Goal: Task Accomplishment & Management: Manage account settings

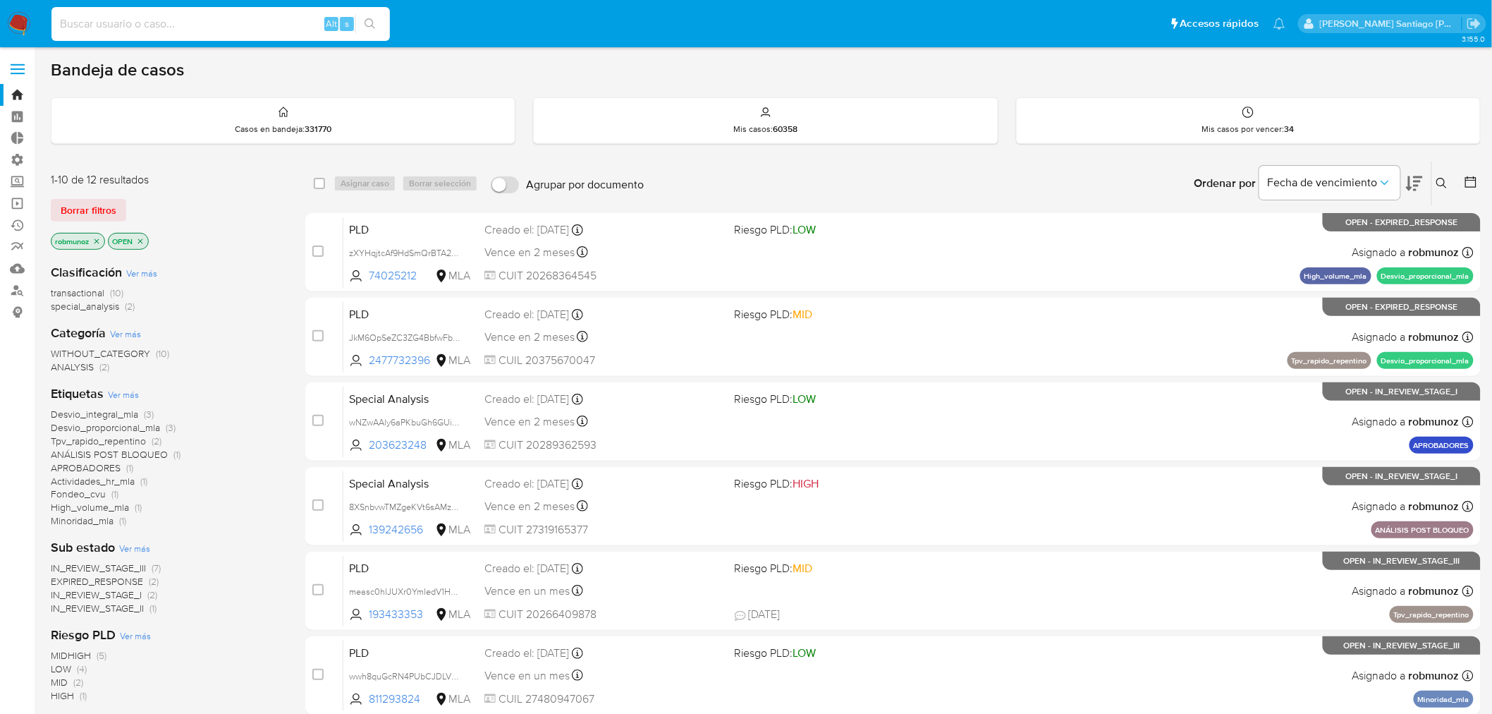
paste input "xA3EdVstBMnXP19sIHLvZSPC"
type input "xA3EdVstBMnXP19sIHLvZSPC"
click at [368, 25] on icon "search-icon" at bounding box center [370, 23] width 11 height 11
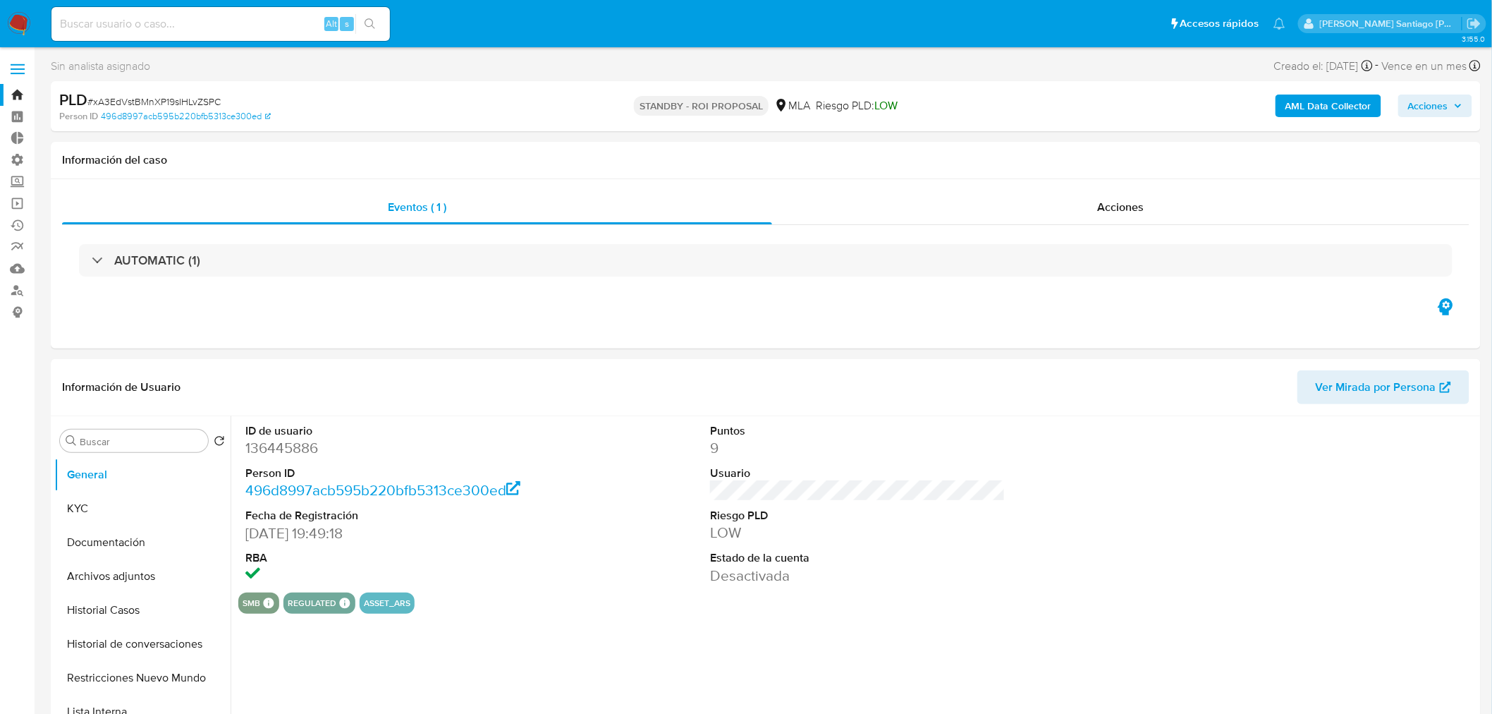
select select "10"
click at [263, 18] on input at bounding box center [220, 24] width 339 height 18
drag, startPoint x: 263, startPoint y: 18, endPoint x: 76, endPoint y: 518, distance: 533.2
click at [76, 518] on button "KYC" at bounding box center [136, 509] width 165 height 34
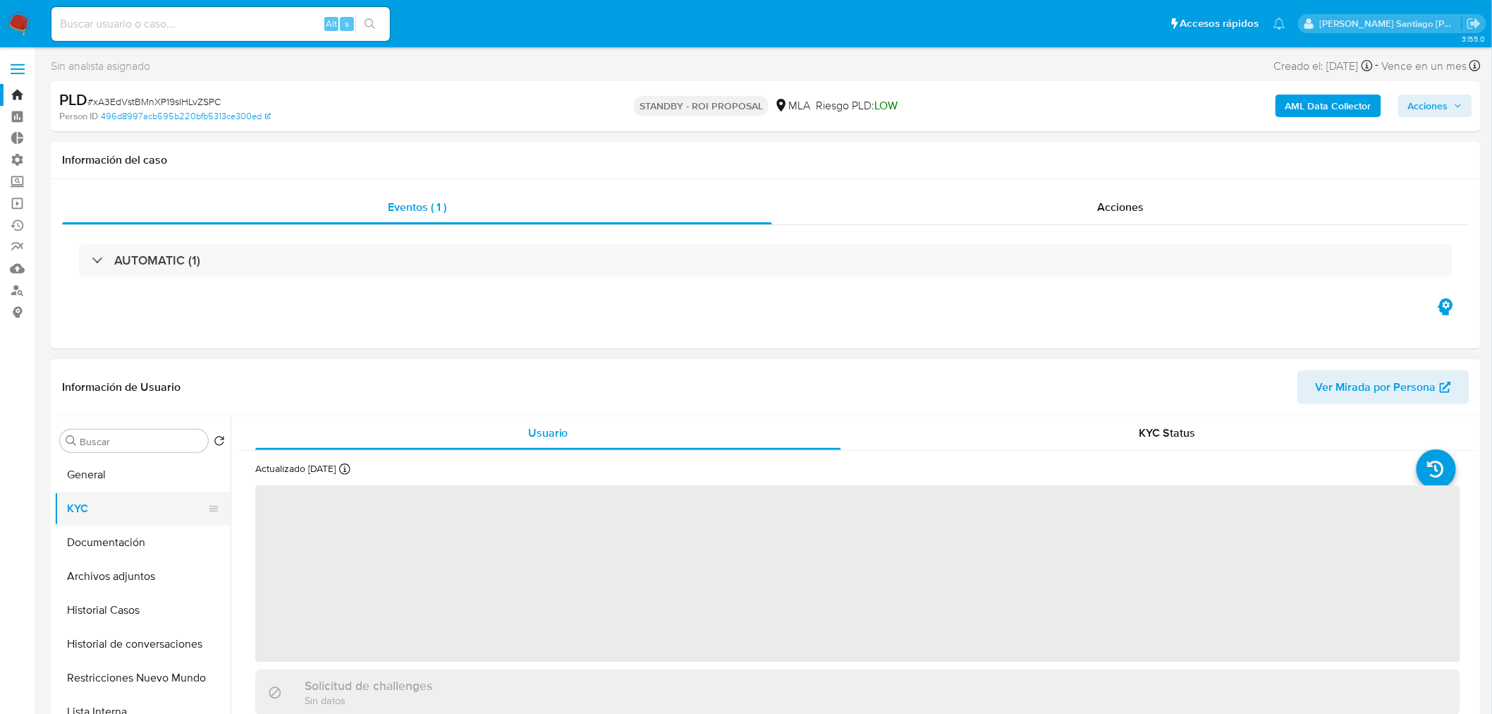
click at [87, 519] on button "KYC" at bounding box center [136, 509] width 165 height 34
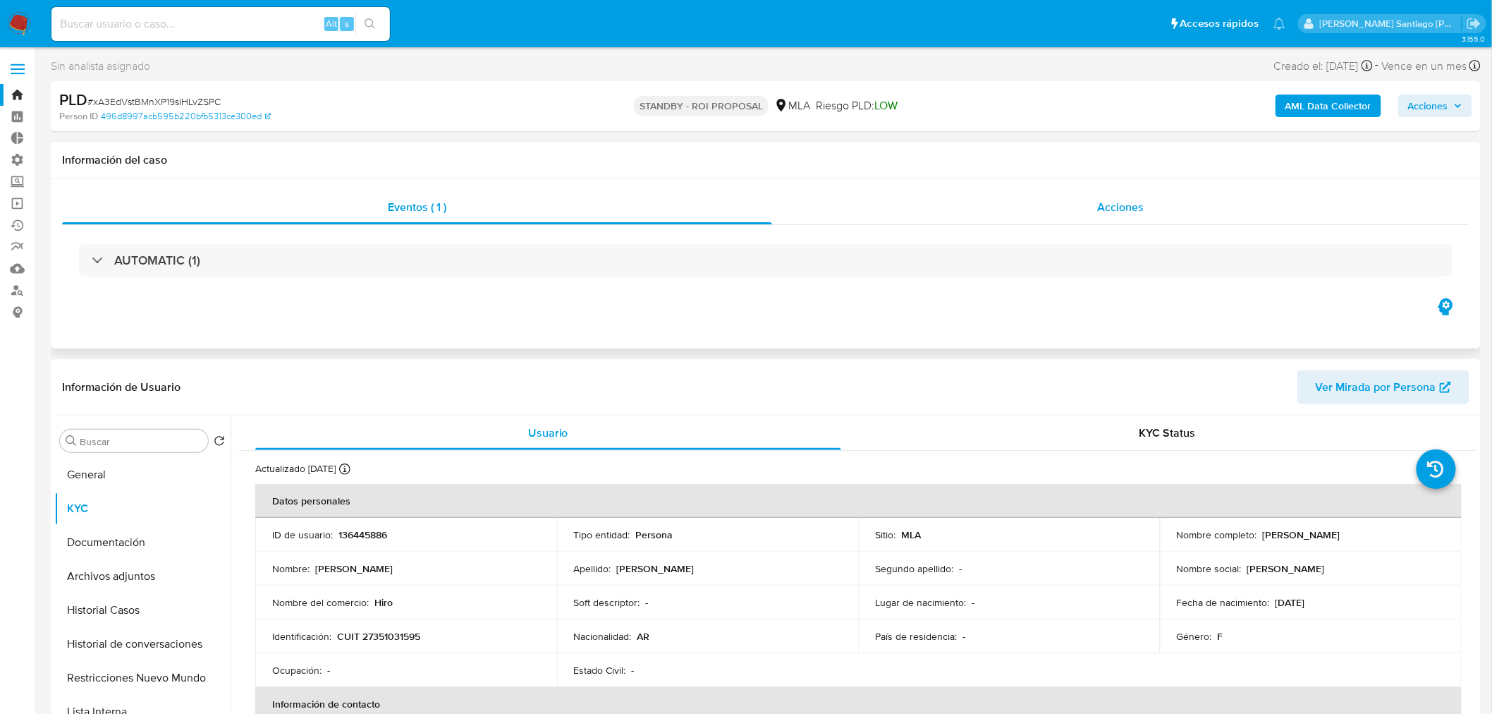
click at [1136, 202] on span "Acciones" at bounding box center [1120, 207] width 47 height 16
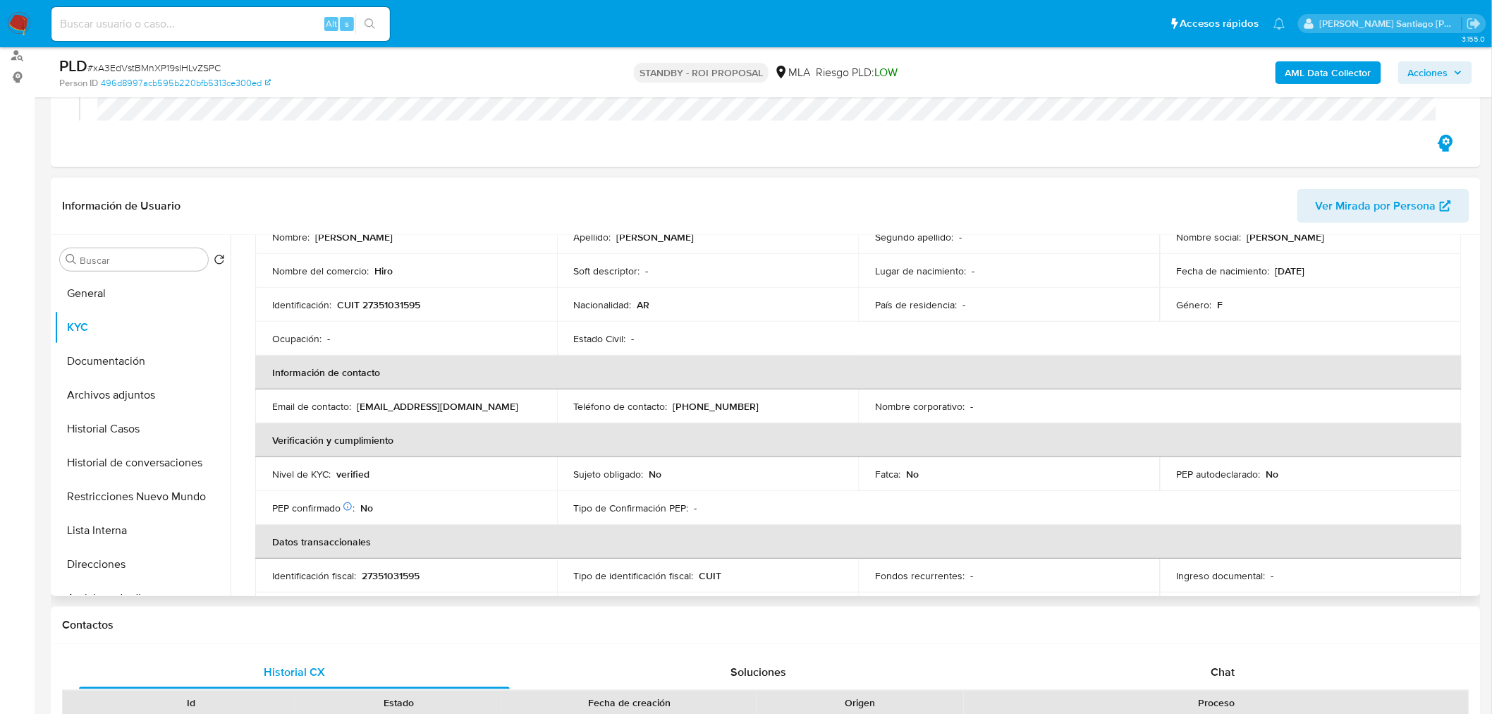
scroll to position [157, 0]
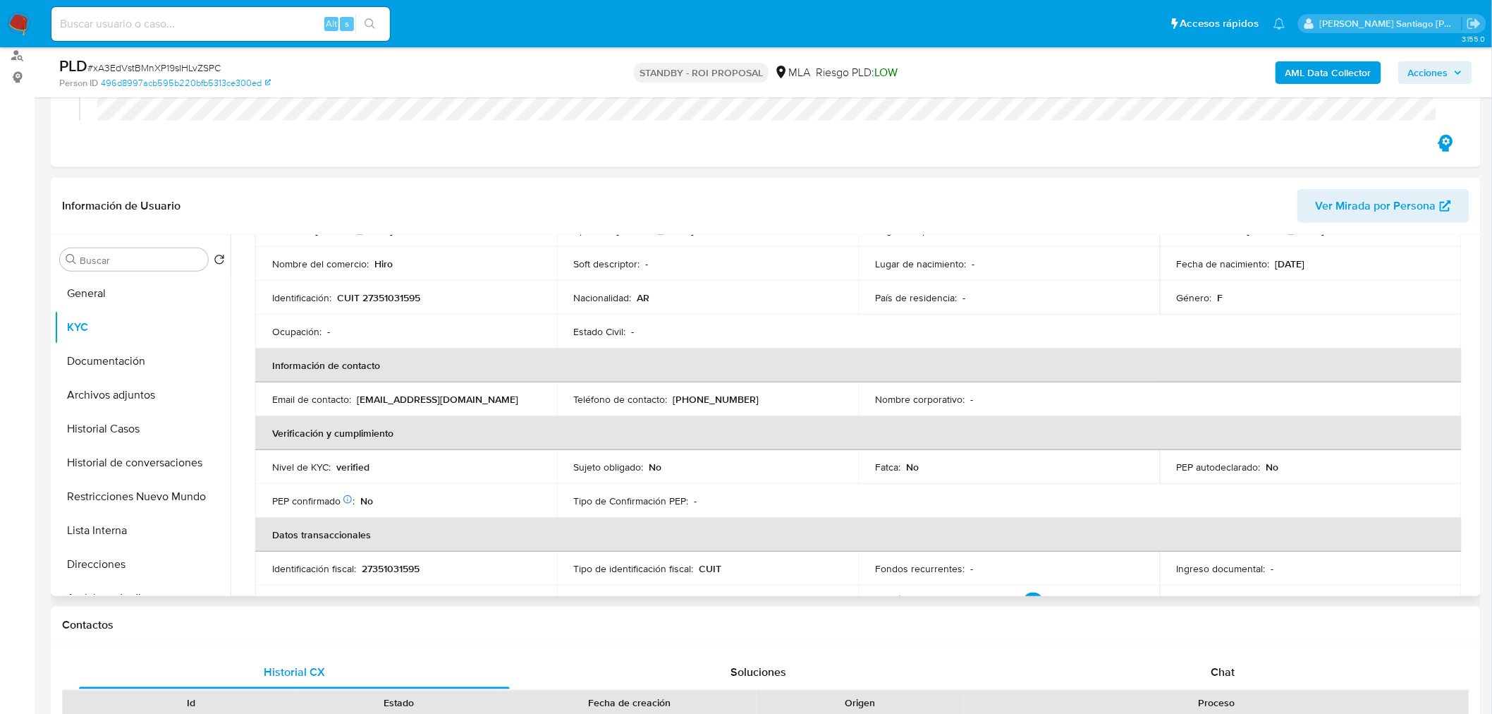
click at [410, 398] on p "diamelahiromi@gmail.com" at bounding box center [438, 399] width 162 height 13
drag, startPoint x: 481, startPoint y: 398, endPoint x: 475, endPoint y: 402, distance: 7.6
click at [475, 401] on div "Email de contacto : diamelahiromi@gmail.com" at bounding box center [406, 399] width 268 height 13
click at [471, 398] on div "Email de contacto : diamelahiromi@gmail.com" at bounding box center [406, 399] width 268 height 13
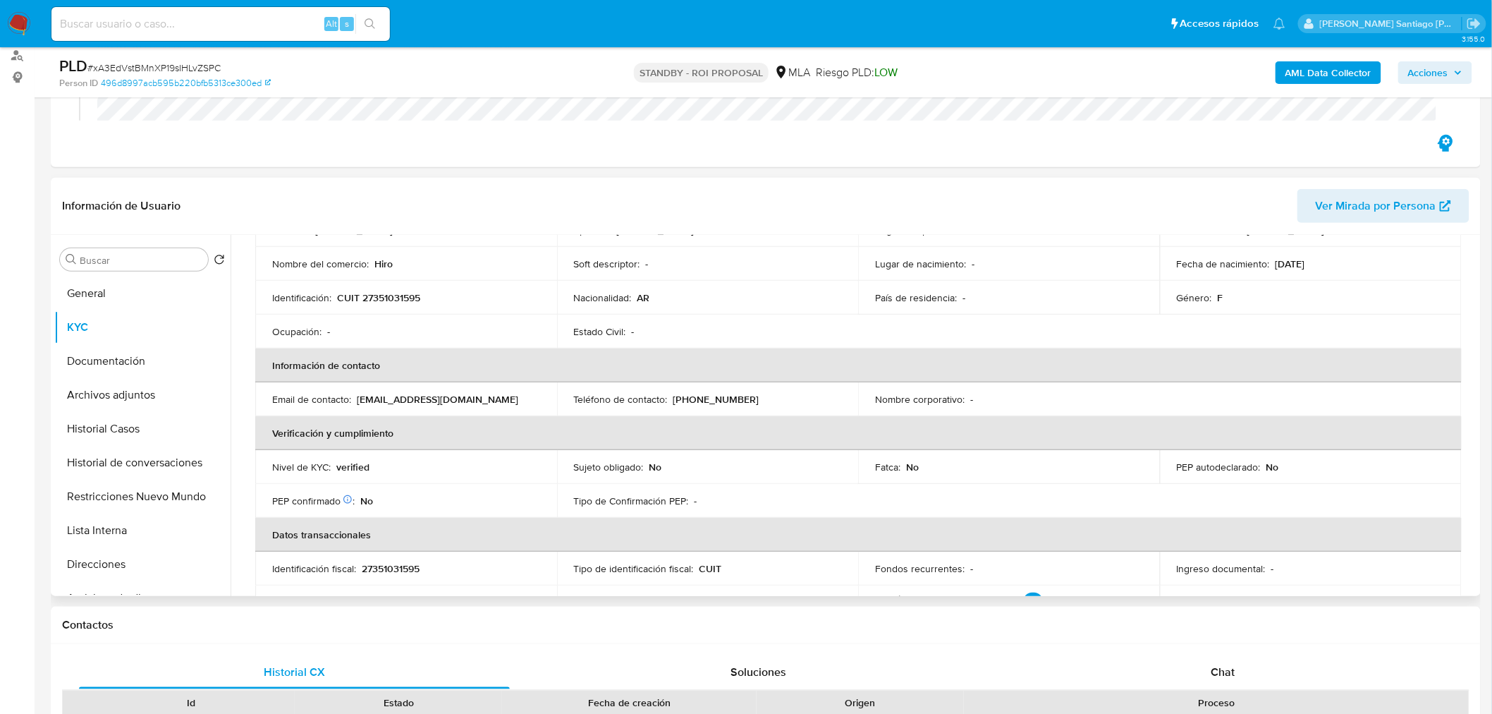
click at [470, 398] on p "diamelahiromi@gmail.com" at bounding box center [438, 399] width 162 height 13
click at [469, 398] on p "diamelahiromi@gmail.com" at bounding box center [438, 399] width 162 height 13
click at [469, 397] on p "diamelahiromi@gmail.com" at bounding box center [438, 399] width 162 height 13
drag, startPoint x: 377, startPoint y: 395, endPoint x: 360, endPoint y: 397, distance: 16.4
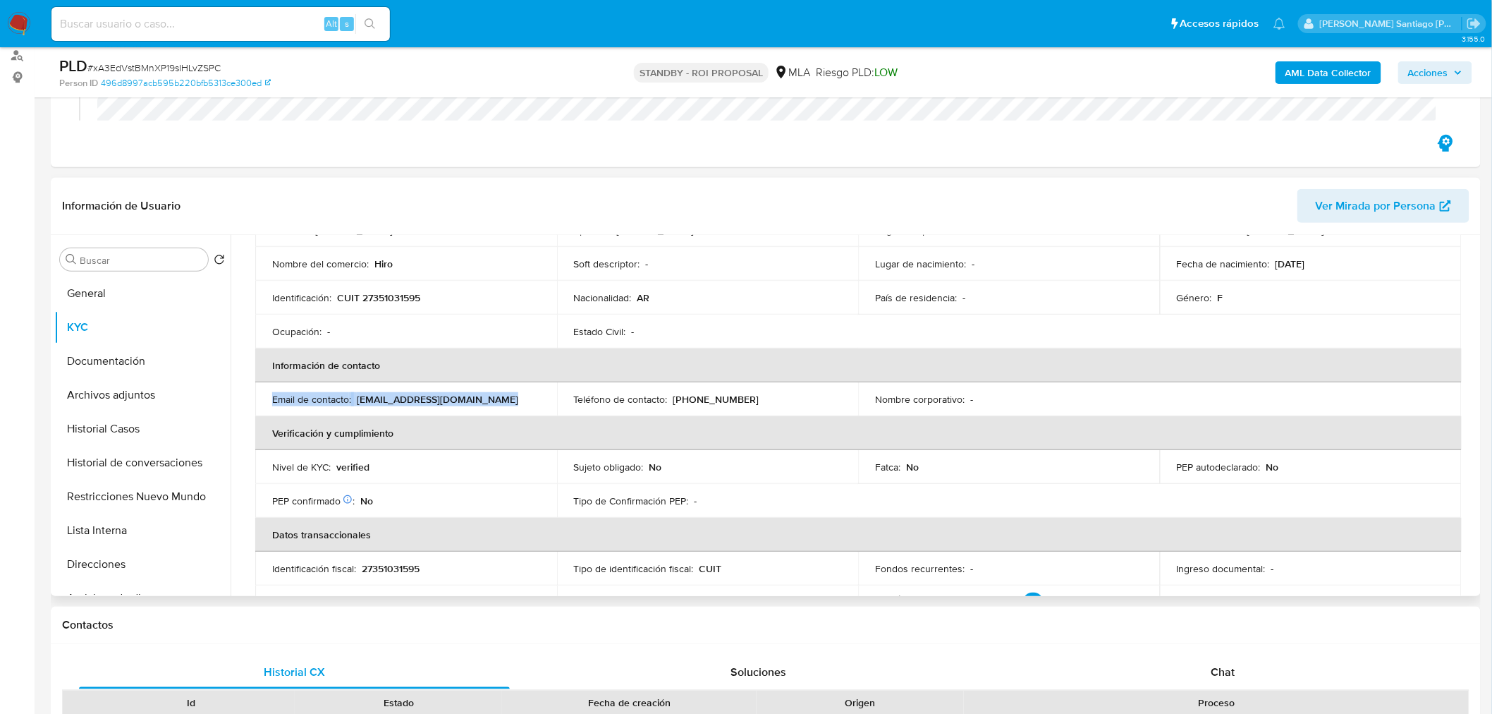
click at [375, 396] on p "diamelahiromi@gmail.com" at bounding box center [438, 399] width 162 height 13
click at [357, 397] on p "diamelahiromi@gmail.com" at bounding box center [438, 399] width 162 height 13
click at [357, 398] on p "diamelahiromi@gmail.com" at bounding box center [438, 399] width 162 height 13
click at [358, 399] on p "diamelahiromi@gmail.com" at bounding box center [438, 399] width 162 height 13
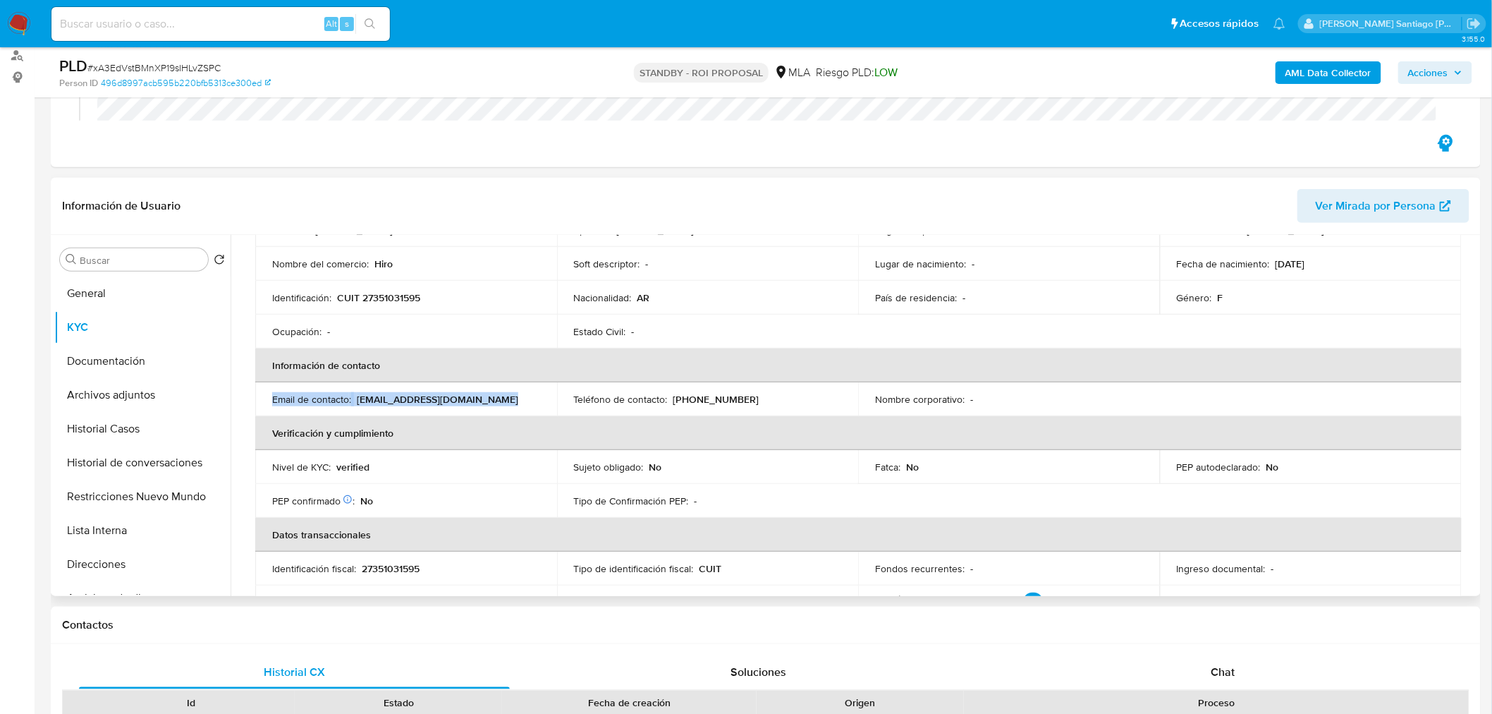
click at [360, 399] on p "diamelahiromi@gmail.com" at bounding box center [438, 399] width 162 height 13
click at [435, 377] on th "Información de contacto" at bounding box center [858, 365] width 1207 height 34
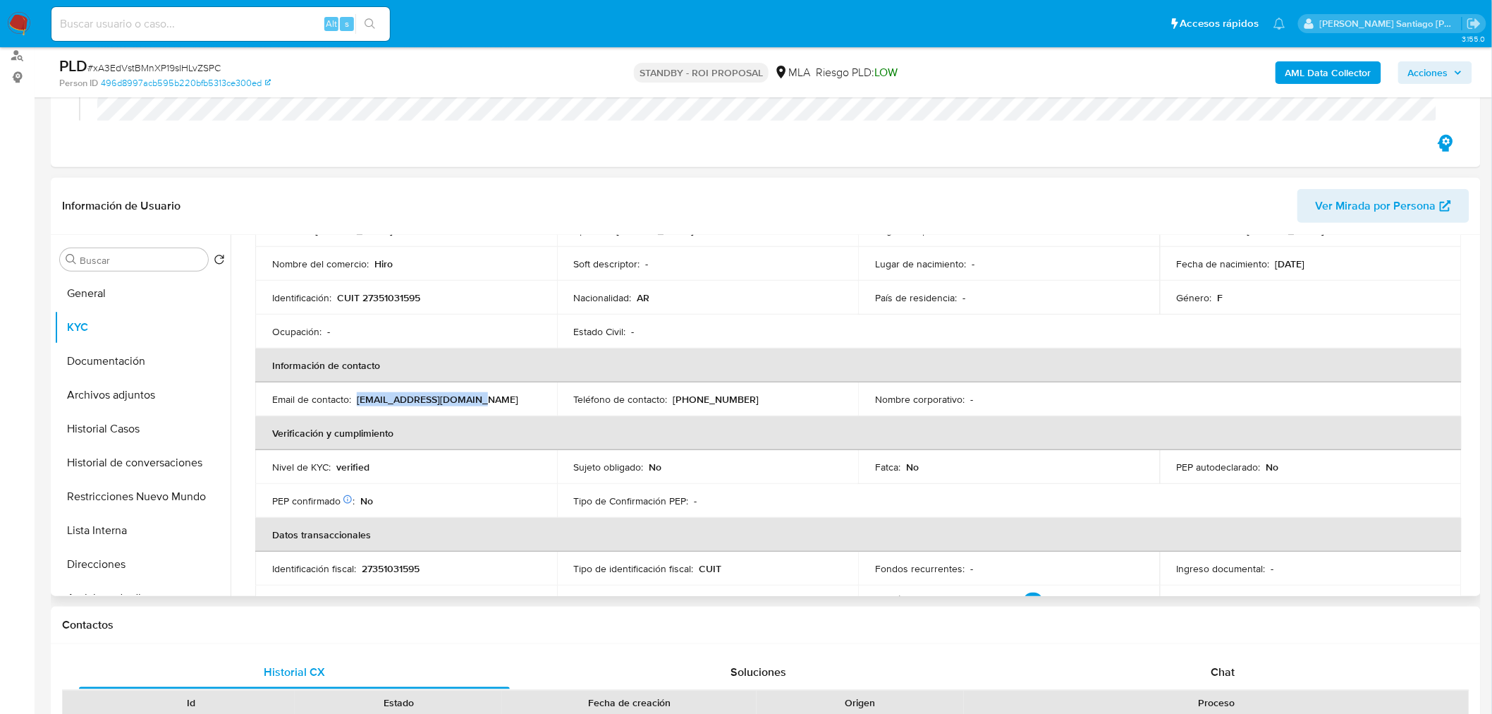
drag, startPoint x: 477, startPoint y: 397, endPoint x: 358, endPoint y: 402, distance: 118.6
click at [358, 402] on div "Email de contacto : diamelahiromi@gmail.com" at bounding box center [406, 399] width 268 height 13
copy p "diamelahiromi@gmail.com"
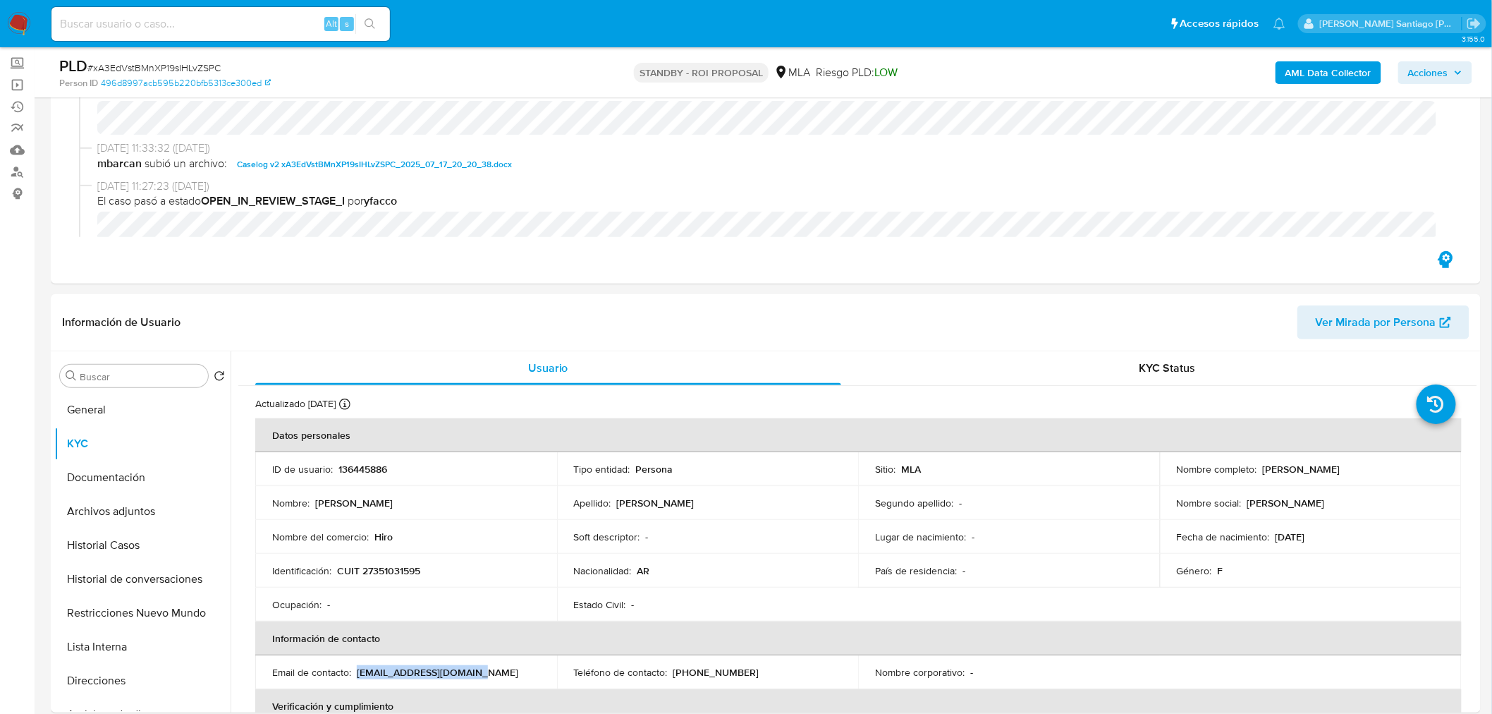
scroll to position [0, 0]
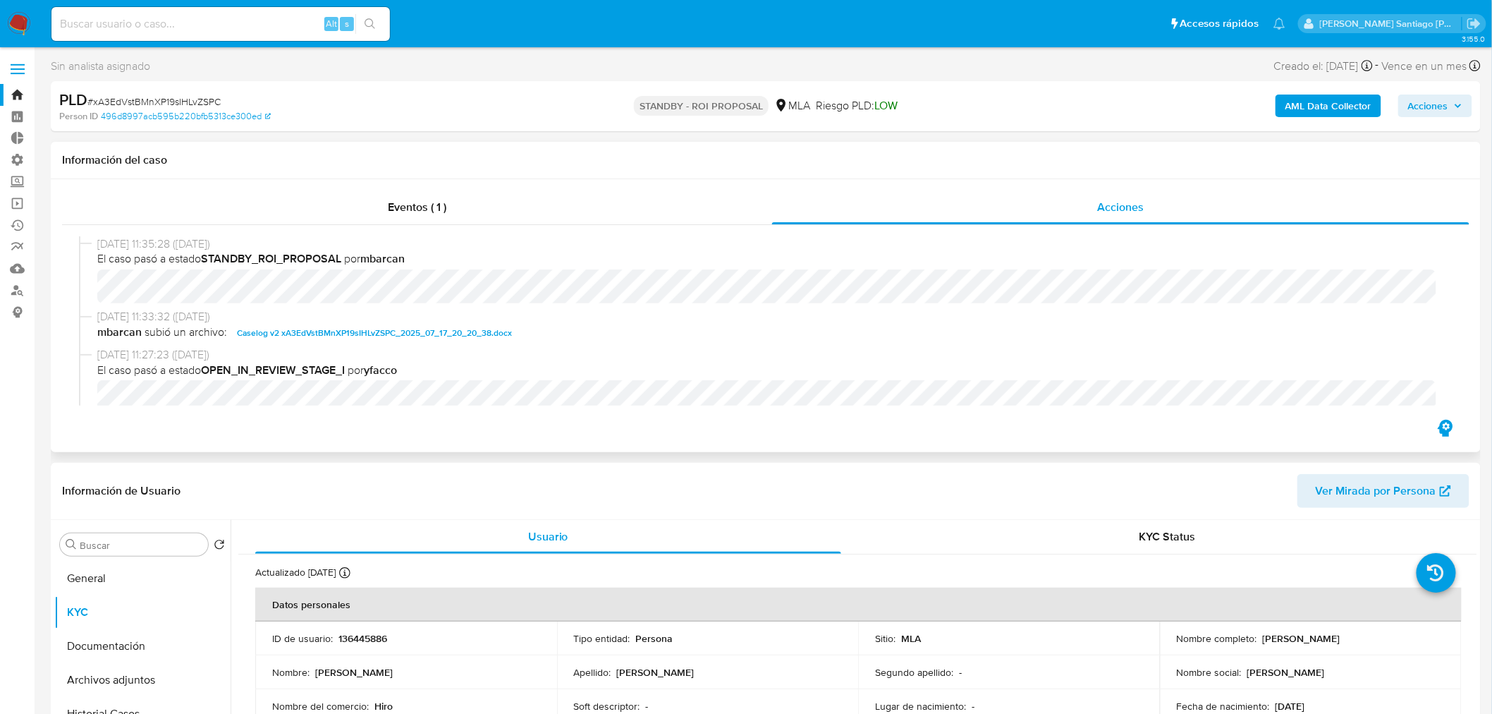
click at [420, 331] on span "Caselog v2 xA3EdVstBMnXP19sIHLvZSPC_2025_07_17_20_20_38.docx" at bounding box center [374, 332] width 275 height 17
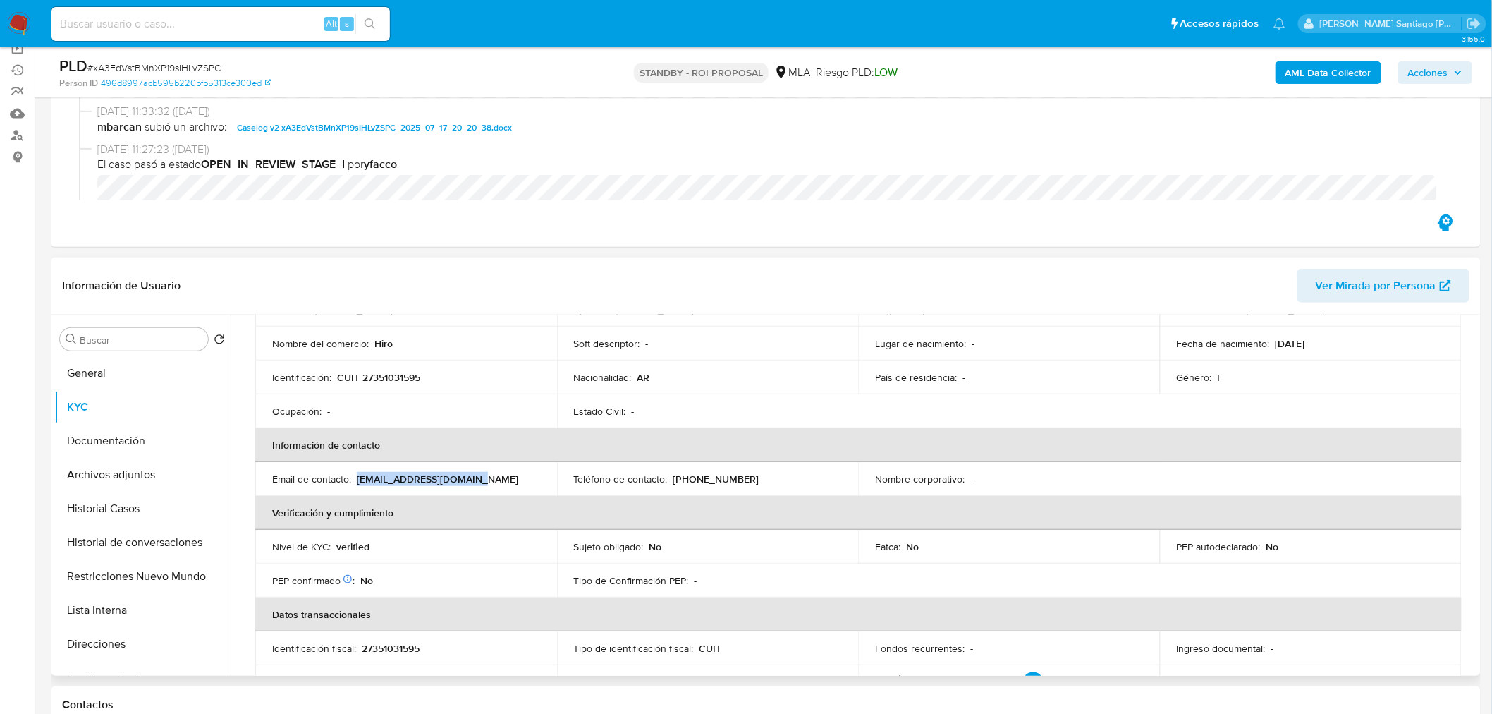
scroll to position [157, 0]
copy p "diamelahiromi@gmail.com"
click at [278, 9] on div "Alt s" at bounding box center [220, 24] width 339 height 34
click at [217, 27] on input at bounding box center [220, 24] width 339 height 18
paste input "PWgr6ZoOn1tqfi1FFwl1LaqA"
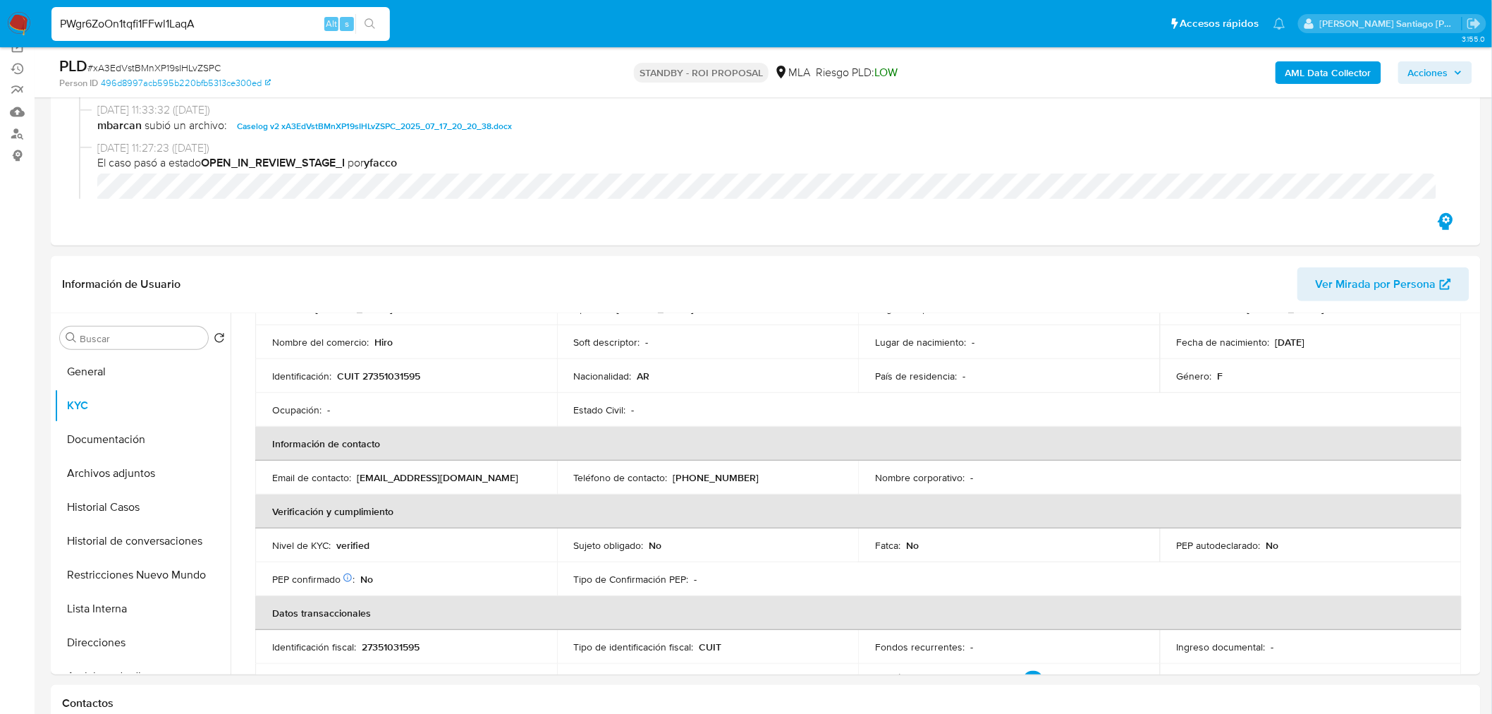
type input "PWgr6ZoOn1tqfi1FFwl1LaqA"
click at [368, 20] on icon "search-icon" at bounding box center [370, 23] width 11 height 11
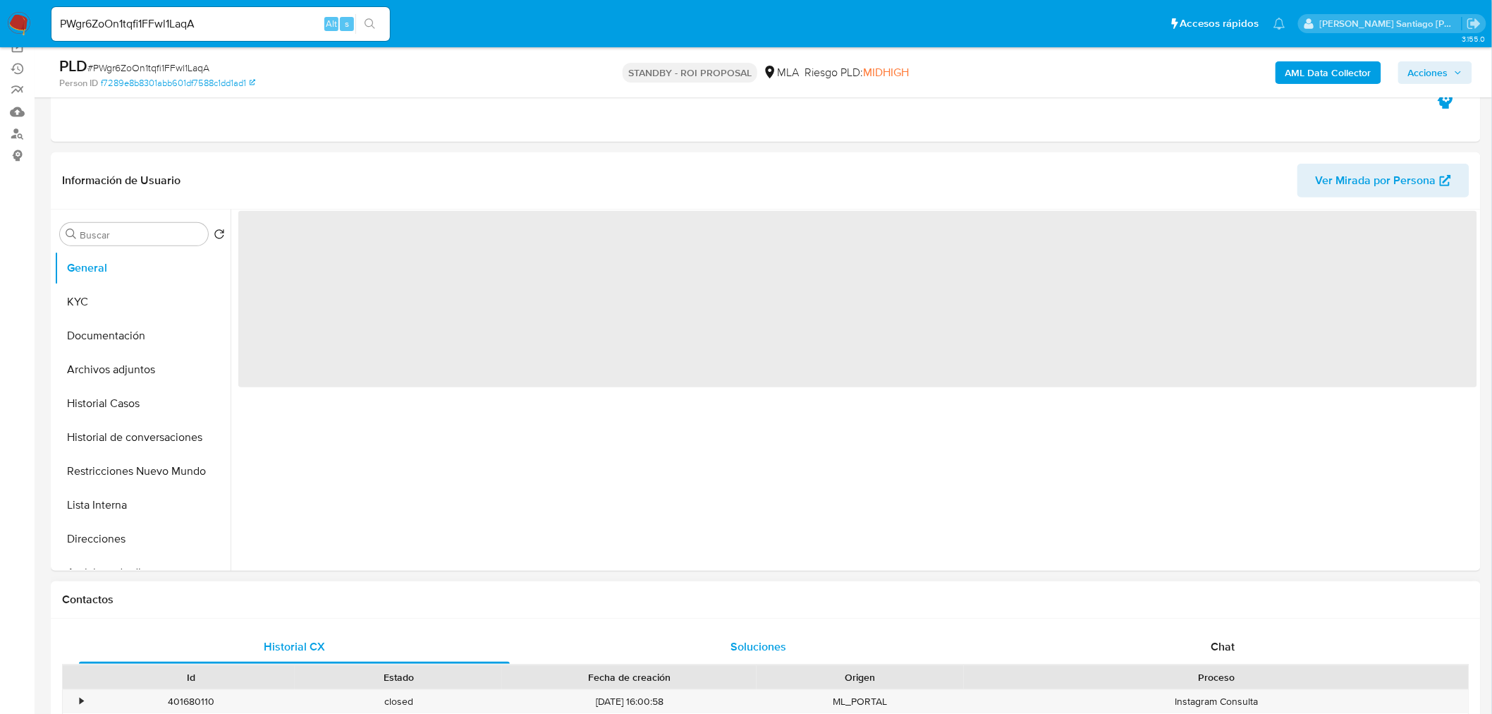
scroll to position [235, 0]
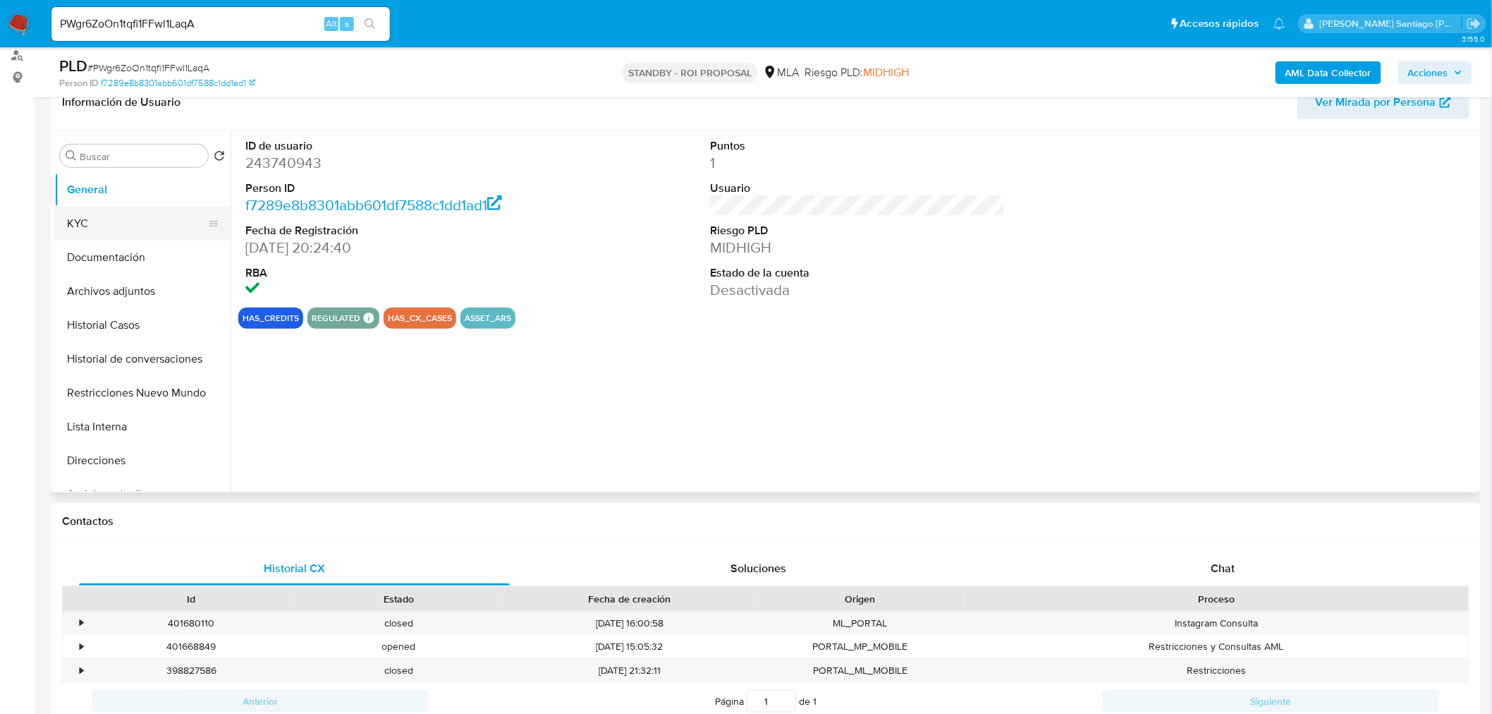
click at [78, 233] on button "KYC" at bounding box center [136, 224] width 165 height 34
select select "10"
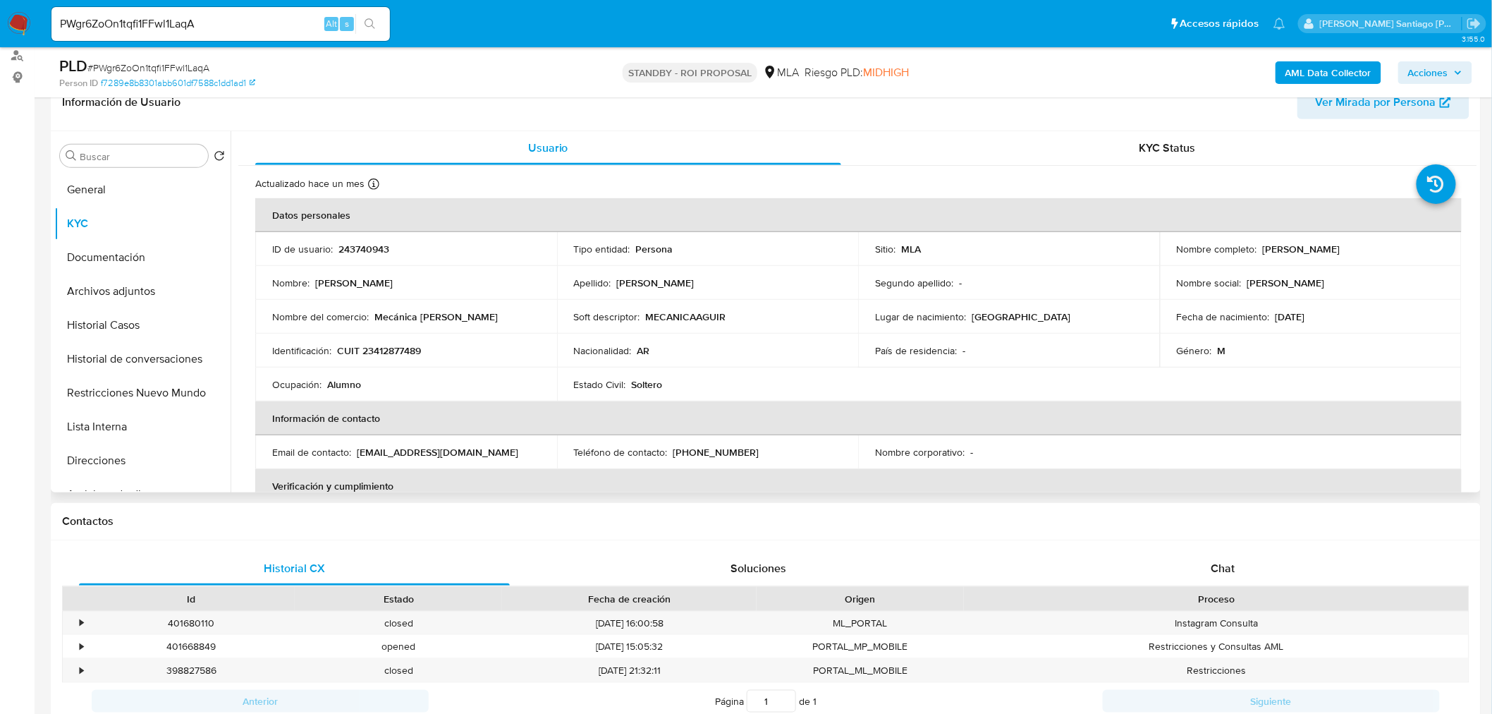
click at [417, 453] on p "alejoaguirredavid@gmail.com" at bounding box center [438, 452] width 162 height 13
click at [417, 452] on p "alejoaguirredavid@gmail.com" at bounding box center [438, 452] width 162 height 13
drag, startPoint x: 485, startPoint y: 452, endPoint x: 375, endPoint y: 449, distance: 110.1
click at [369, 446] on p "alejoaguirredavid@gmail.com" at bounding box center [438, 452] width 162 height 13
copy p "joaguirredavid@gmail.com"
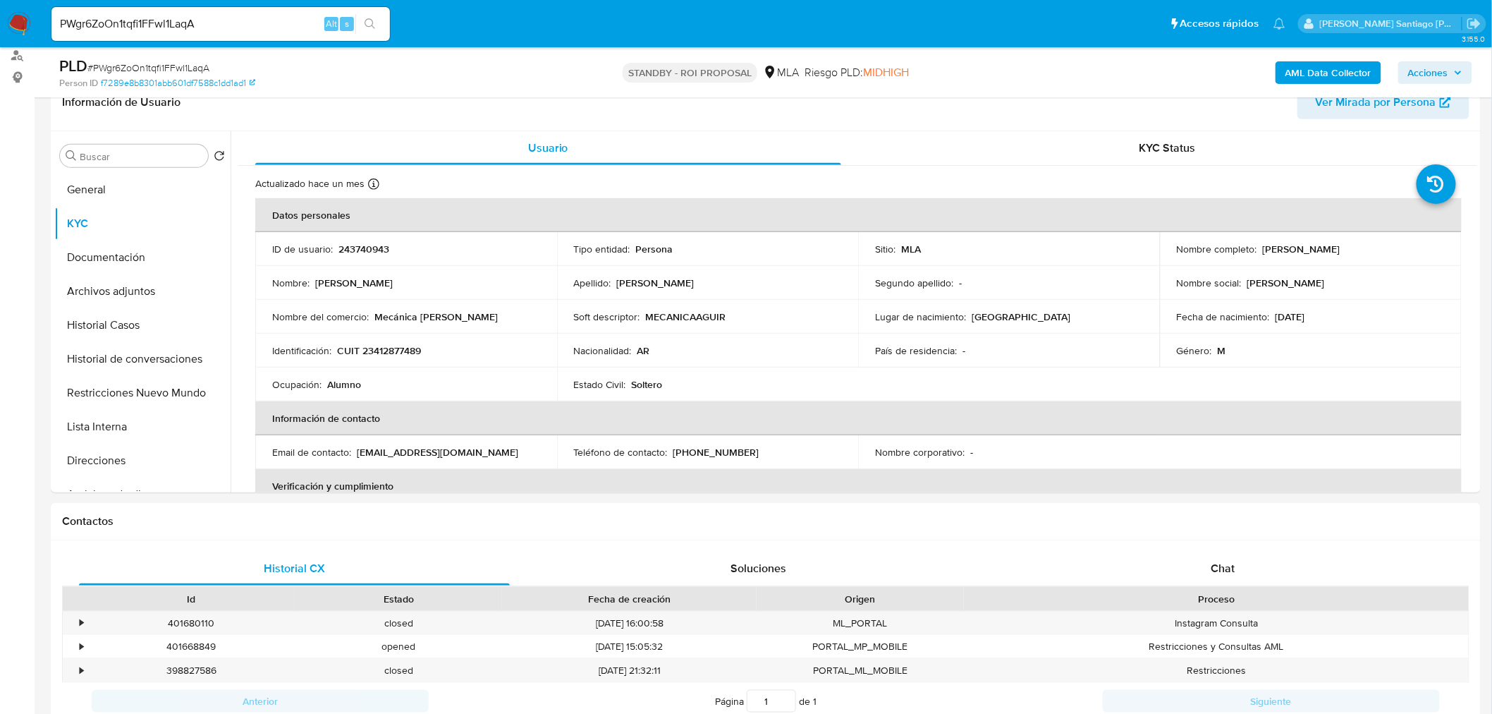
click at [186, 11] on div "PWgr6ZoOn1tqfi1FFwl1LaqA Alt s" at bounding box center [220, 24] width 339 height 34
click at [186, 12] on div "PWgr6ZoOn1tqfi1FFwl1LaqA Alt s" at bounding box center [220, 24] width 339 height 34
click at [181, 27] on input "PWgr6ZoOn1tqfi1FFwl1LaqA" at bounding box center [220, 24] width 339 height 18
paste input "sgmXAtNTyOzX2wHPnfEl152h"
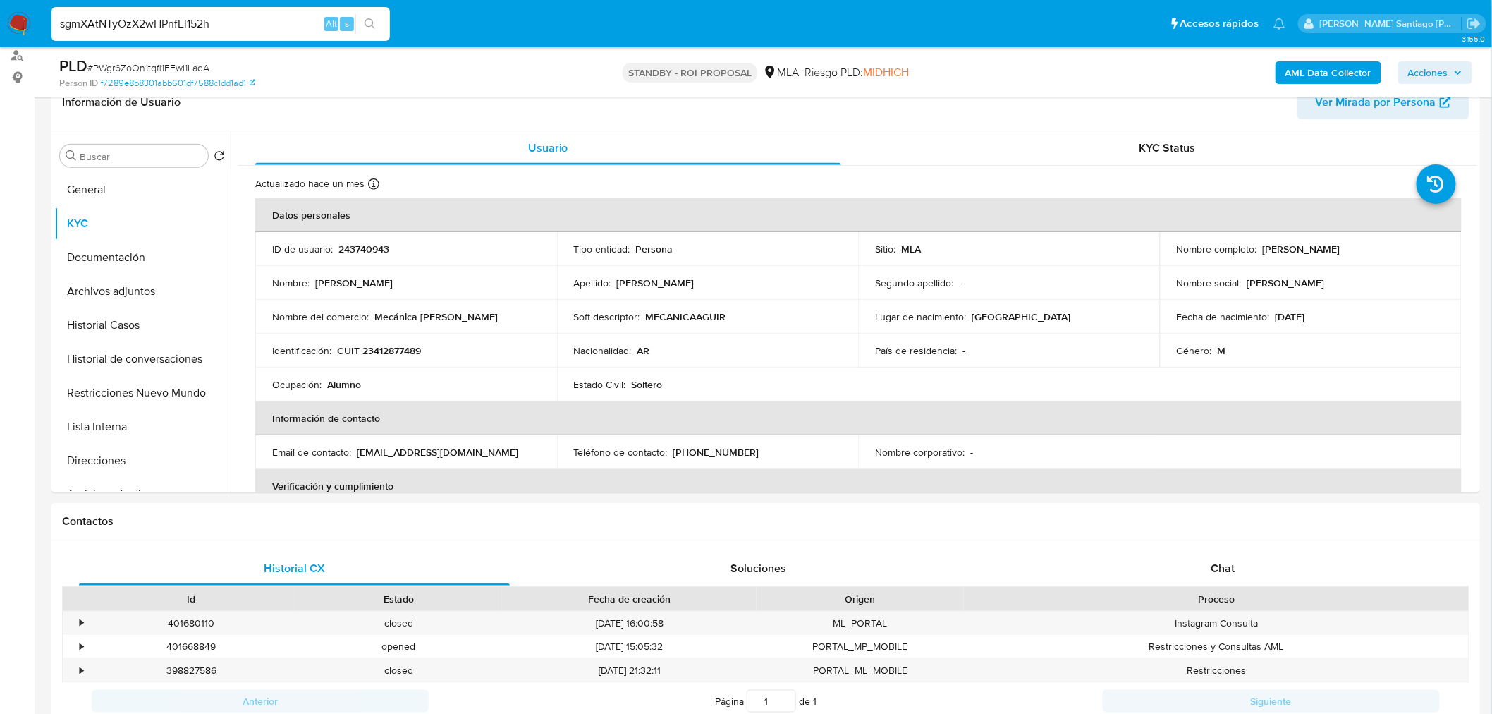
type input "sgmXAtNTyOzX2wHPnfEl152h"
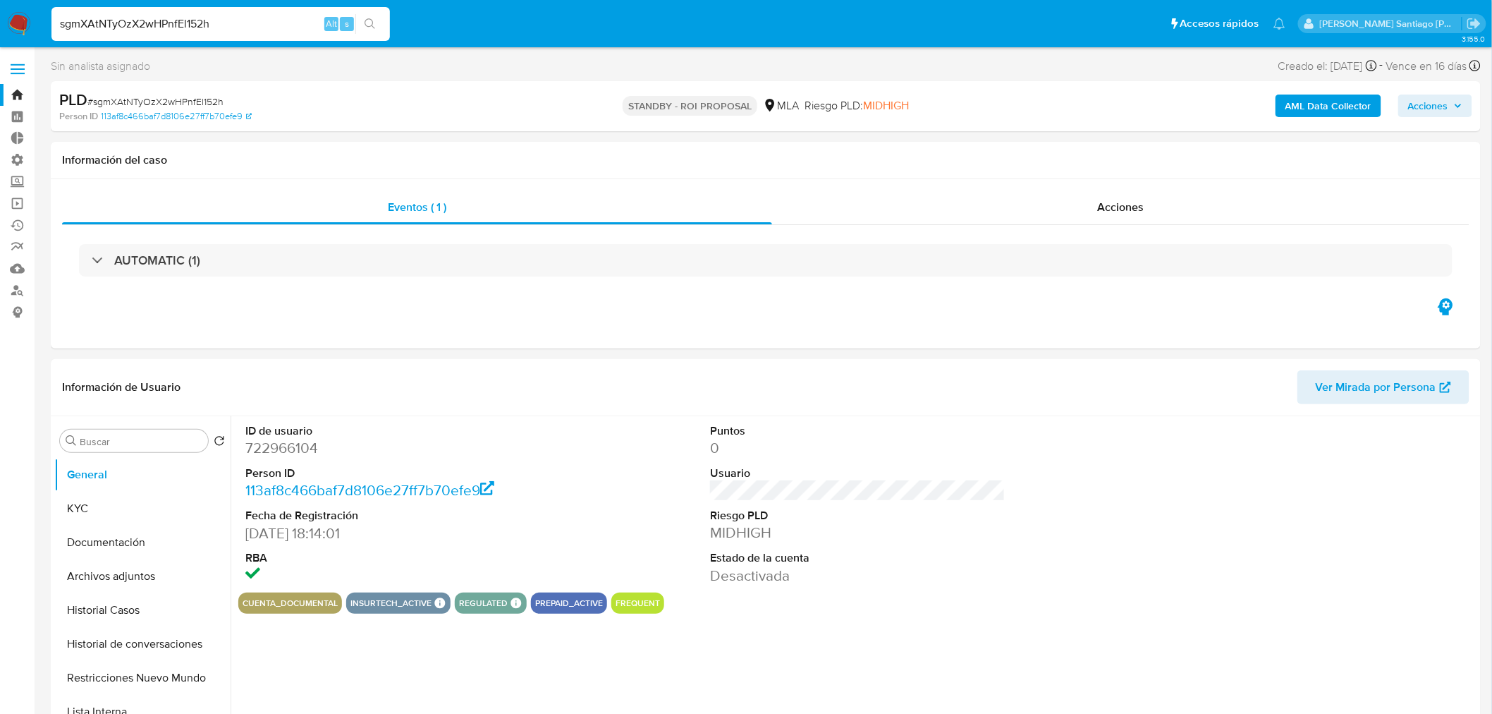
select select "10"
click at [1166, 200] on div "Acciones" at bounding box center [1121, 207] width 698 height 34
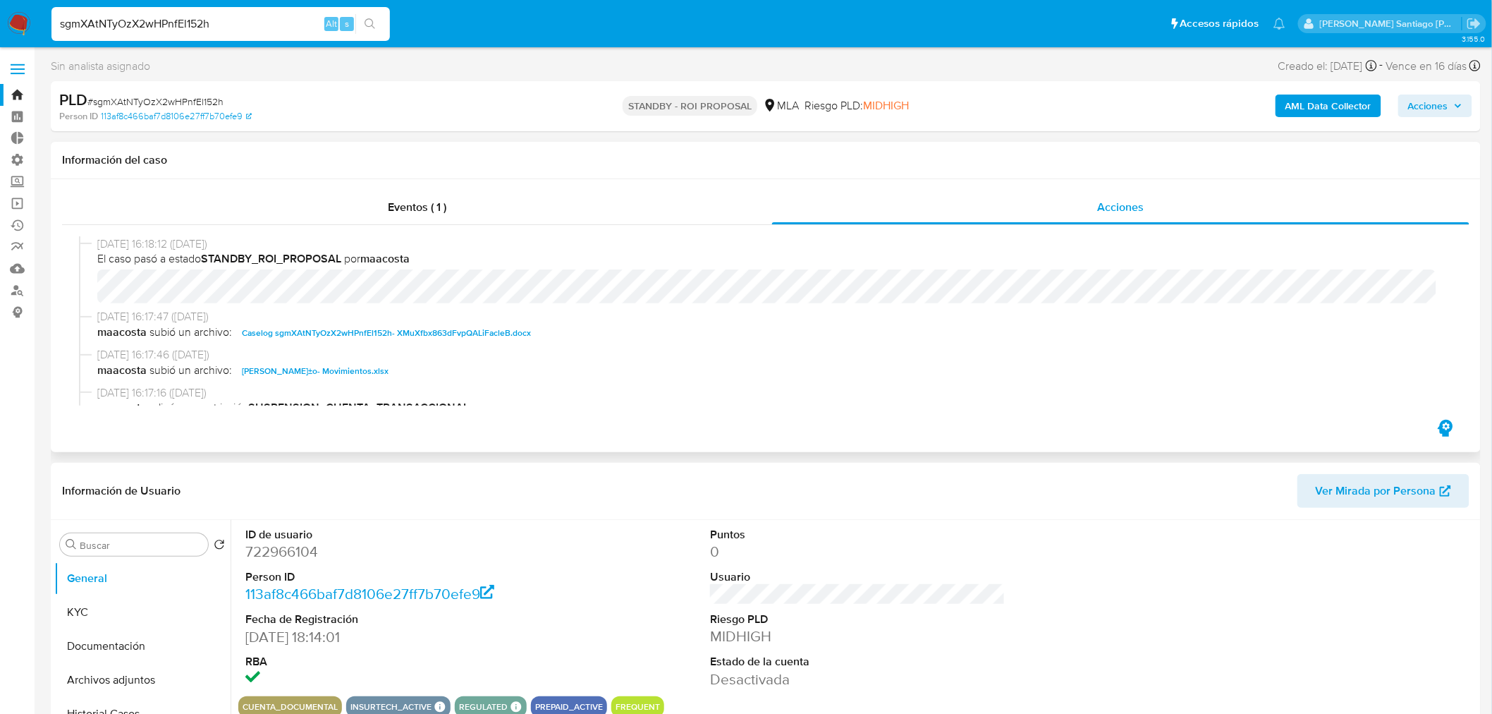
click at [753, 414] on div "04/08/2025 16:18:12 (hace 21 días) El caso pasó a estado STANDBY_ROI_PROPOSAL p…" at bounding box center [766, 321] width 1408 height 192
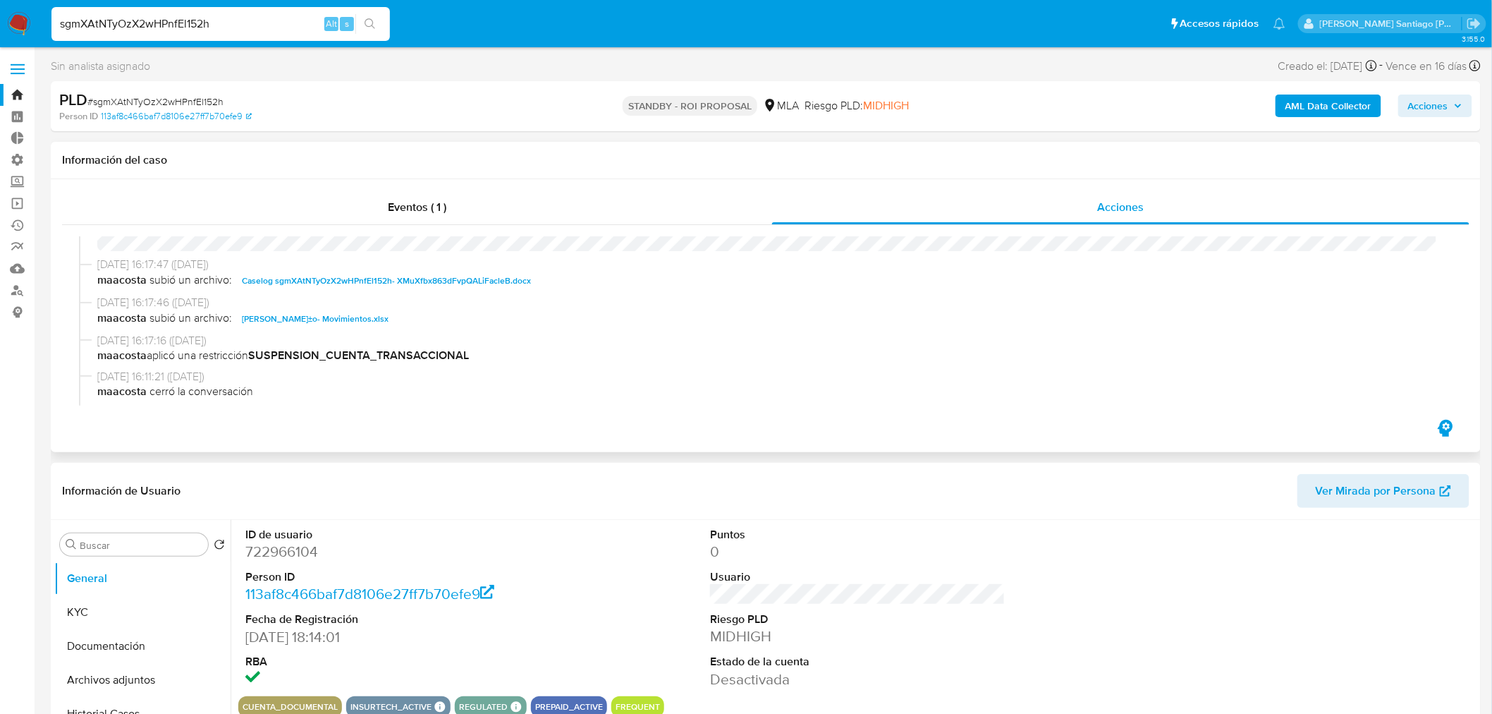
scroll to position [78, 0]
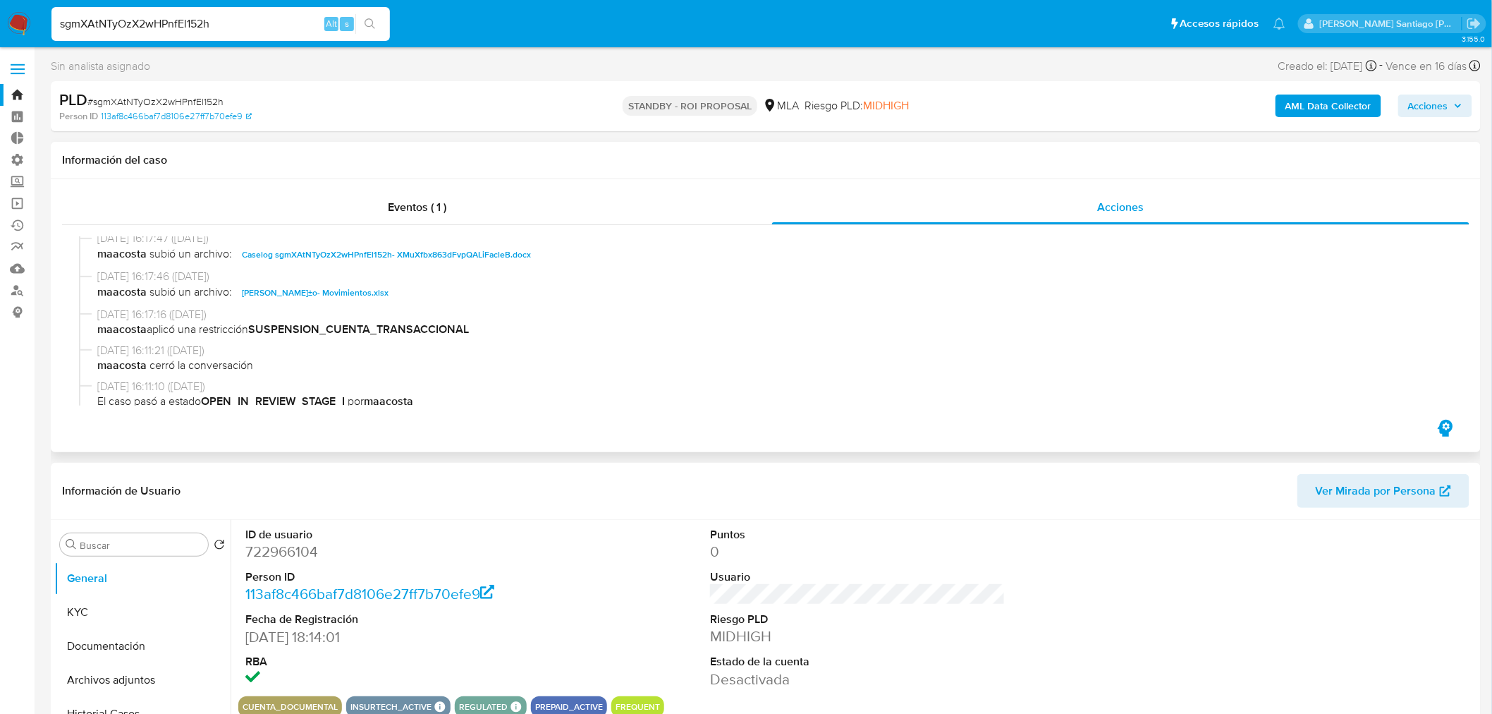
click at [445, 249] on span "Caselog sgmXAtNTyOzX2wHPnfEl152h- XMuXfbx863dFvpQALiFacleB.docx" at bounding box center [386, 254] width 289 height 17
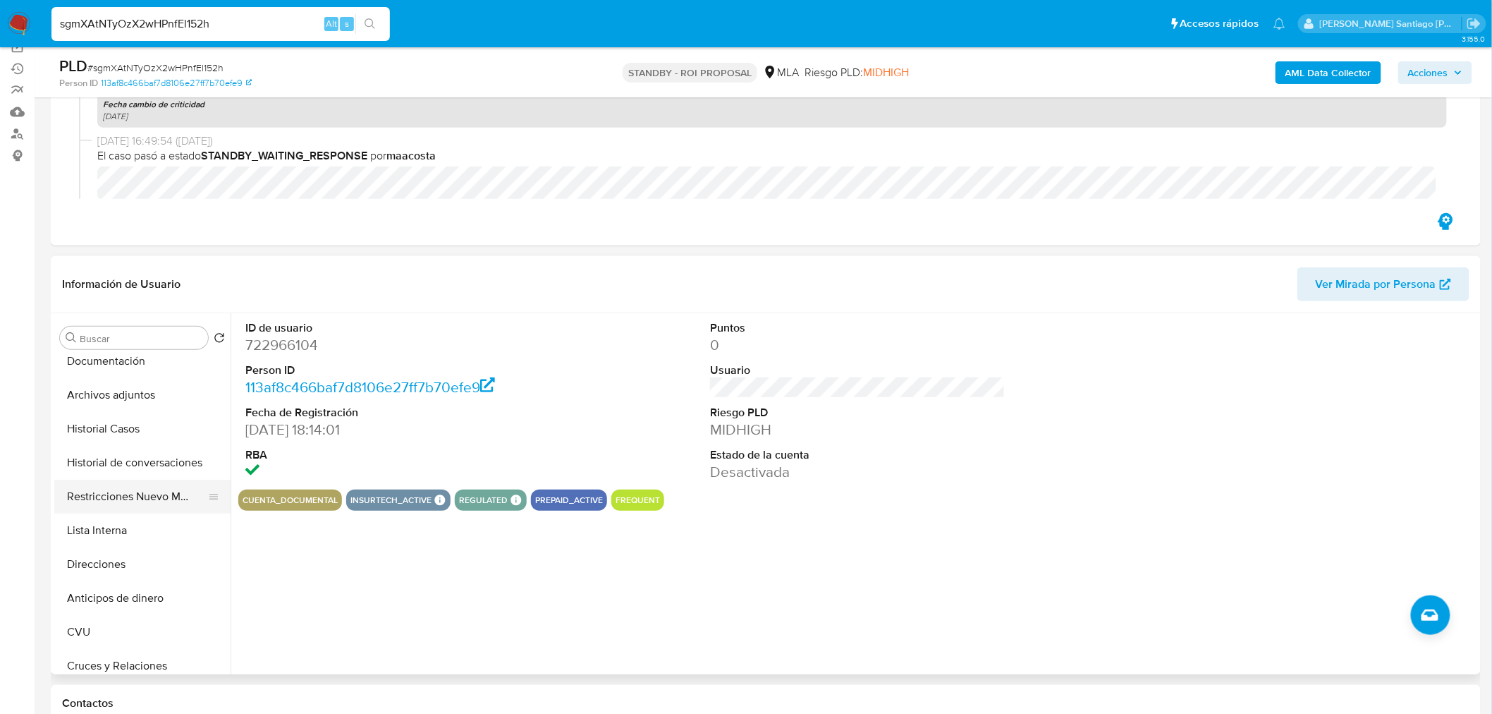
click at [111, 499] on button "Restricciones Nuevo Mundo" at bounding box center [136, 497] width 165 height 34
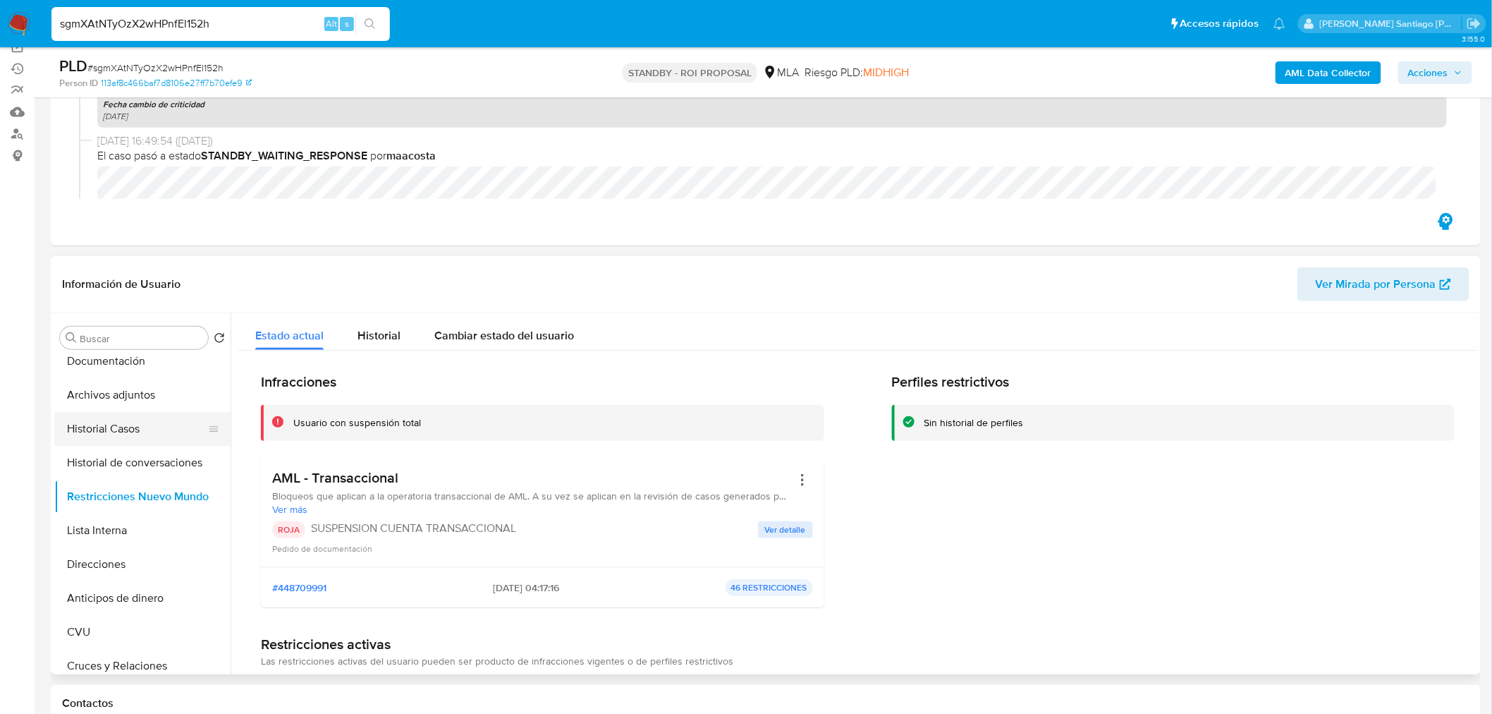
click at [130, 439] on button "Historial Casos" at bounding box center [136, 429] width 165 height 34
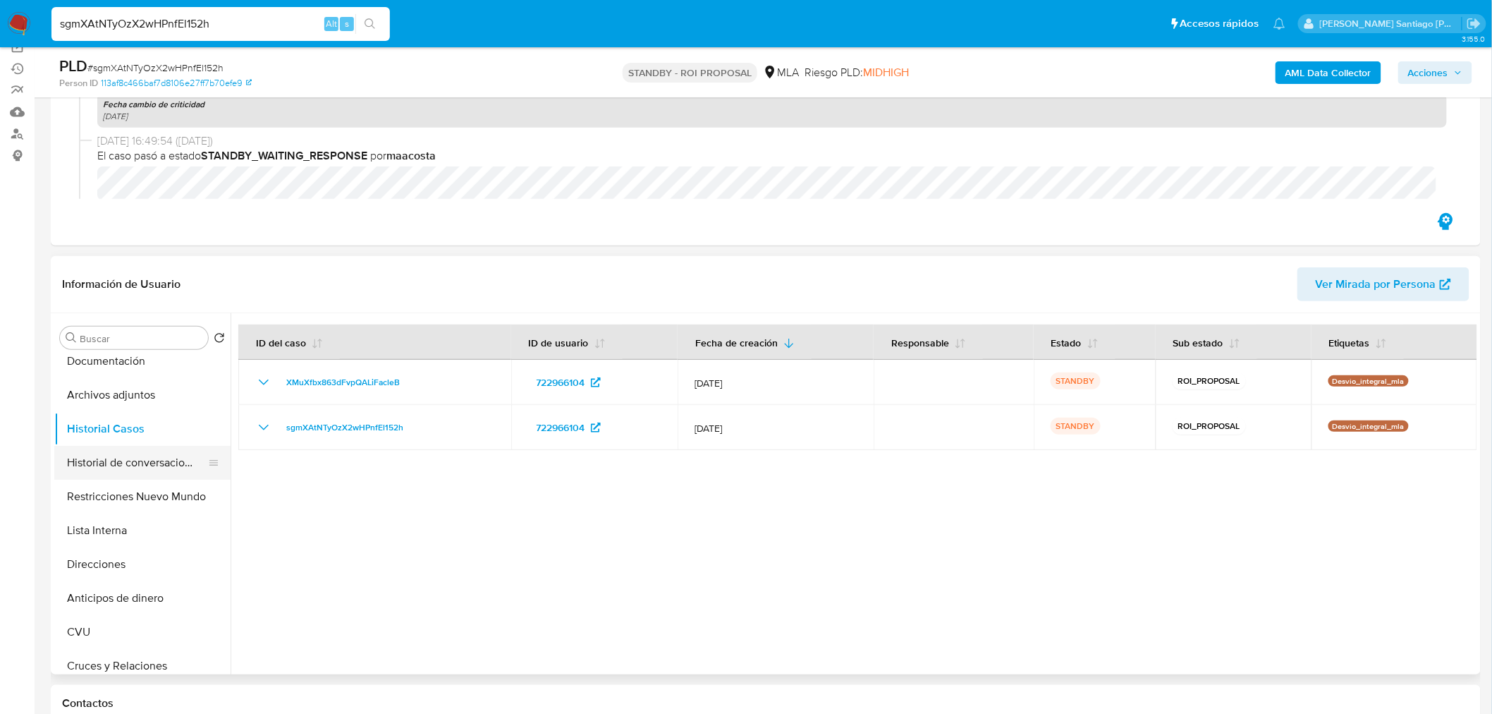
click at [130, 453] on button "Historial de conversaciones" at bounding box center [136, 463] width 165 height 34
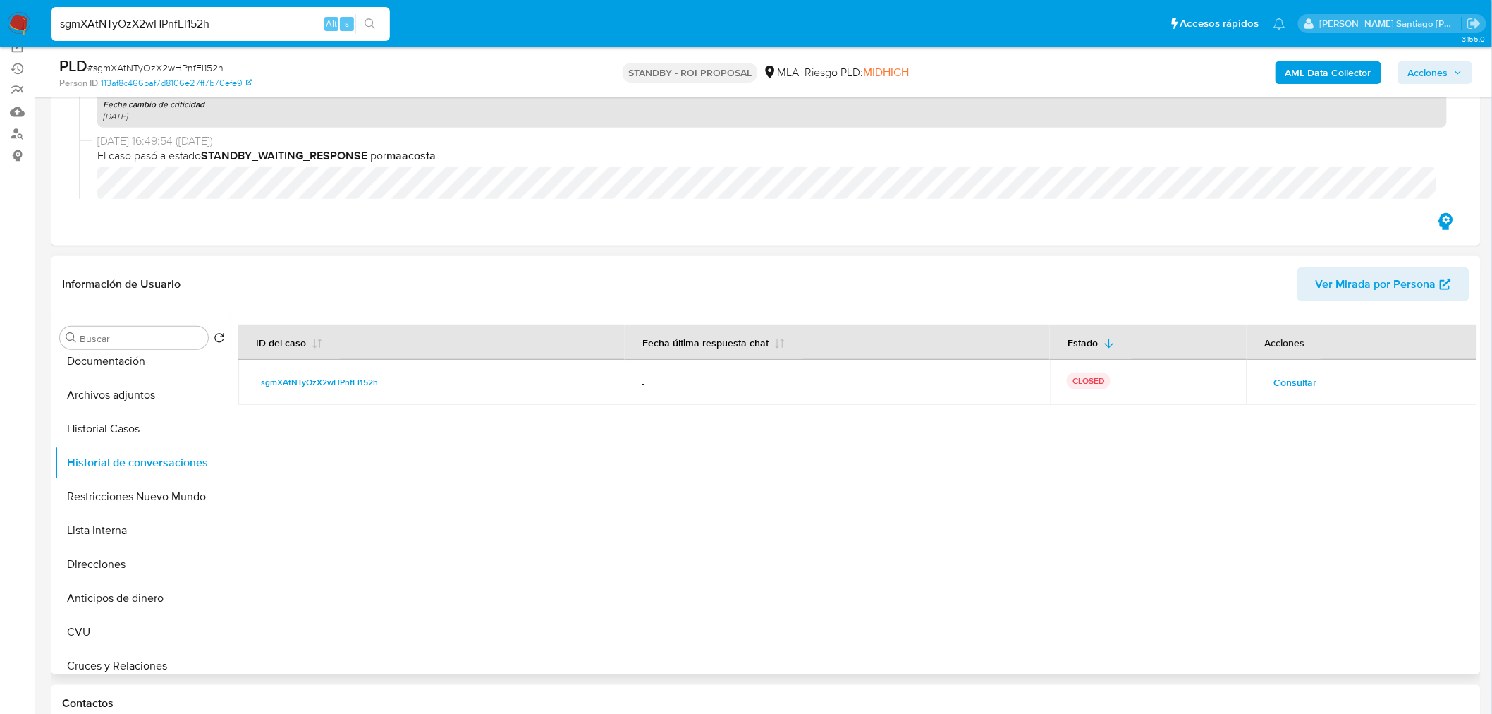
click at [1294, 386] on span "Consultar" at bounding box center [1295, 382] width 43 height 20
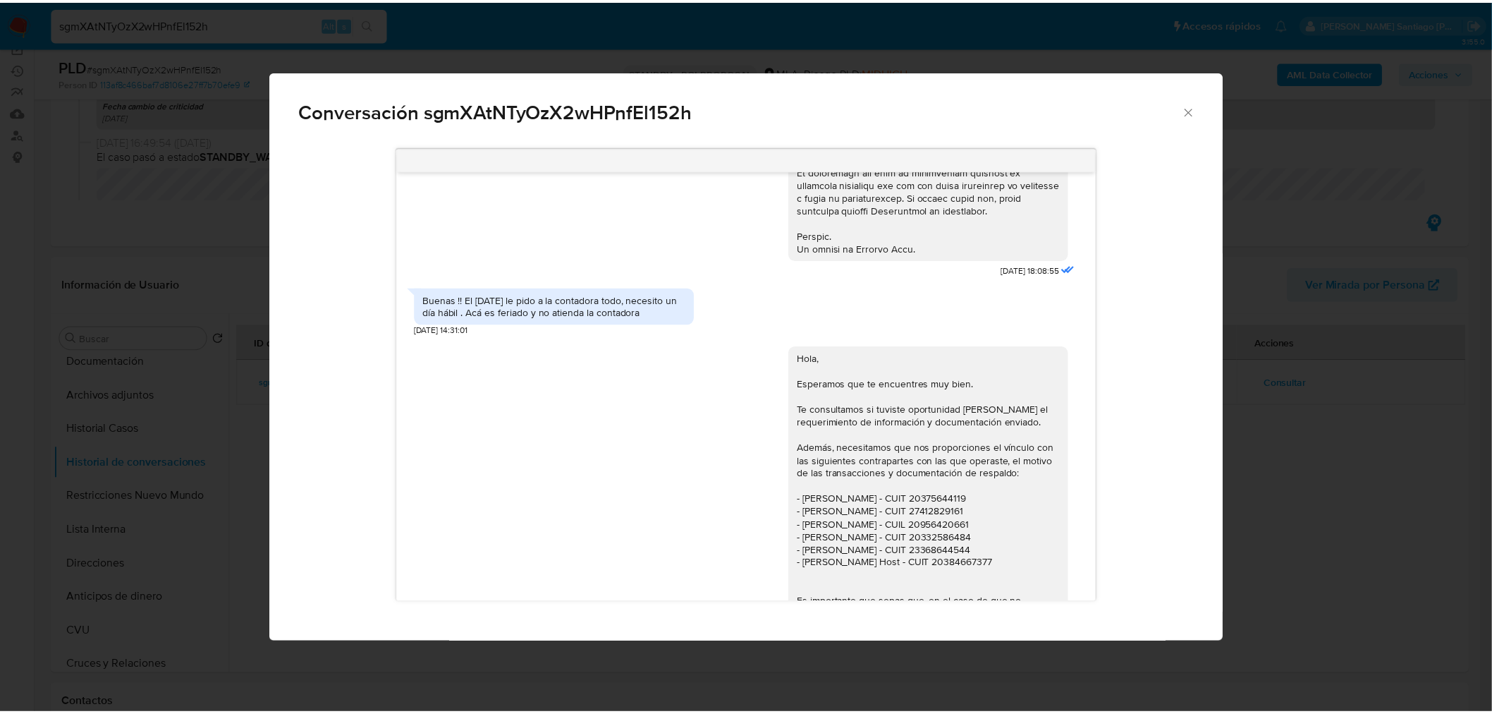
scroll to position [848, 0]
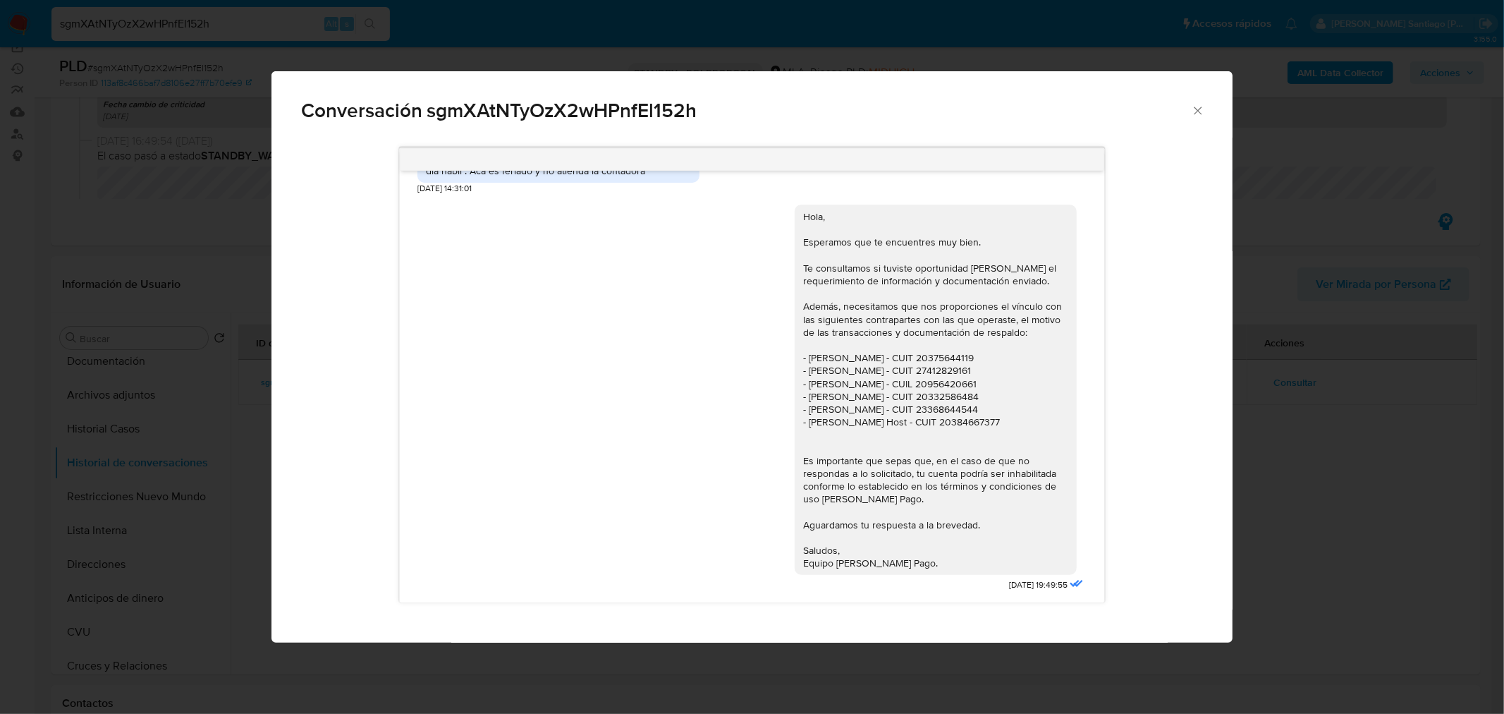
click at [1265, 463] on div "Conversación sgmXAtNTyOzX2wHPnfEl152h 18/06/2025 18:08:55 Buenas !! El lunes le…" at bounding box center [752, 357] width 1504 height 714
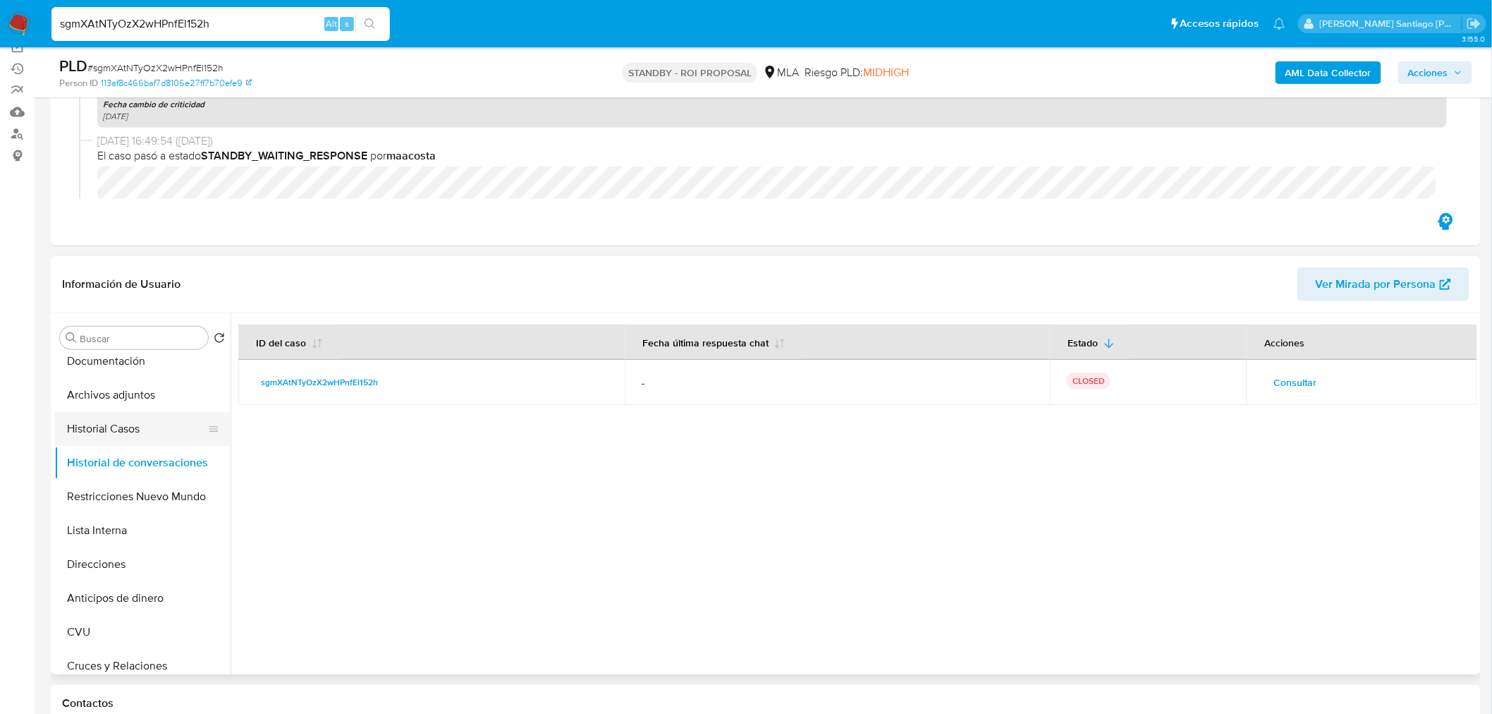
click at [94, 430] on button "Historial Casos" at bounding box center [136, 429] width 165 height 34
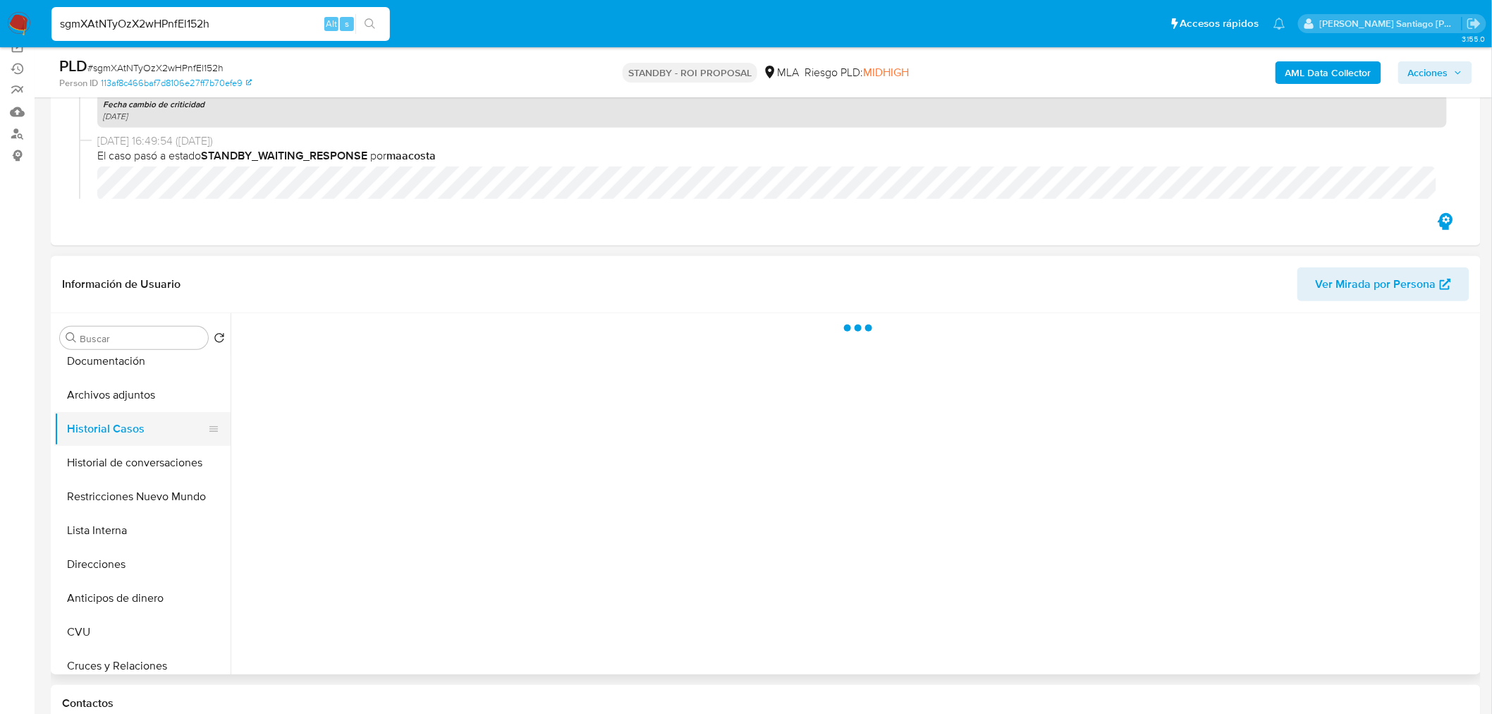
drag, startPoint x: 101, startPoint y: 399, endPoint x: 118, endPoint y: 413, distance: 21.6
click at [101, 400] on button "Archivos adjuntos" at bounding box center [142, 395] width 176 height 34
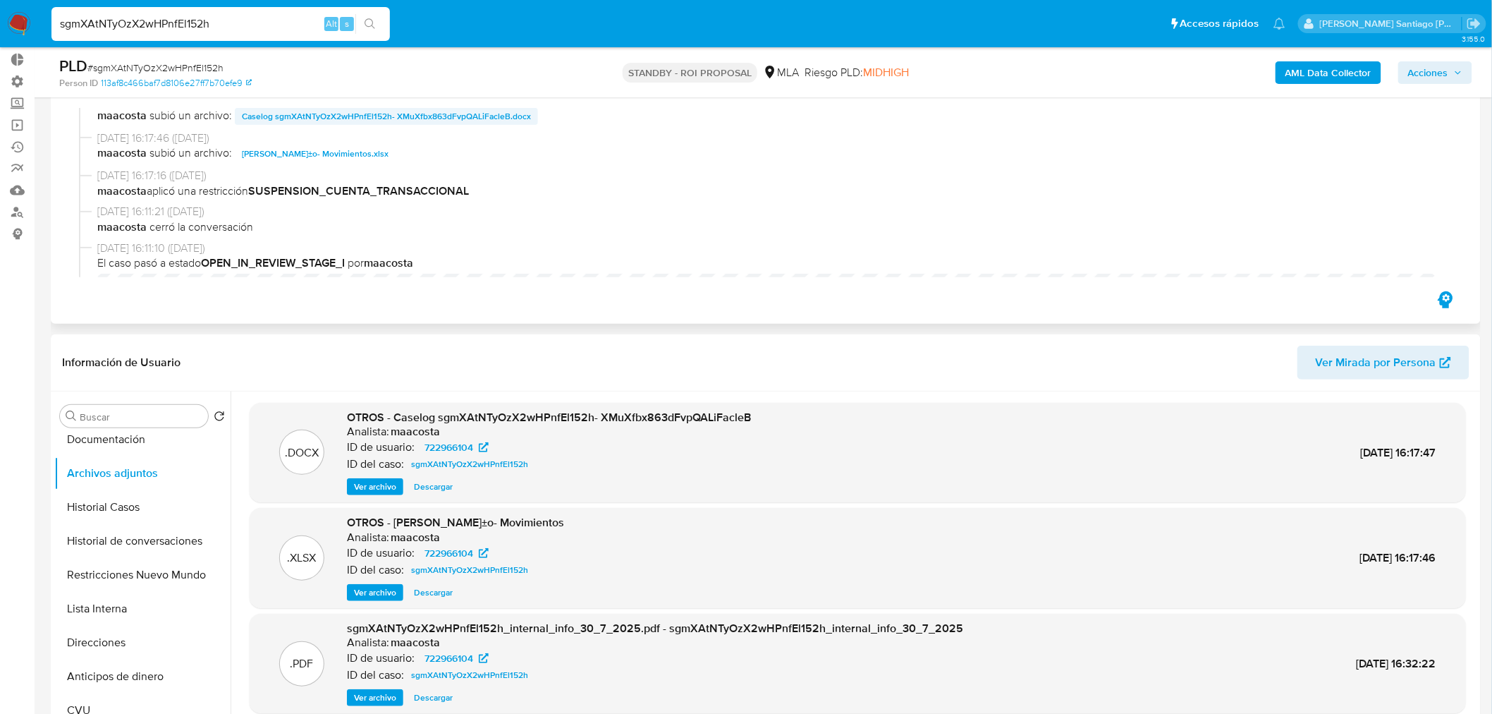
scroll to position [0, 0]
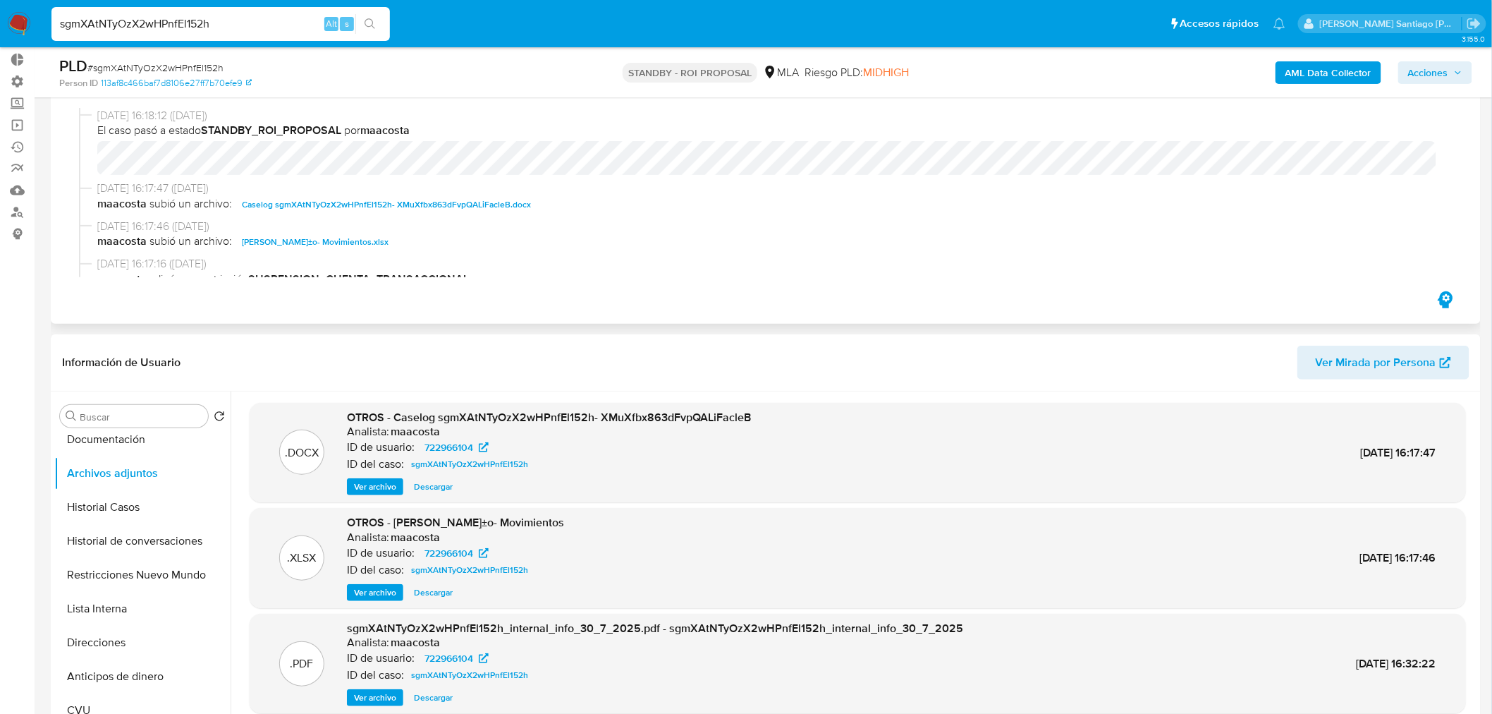
click at [430, 200] on span "Caselog sgmXAtNTyOzX2wHPnfEl152h- XMuXfbx863dFvpQALiFacleB.docx" at bounding box center [386, 204] width 289 height 17
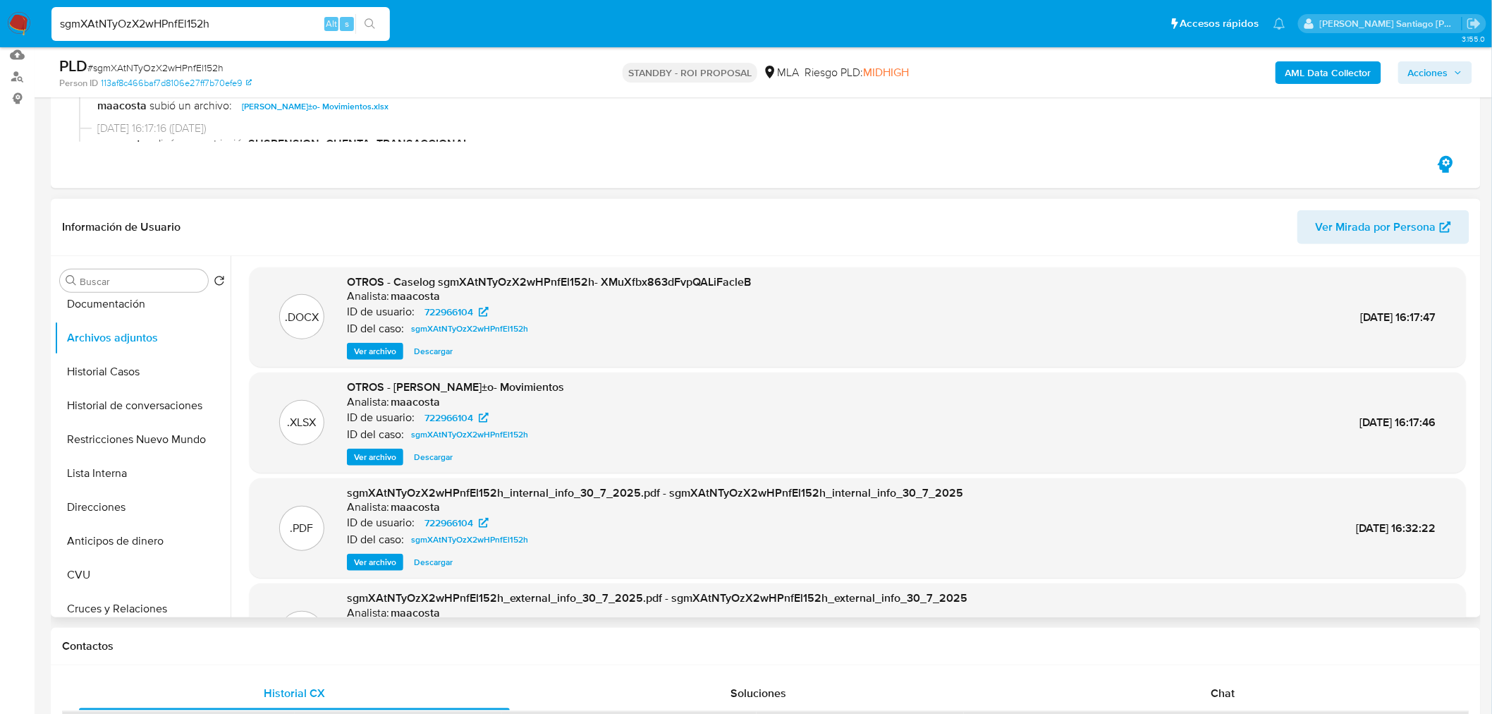
scroll to position [235, 0]
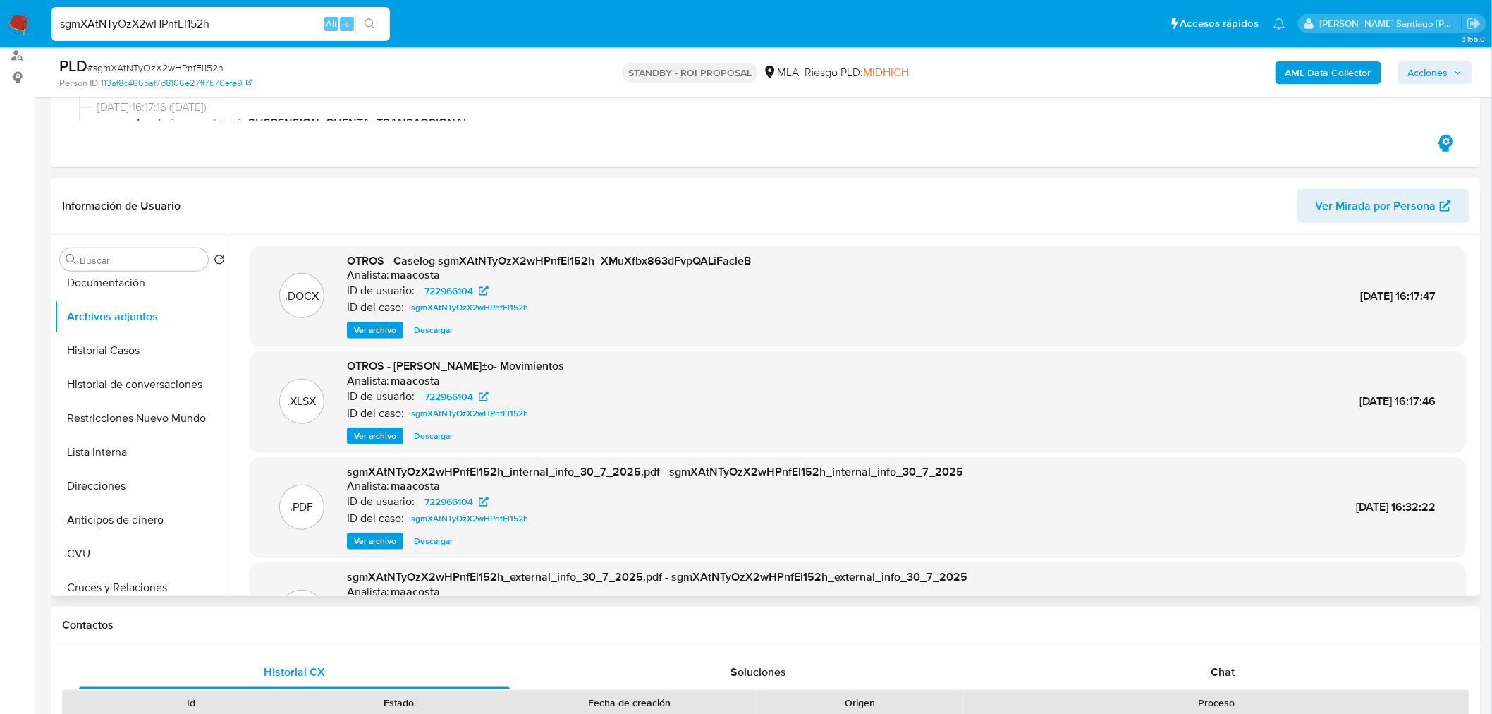
click at [1076, 207] on header "Información de Usuario Ver Mirada por Persona" at bounding box center [766, 206] width 1408 height 34
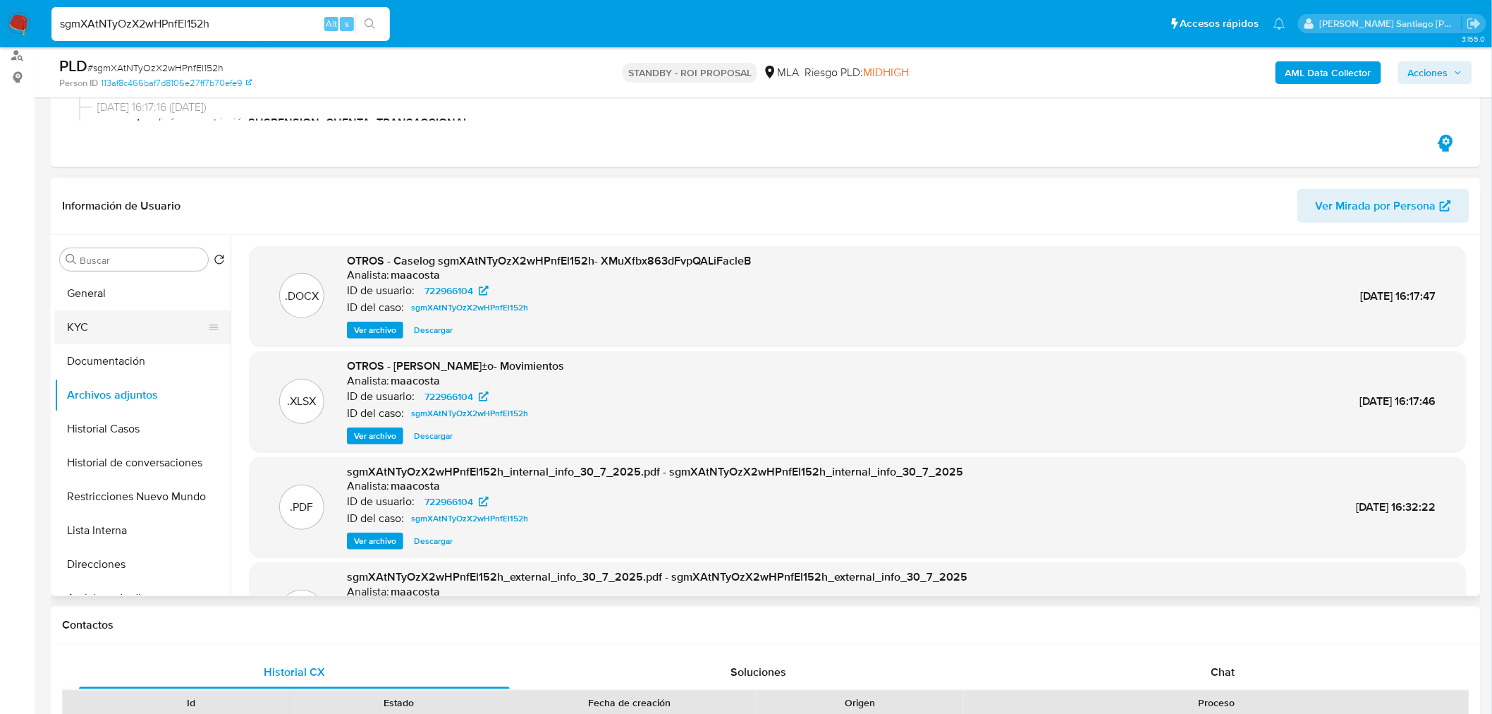
click at [93, 334] on button "KYC" at bounding box center [136, 327] width 165 height 34
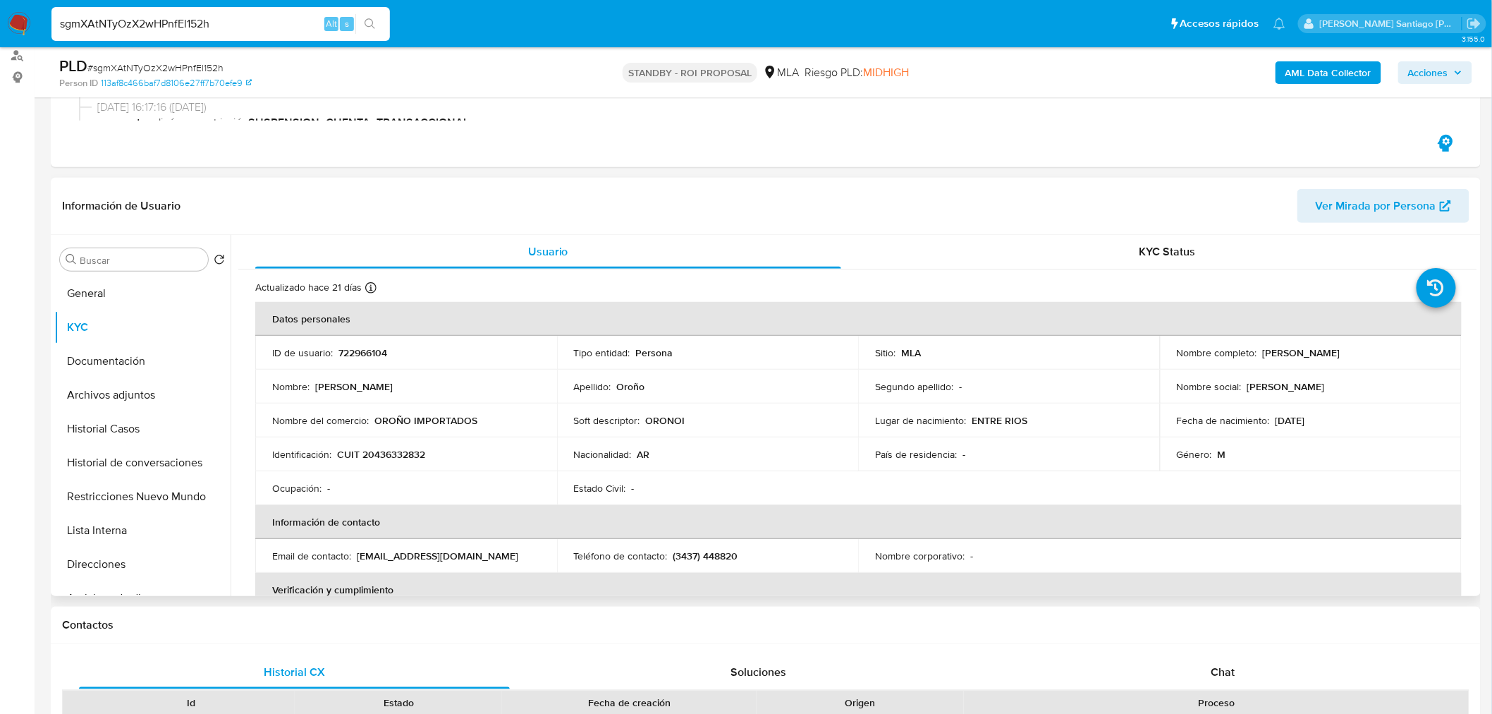
click at [432, 554] on p "tinchoorobaldini@gmail.com" at bounding box center [438, 555] width 162 height 13
click at [432, 555] on p "tinchoorobaldini@gmail.com" at bounding box center [438, 555] width 162 height 13
click at [432, 556] on p "tinchoorobaldini@gmail.com" at bounding box center [438, 555] width 162 height 13
click at [477, 552] on p "tinchoorobaldini@gmail.com" at bounding box center [438, 555] width 162 height 13
click at [481, 554] on p "tinchoorobaldini@gmail.com" at bounding box center [438, 555] width 162 height 13
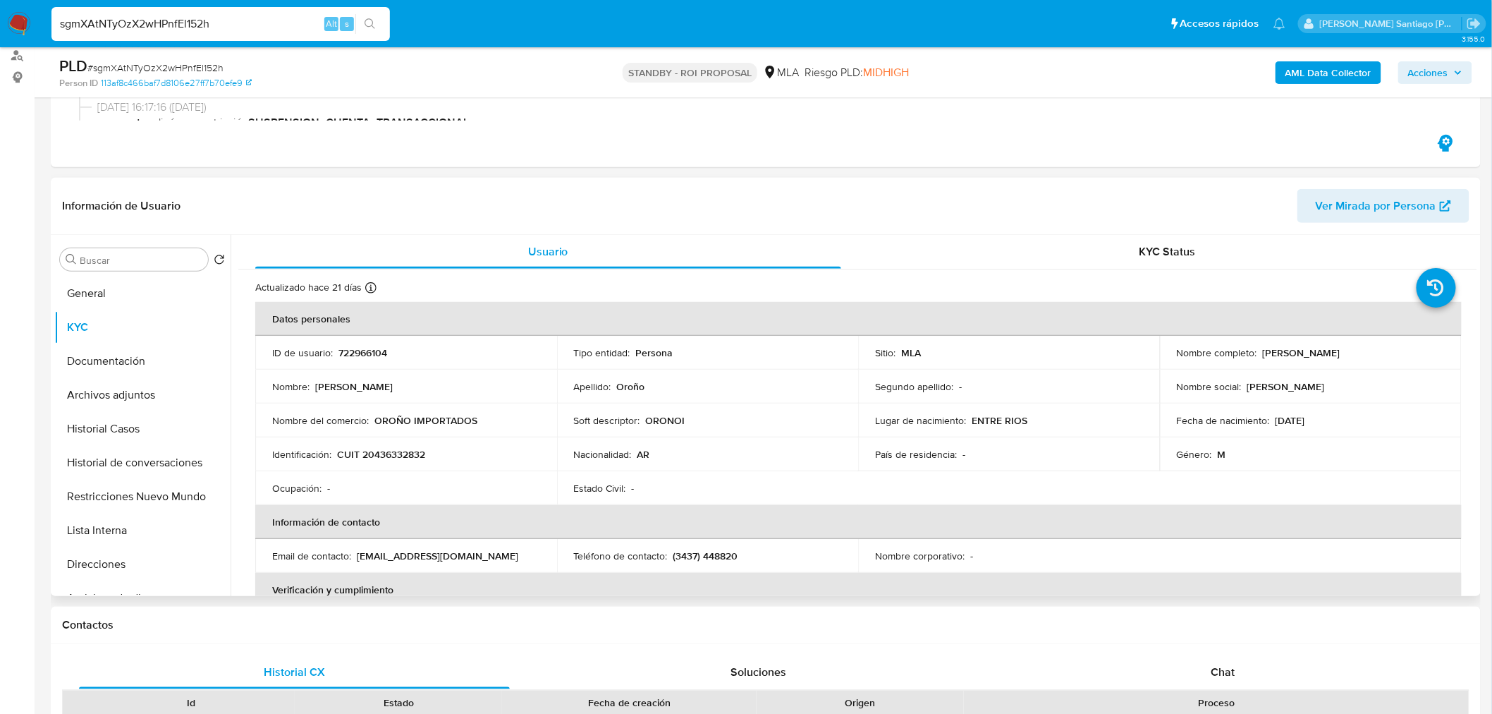
click at [478, 555] on p "tinchoorobaldini@gmail.com" at bounding box center [438, 555] width 162 height 13
click at [478, 554] on p "tinchoorobaldini@gmail.com" at bounding box center [438, 555] width 162 height 13
drag, startPoint x: 478, startPoint y: 555, endPoint x: 363, endPoint y: 559, distance: 115.7
click at [357, 553] on p "tinchoorobaldini@gmail.com" at bounding box center [438, 555] width 162 height 13
copy p "tinchoorobaldini@gmail.com"
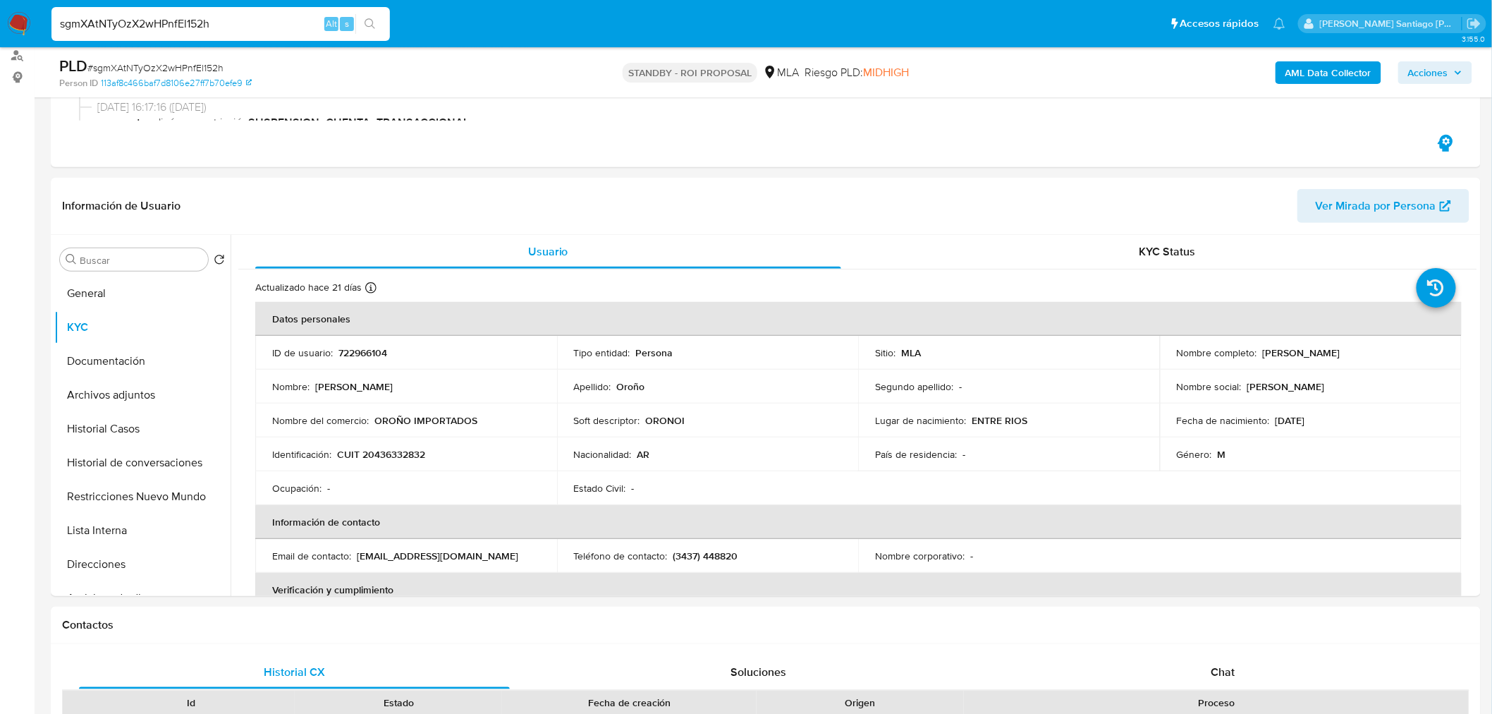
click at [172, 68] on span "# sgmXAtNTyOzX2wHPnfEl152h" at bounding box center [155, 68] width 136 height 14
click at [172, 67] on span "# sgmXAtNTyOzX2wHPnfEl152h" at bounding box center [155, 68] width 136 height 14
copy span "sgmXAtNTyOzX2wHPnfEl152h"
click at [2, 16] on nav "Pausado Ver notificaciones sgmXAtNTyOzX2wHPnfEl152h Alt s Accesos rápidos Presi…" at bounding box center [746, 23] width 1492 height 47
click at [22, 26] on img at bounding box center [19, 24] width 24 height 24
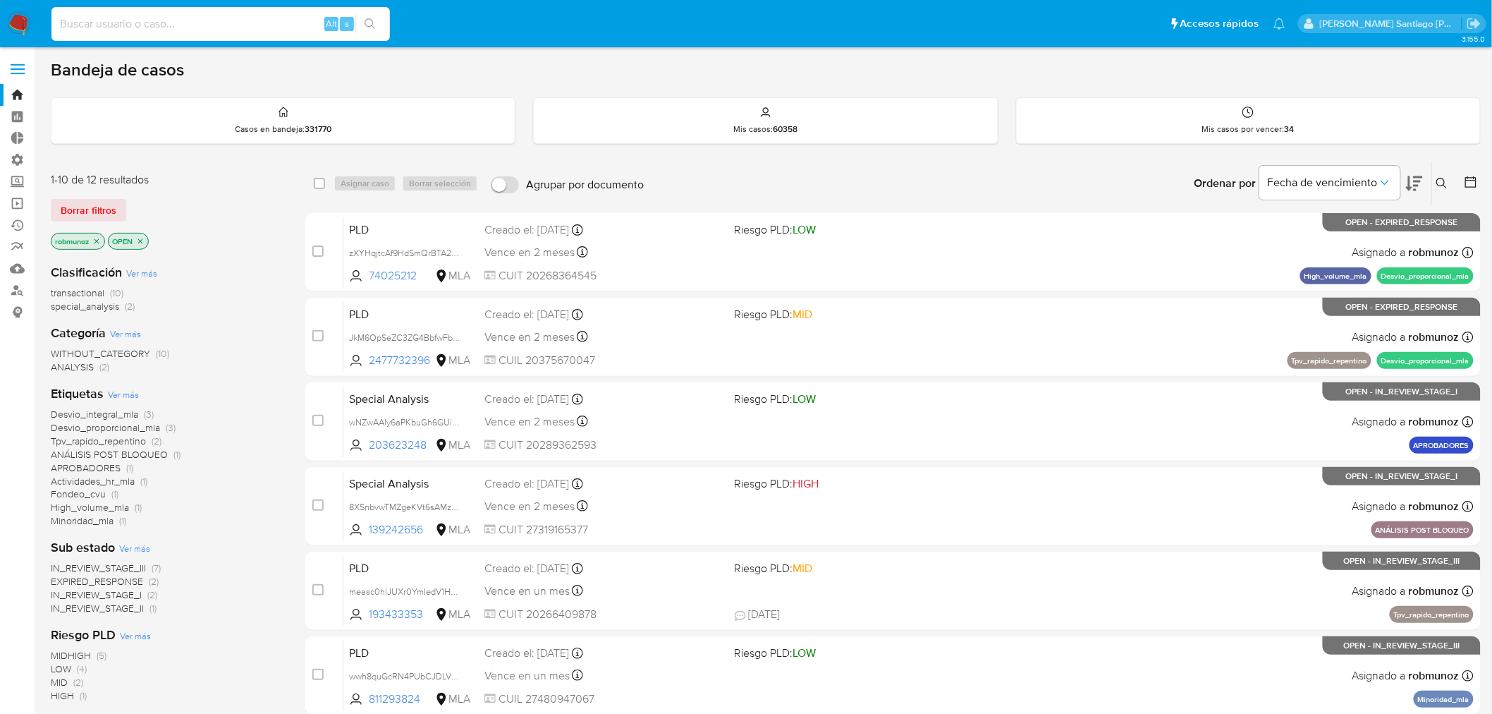
click at [163, 23] on input at bounding box center [220, 24] width 339 height 18
click at [1446, 190] on button at bounding box center [1443, 183] width 23 height 17
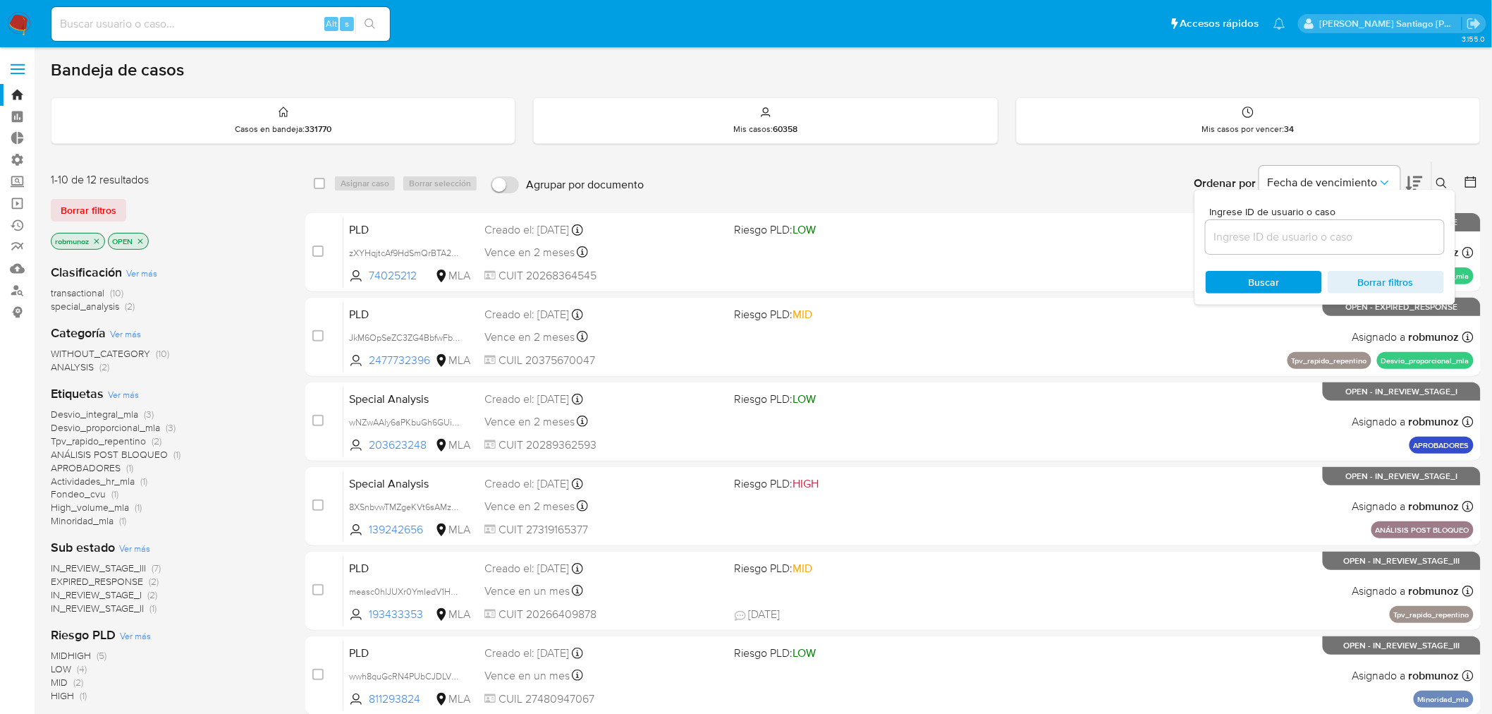
click at [1349, 240] on input at bounding box center [1325, 237] width 238 height 18
type input "sgmXAtNTyOzX2wHPnfEl152h"
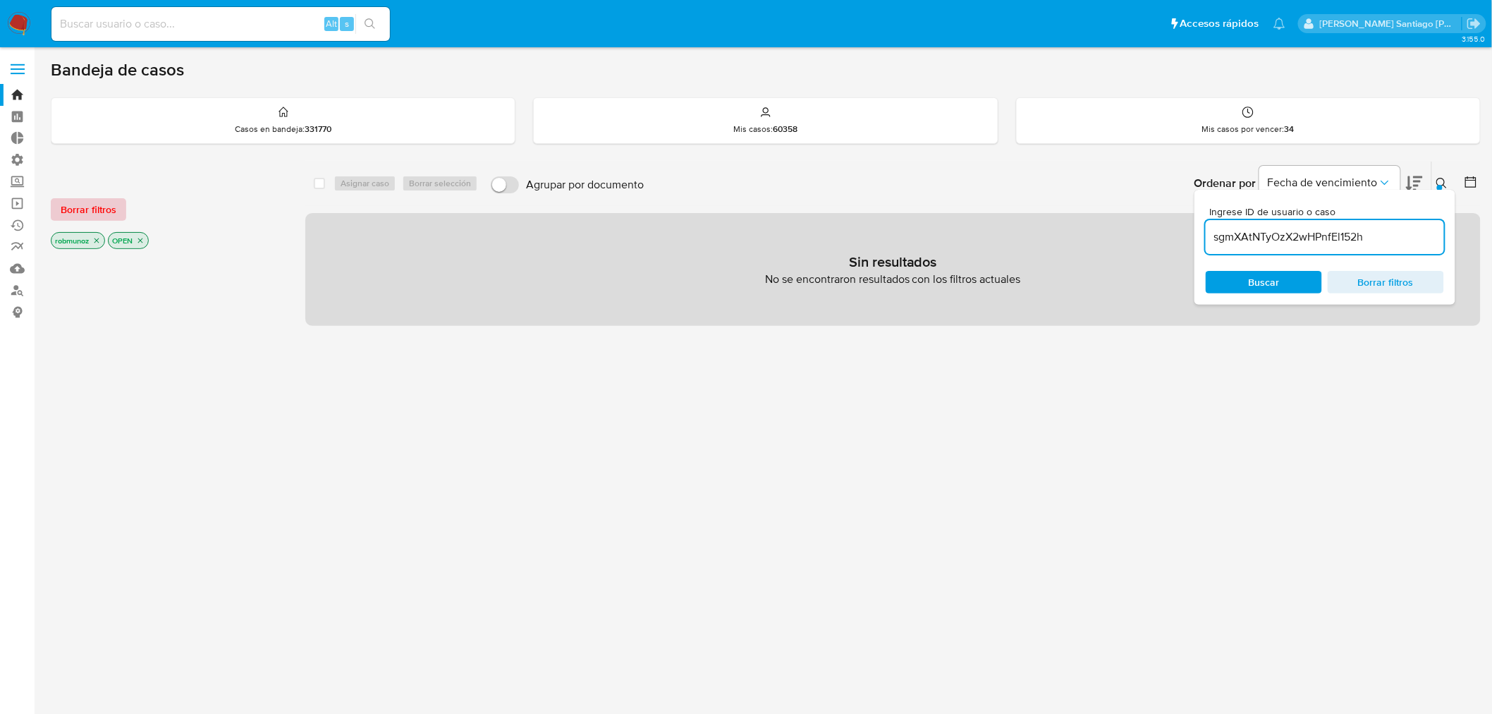
drag, startPoint x: 109, startPoint y: 205, endPoint x: 214, endPoint y: 215, distance: 106.3
click at [108, 205] on span "Borrar filtros" at bounding box center [89, 210] width 56 height 20
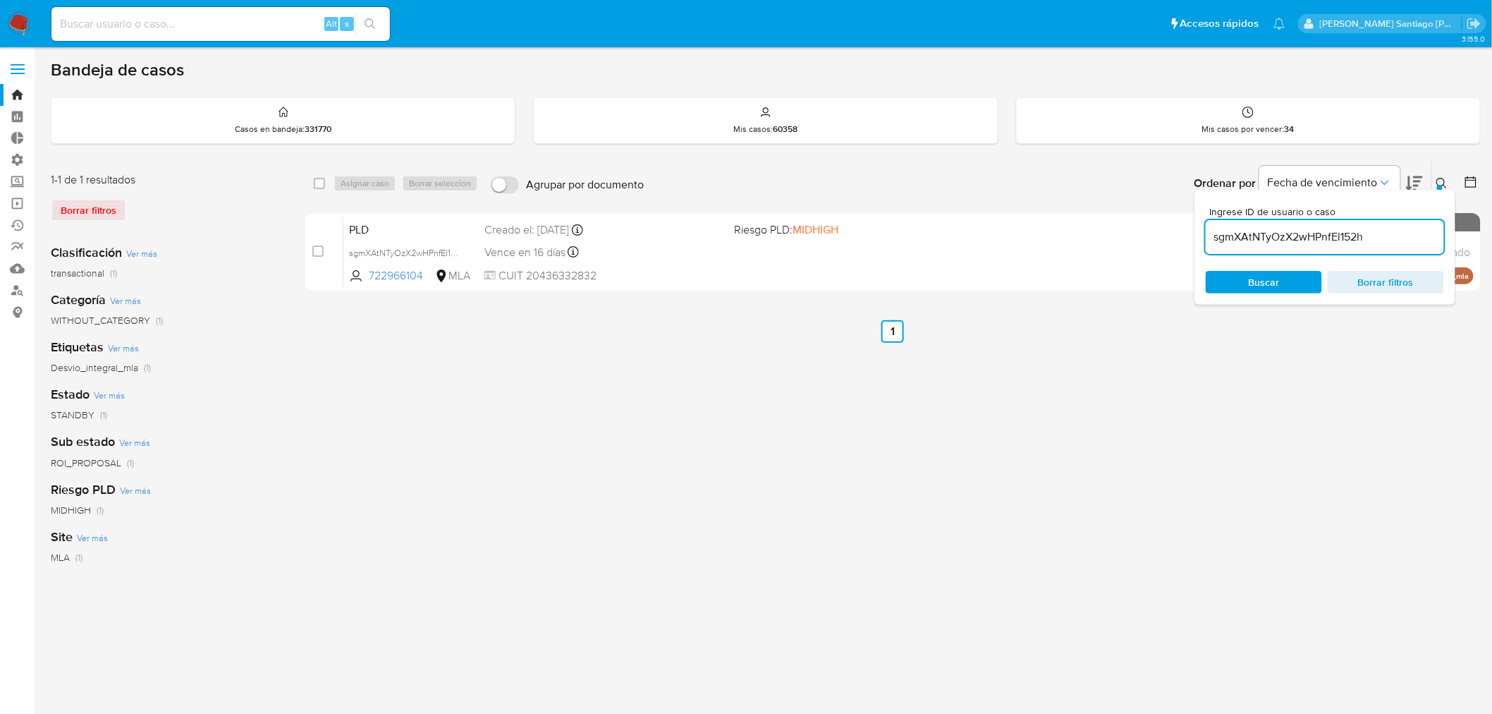
click at [1444, 181] on icon at bounding box center [1442, 183] width 11 height 11
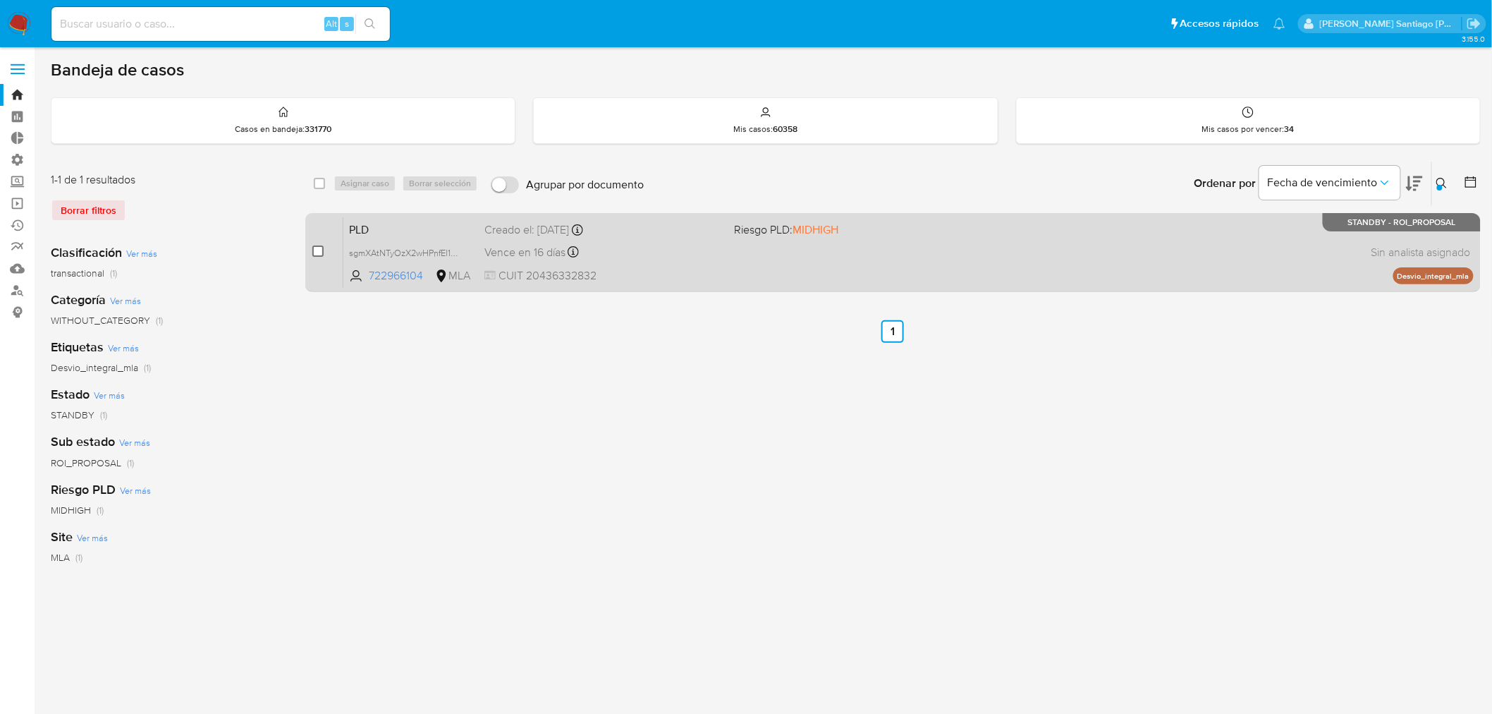
click at [318, 248] on input "checkbox" at bounding box center [317, 250] width 11 height 11
checkbox input "true"
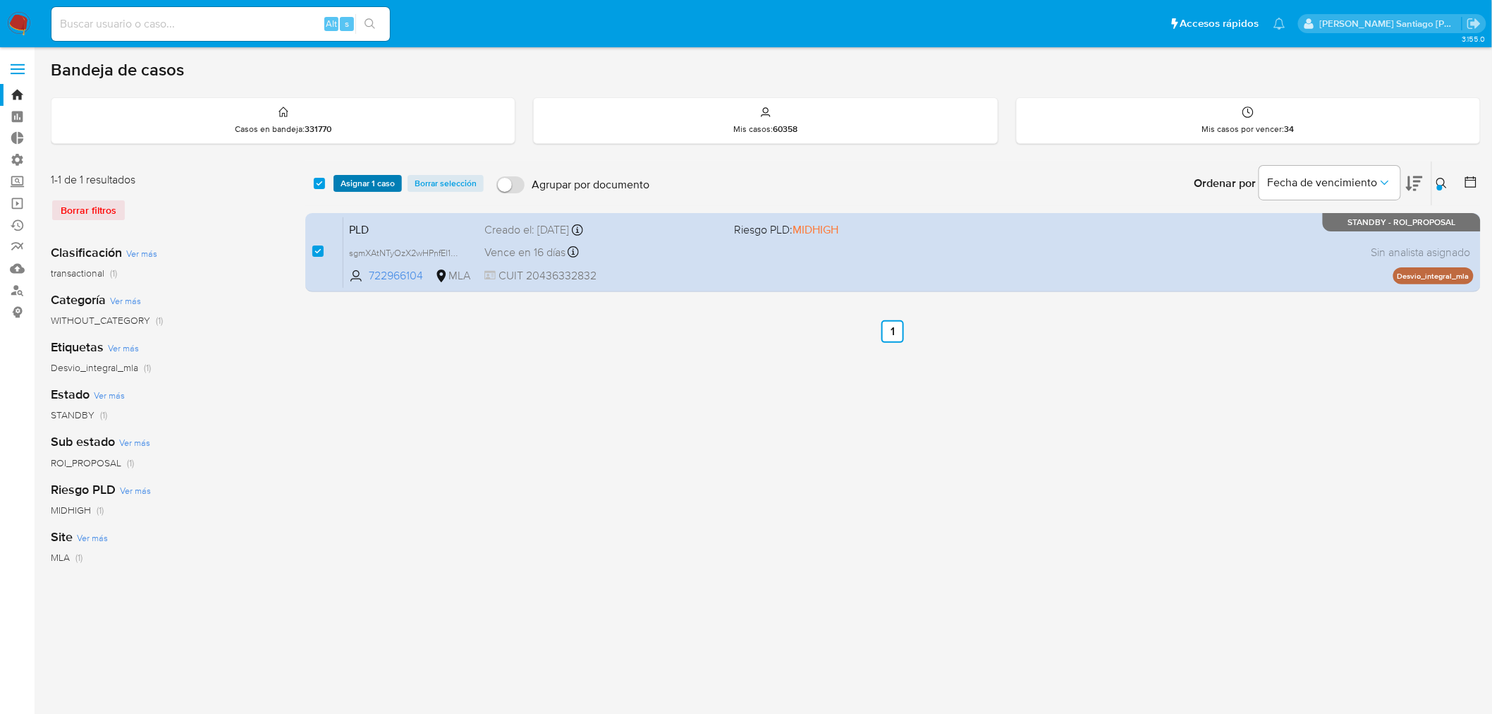
click at [357, 176] on span "Asignar 1 caso" at bounding box center [368, 183] width 54 height 14
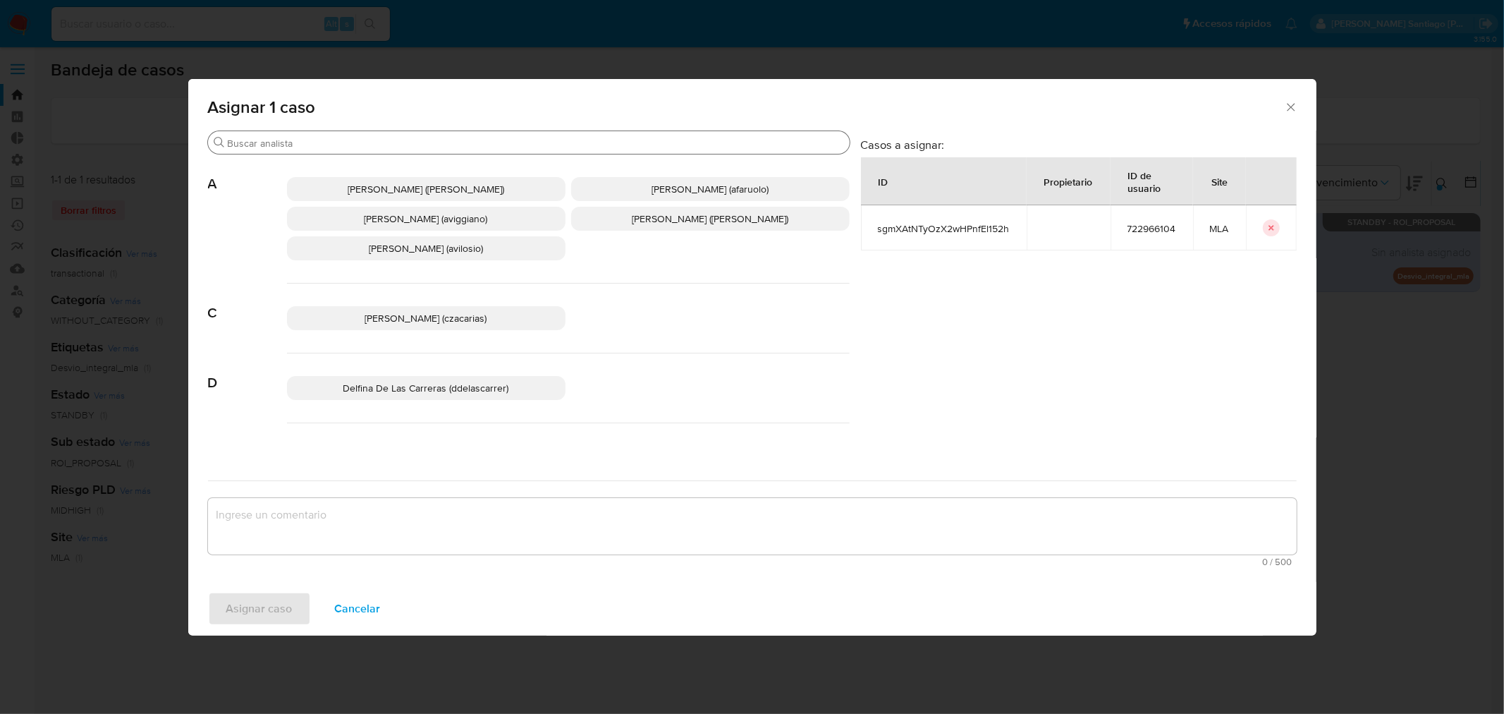
click at [355, 138] on input "Buscar" at bounding box center [536, 143] width 616 height 13
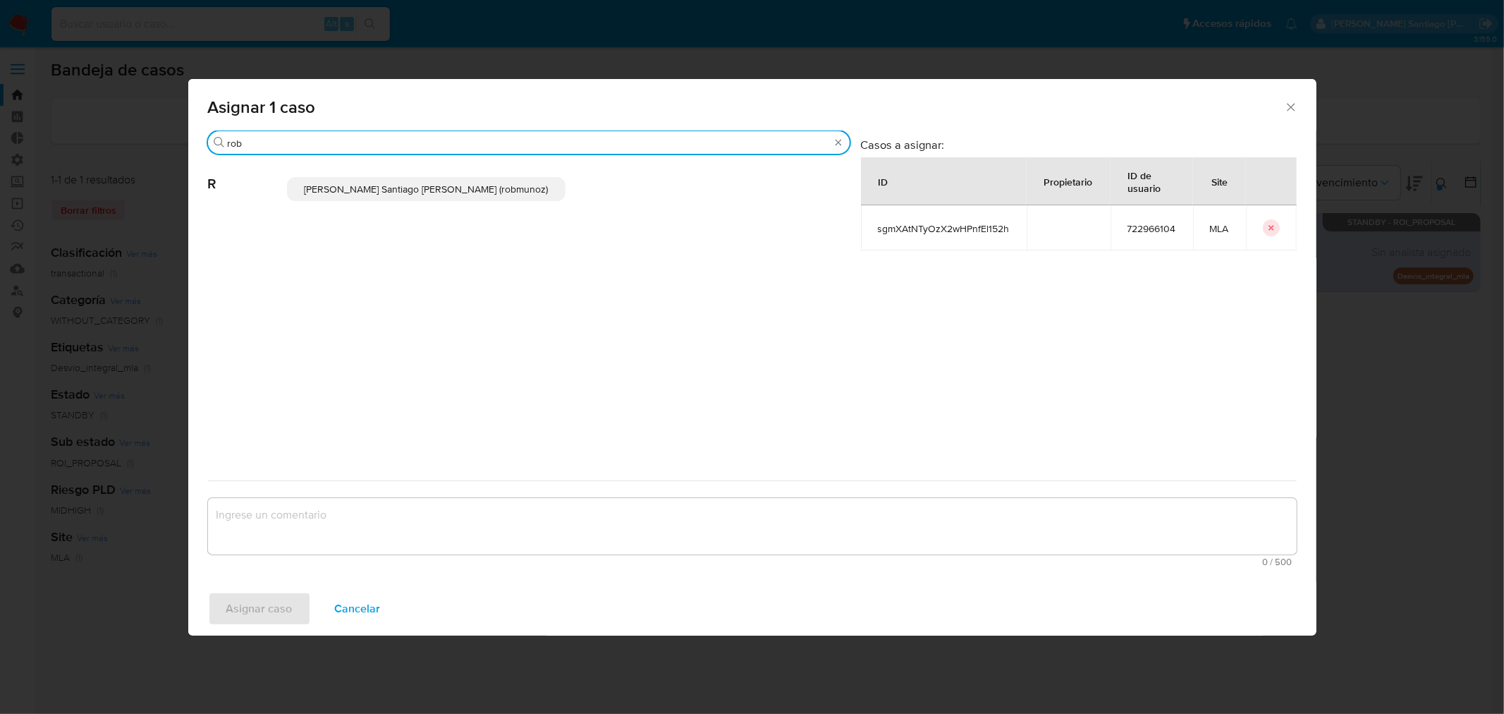
type input "rob"
click at [511, 195] on p "Roberto Santiago Munoz (robmunoz)" at bounding box center [426, 189] width 279 height 24
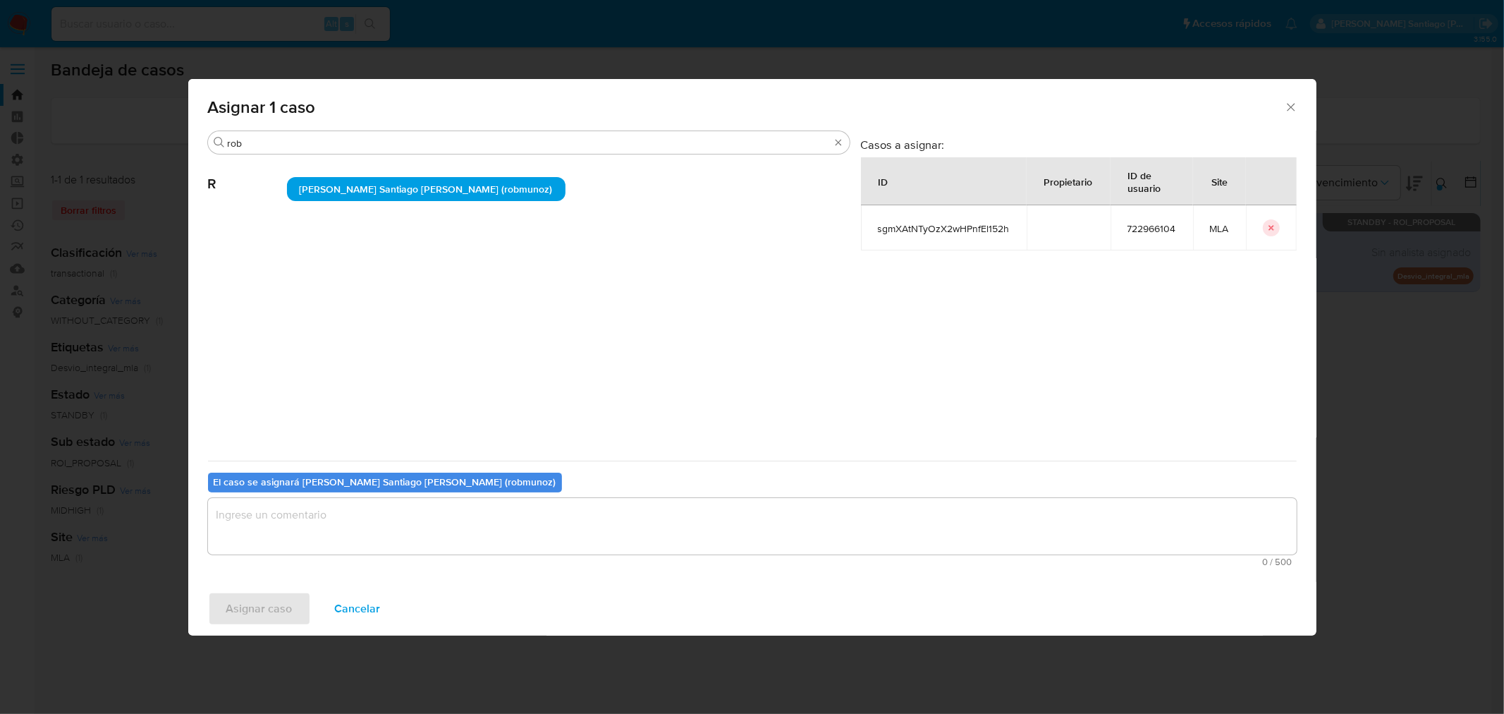
click at [510, 540] on textarea "assign-modal" at bounding box center [752, 526] width 1089 height 56
click at [274, 604] on span "Asignar caso" at bounding box center [259, 608] width 66 height 31
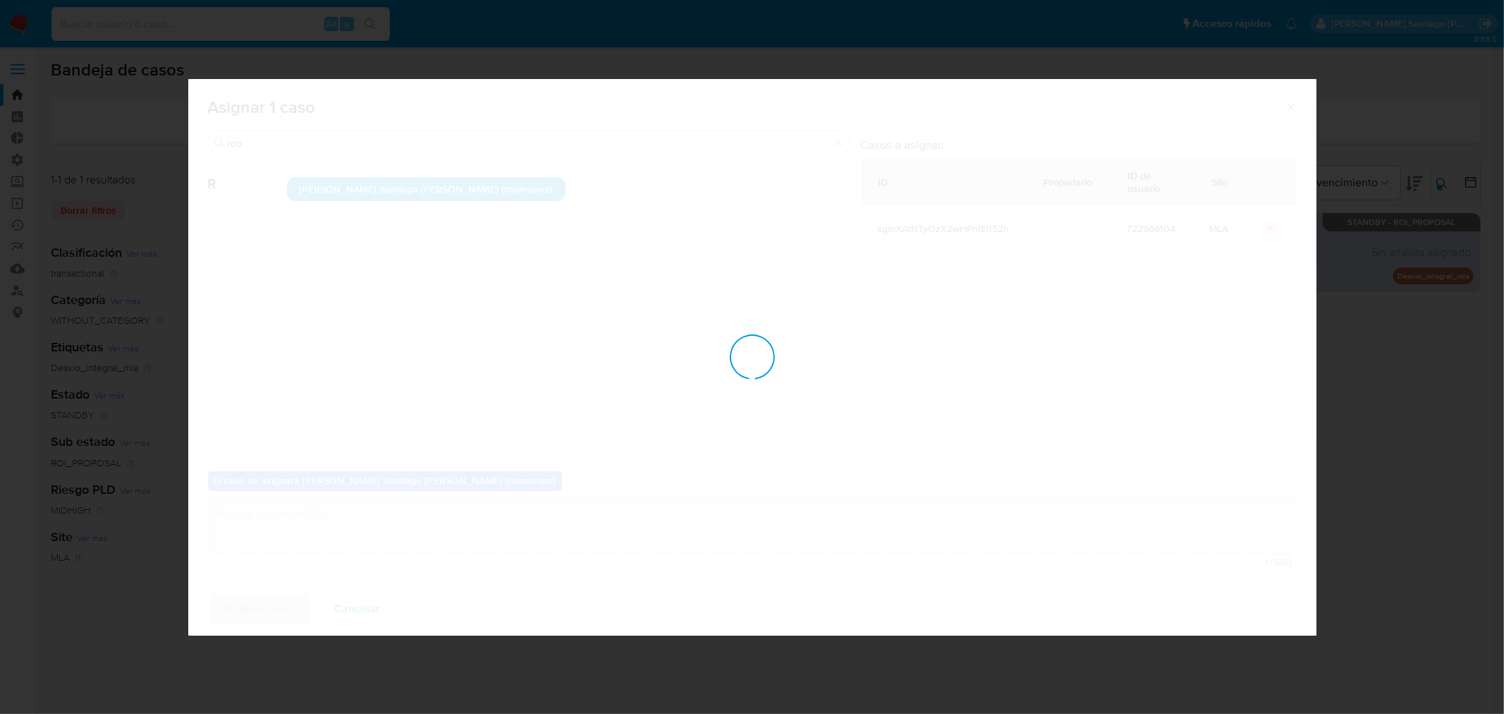
checkbox input "false"
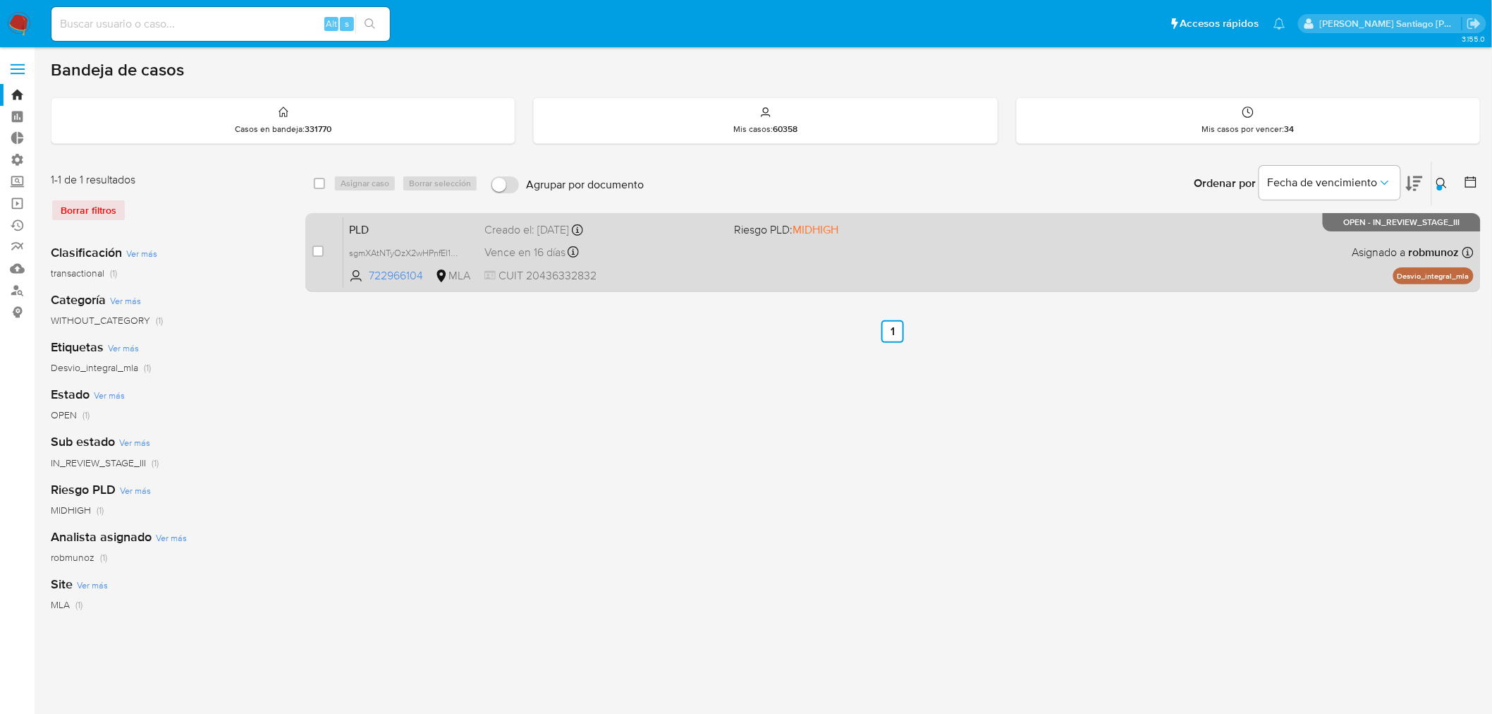
click at [820, 277] on div "PLD sgmXAtNTyOzX2wHPnfEl152h 722966104 MLA Riesgo PLD: MIDHIGH Creado el: 12/06…" at bounding box center [908, 252] width 1131 height 71
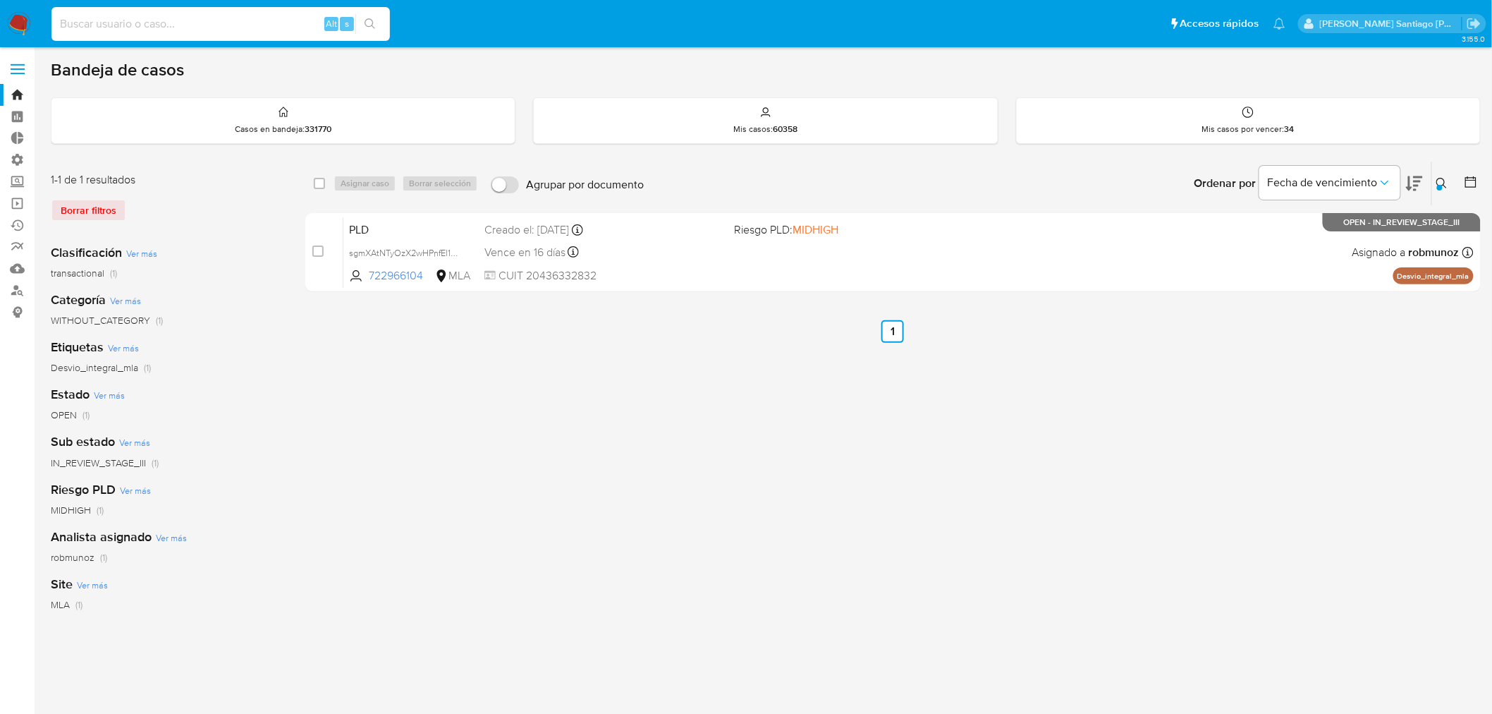
click at [201, 18] on input at bounding box center [220, 24] width 339 height 18
paste input "poiZzrKRrHV147pg8HZ1qE5r"
type input "poiZzrKRrHV147pg8HZ1qE5r"
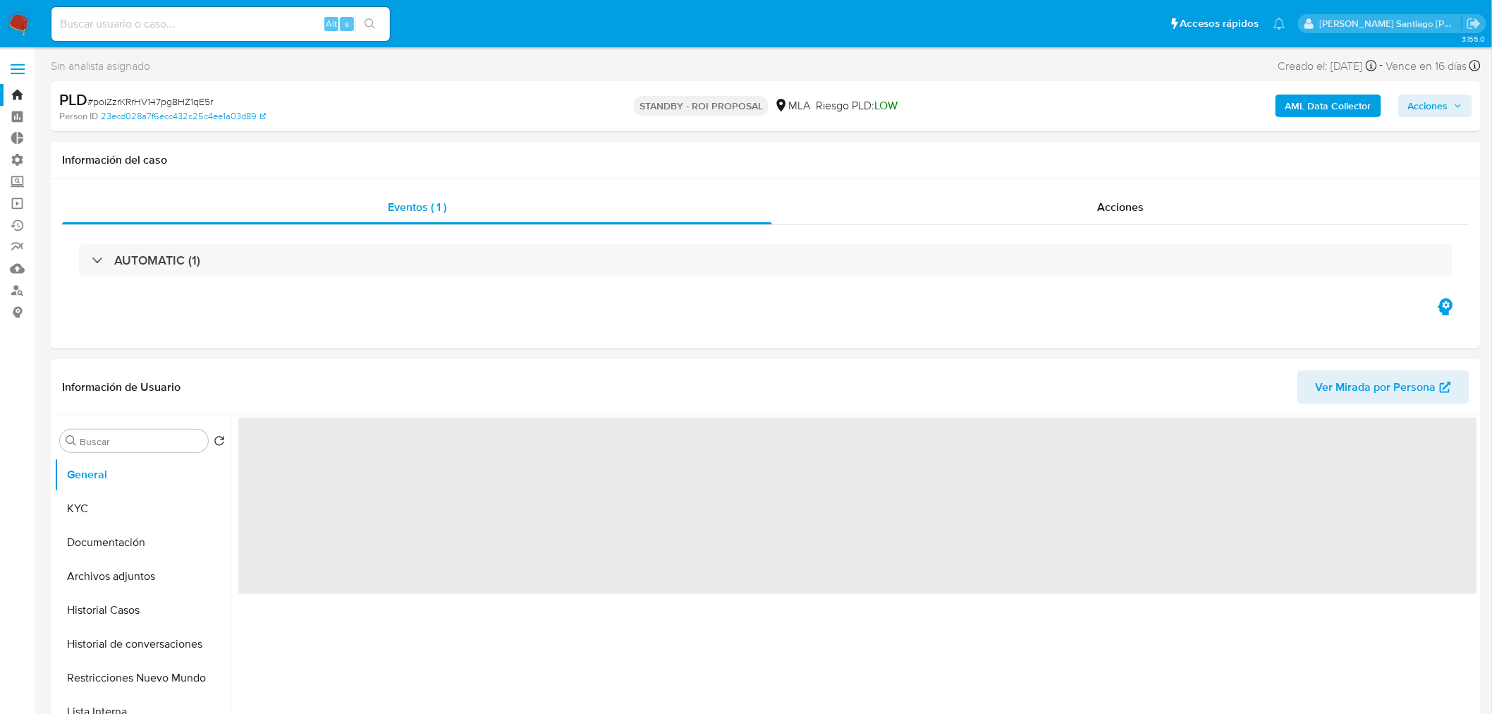
select select "10"
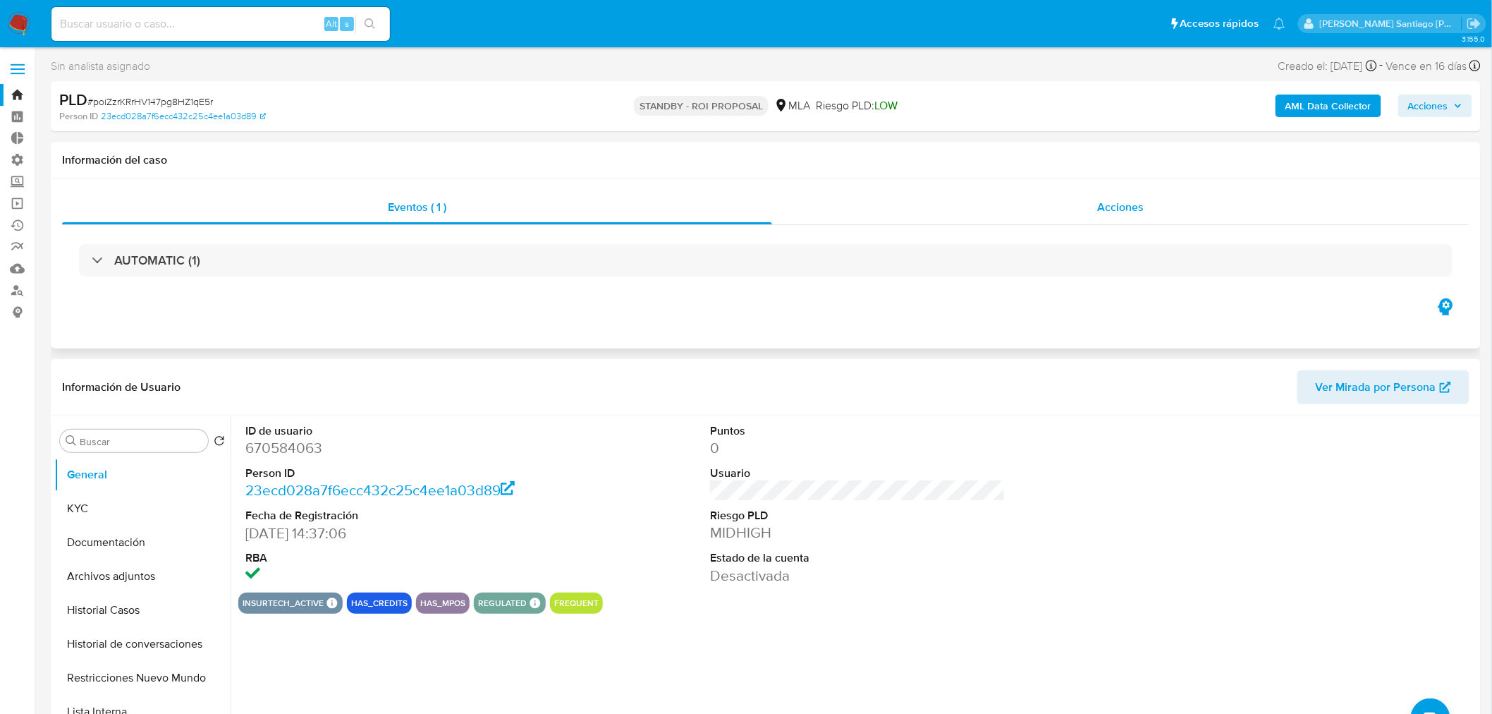
click at [1055, 192] on div "Acciones" at bounding box center [1121, 207] width 698 height 34
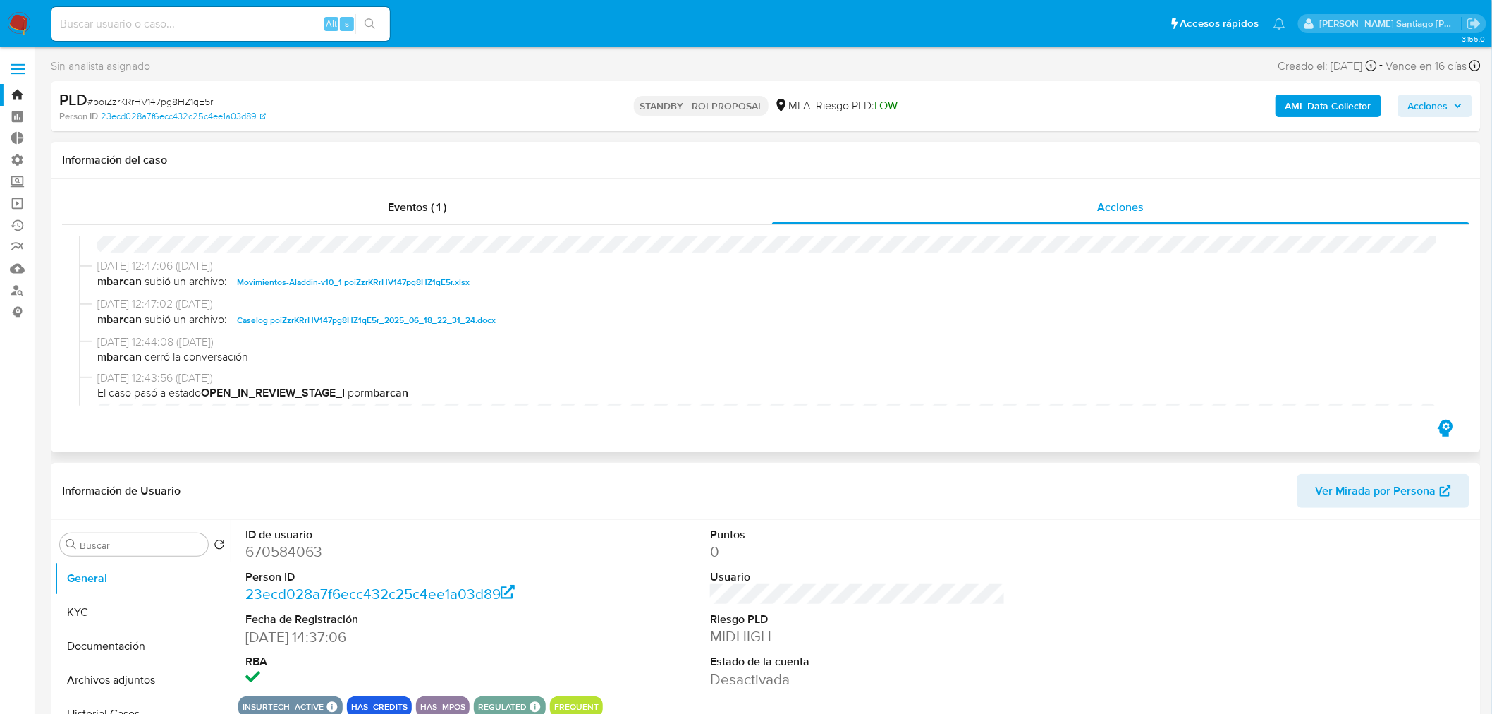
scroll to position [78, 0]
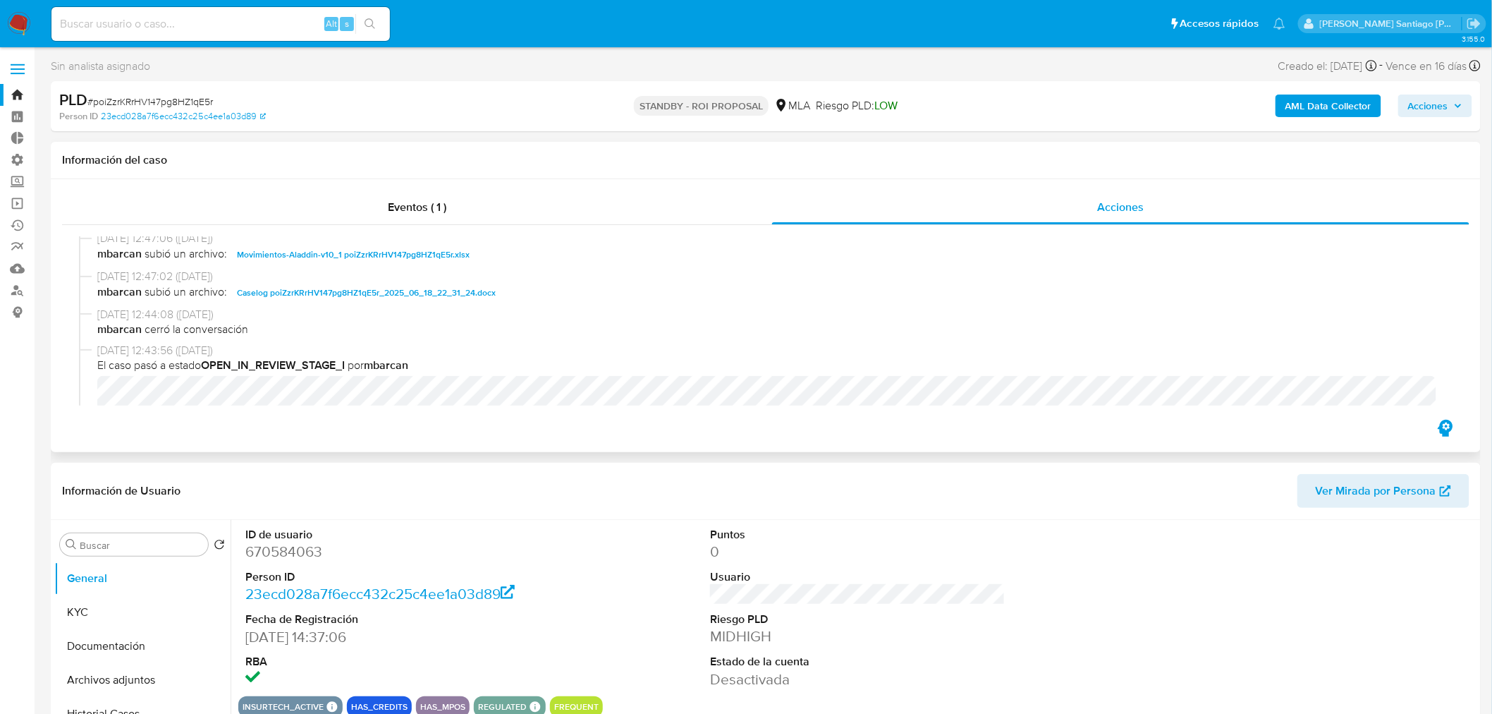
drag, startPoint x: 427, startPoint y: 293, endPoint x: 488, endPoint y: 374, distance: 101.7
click at [427, 293] on span "Caselog poiZzrKRrHV147pg8HZ1qE5r_2025_06_18_22_31_24.docx" at bounding box center [366, 292] width 259 height 17
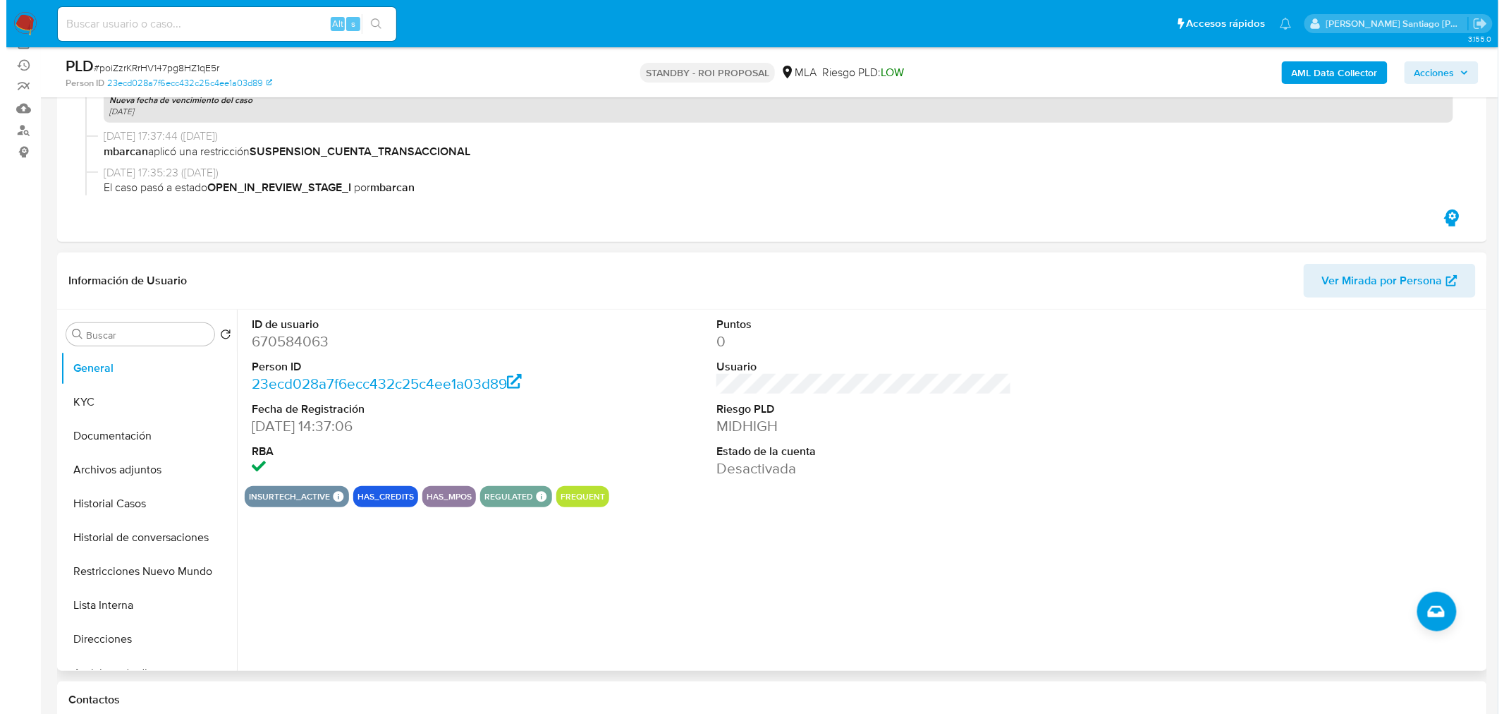
scroll to position [235, 0]
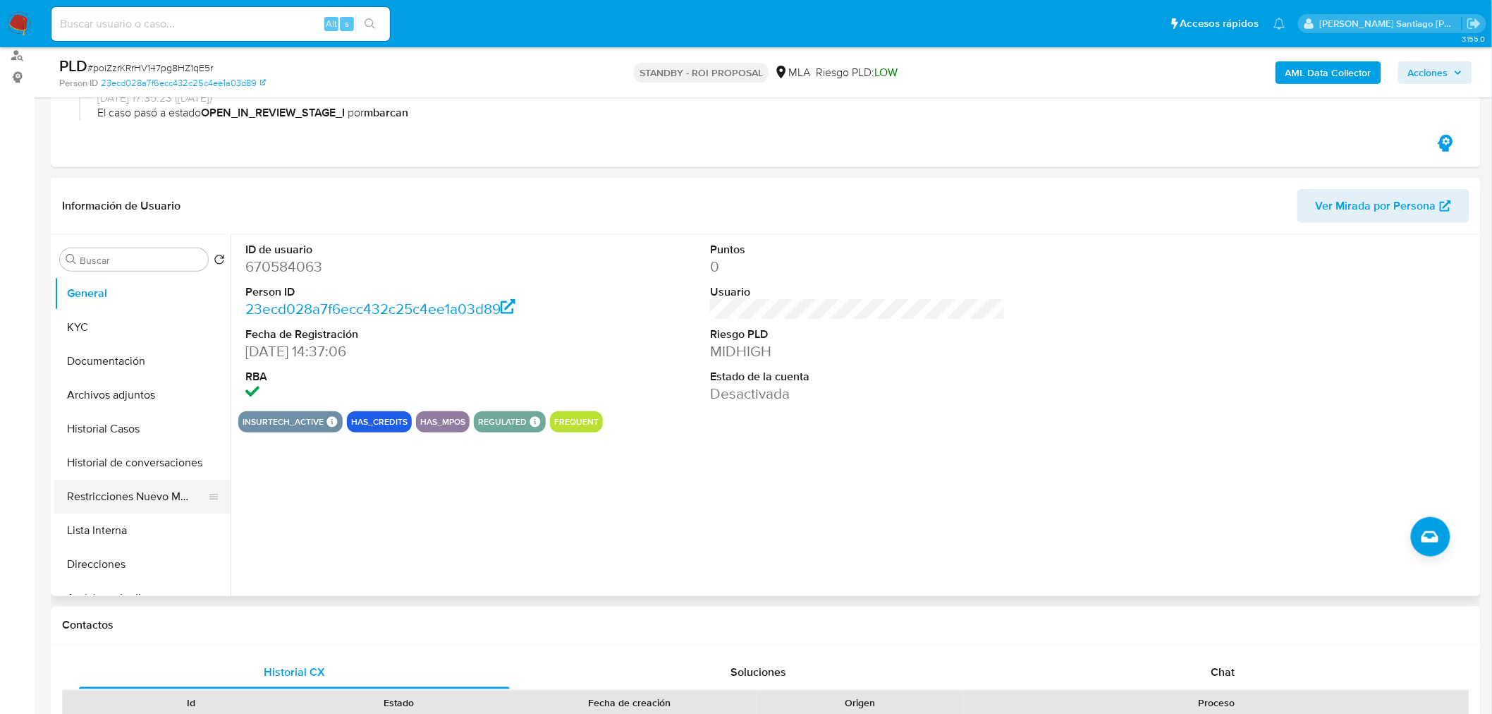
click at [159, 504] on button "Restricciones Nuevo Mundo" at bounding box center [136, 497] width 165 height 34
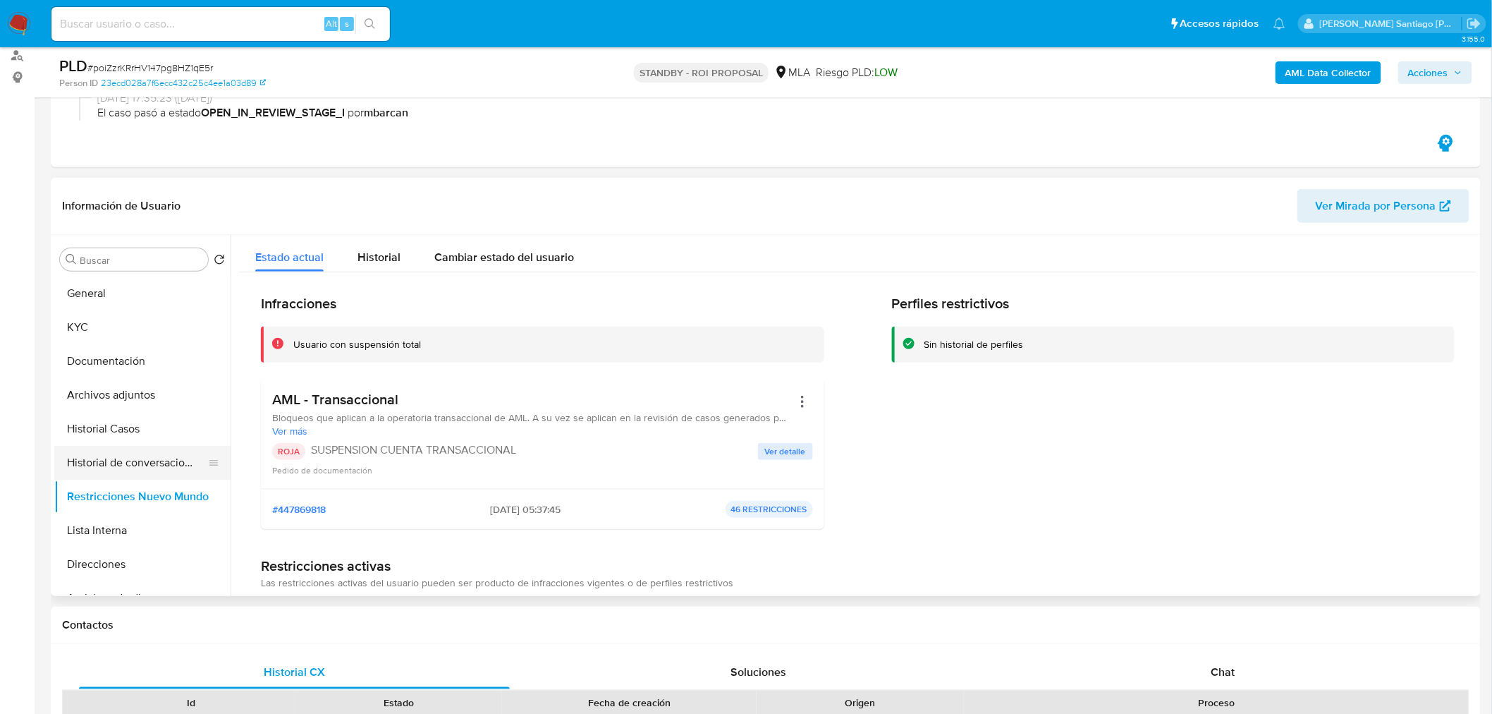
click at [138, 459] on button "Historial de conversaciones" at bounding box center [136, 463] width 165 height 34
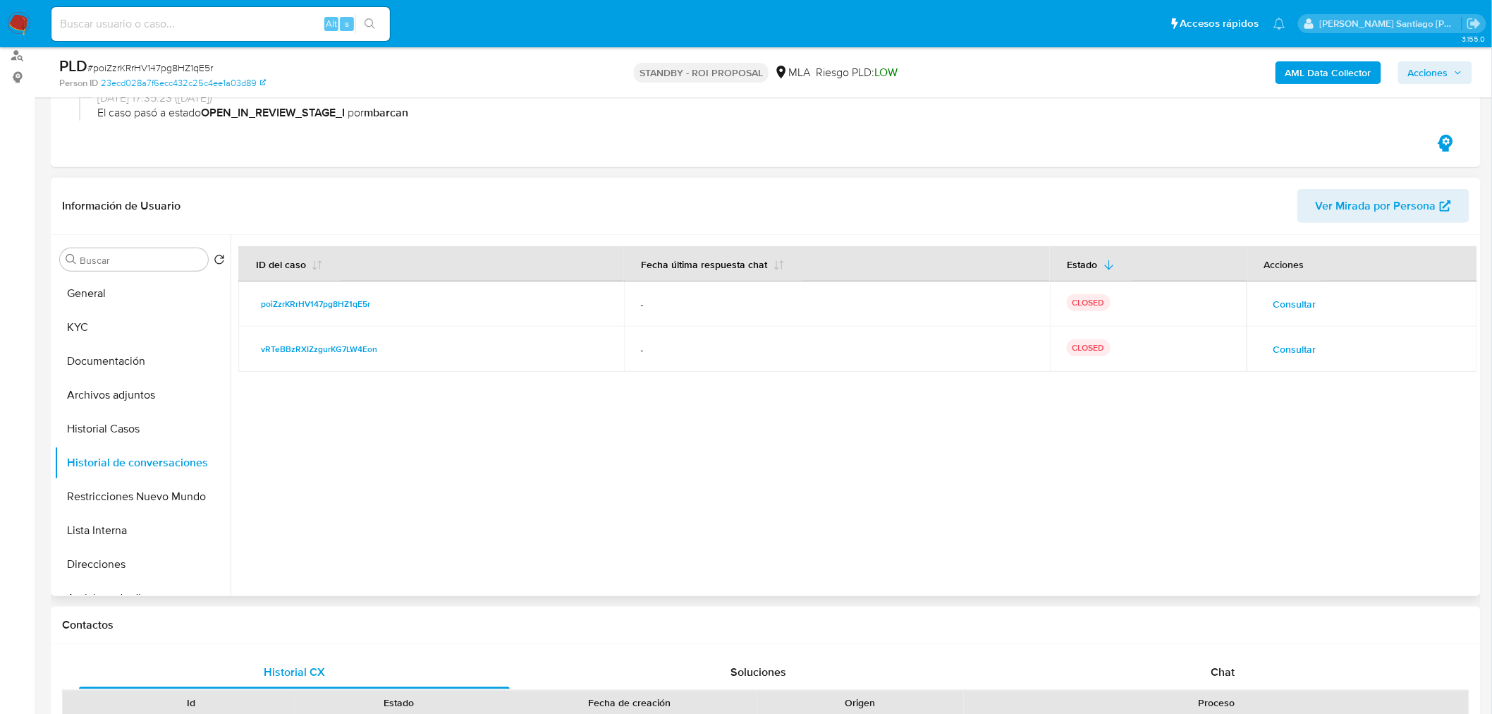
click at [1295, 298] on span "Consultar" at bounding box center [1295, 304] width 43 height 20
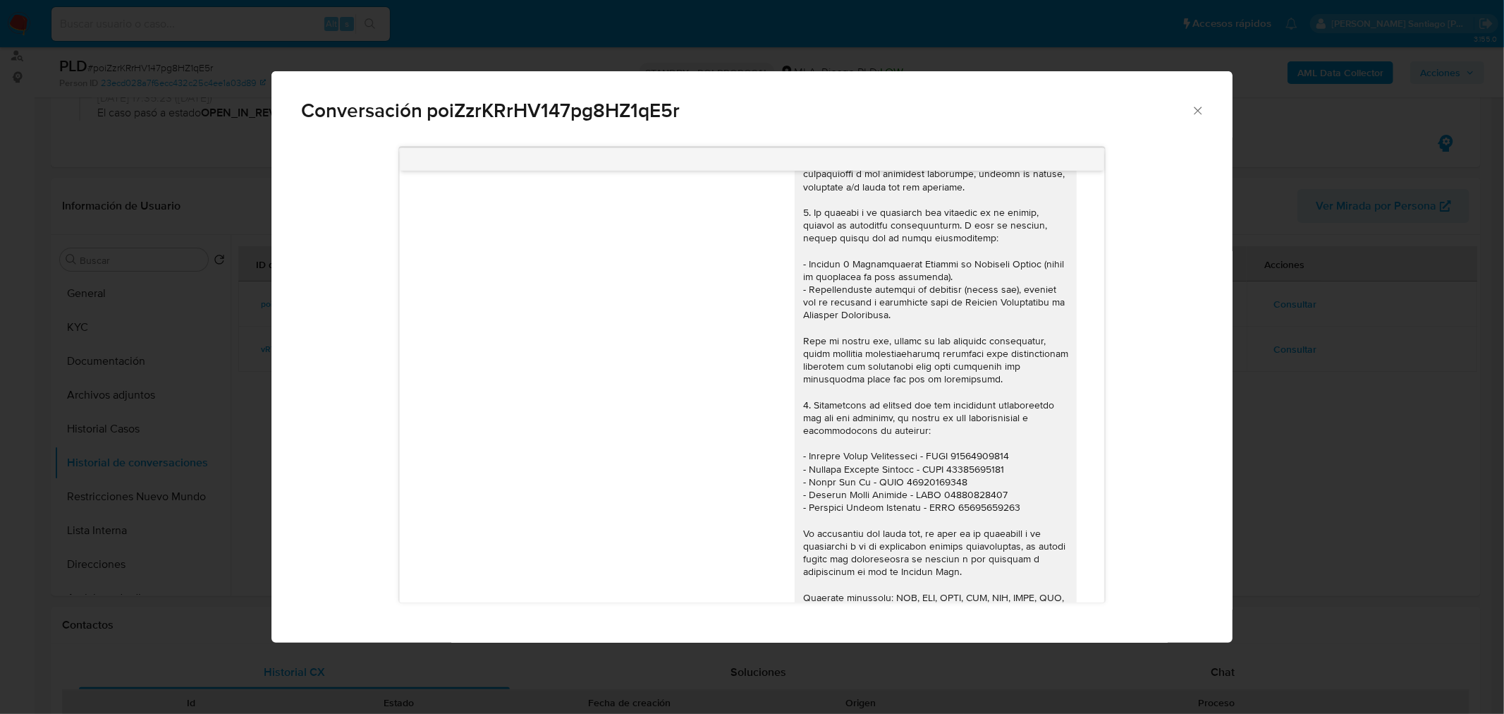
scroll to position [1676, 0]
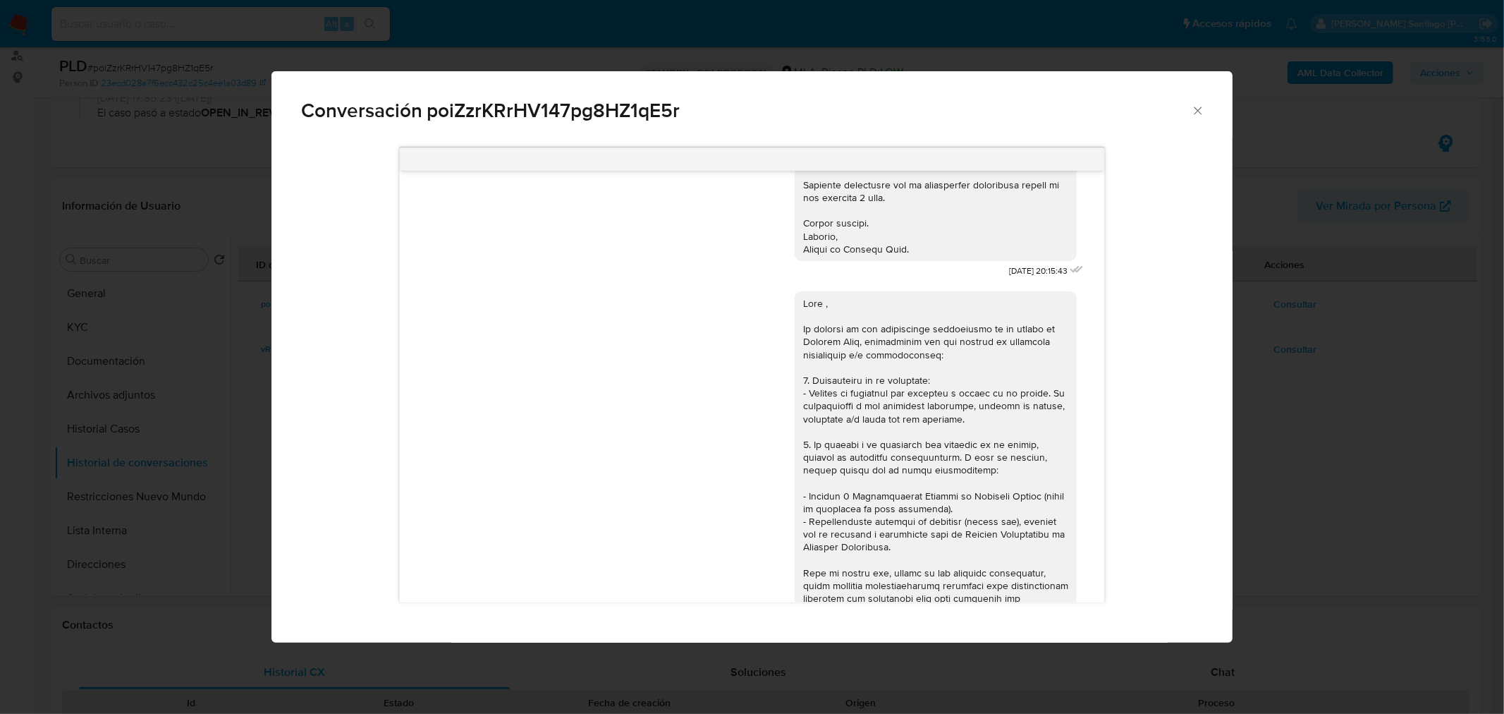
click at [1326, 462] on div "Conversación poiZzrKRrHV147pg8HZ1qE5r 18/06/2025 18:12:57 Hola, Esperamos que t…" at bounding box center [752, 357] width 1504 height 714
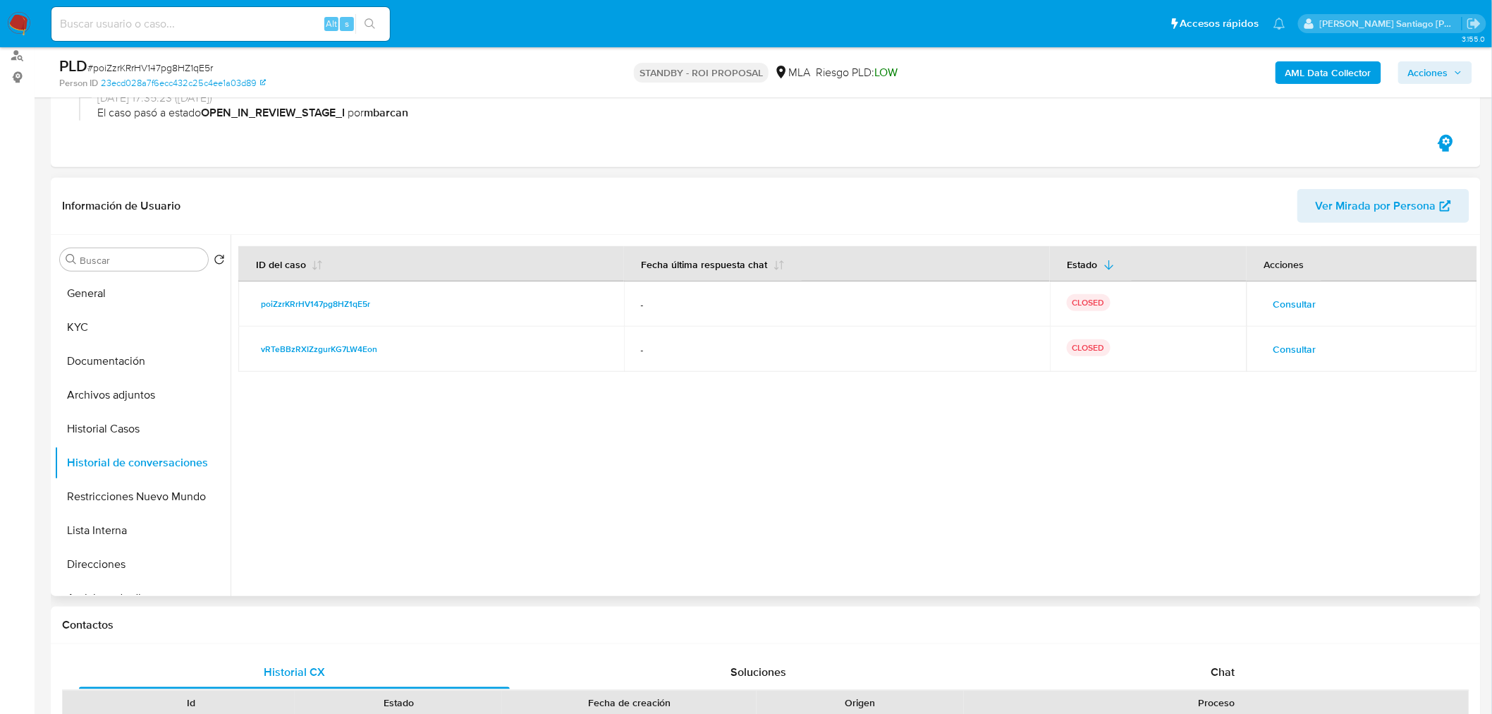
click at [1293, 343] on span "Consultar" at bounding box center [1295, 349] width 43 height 20
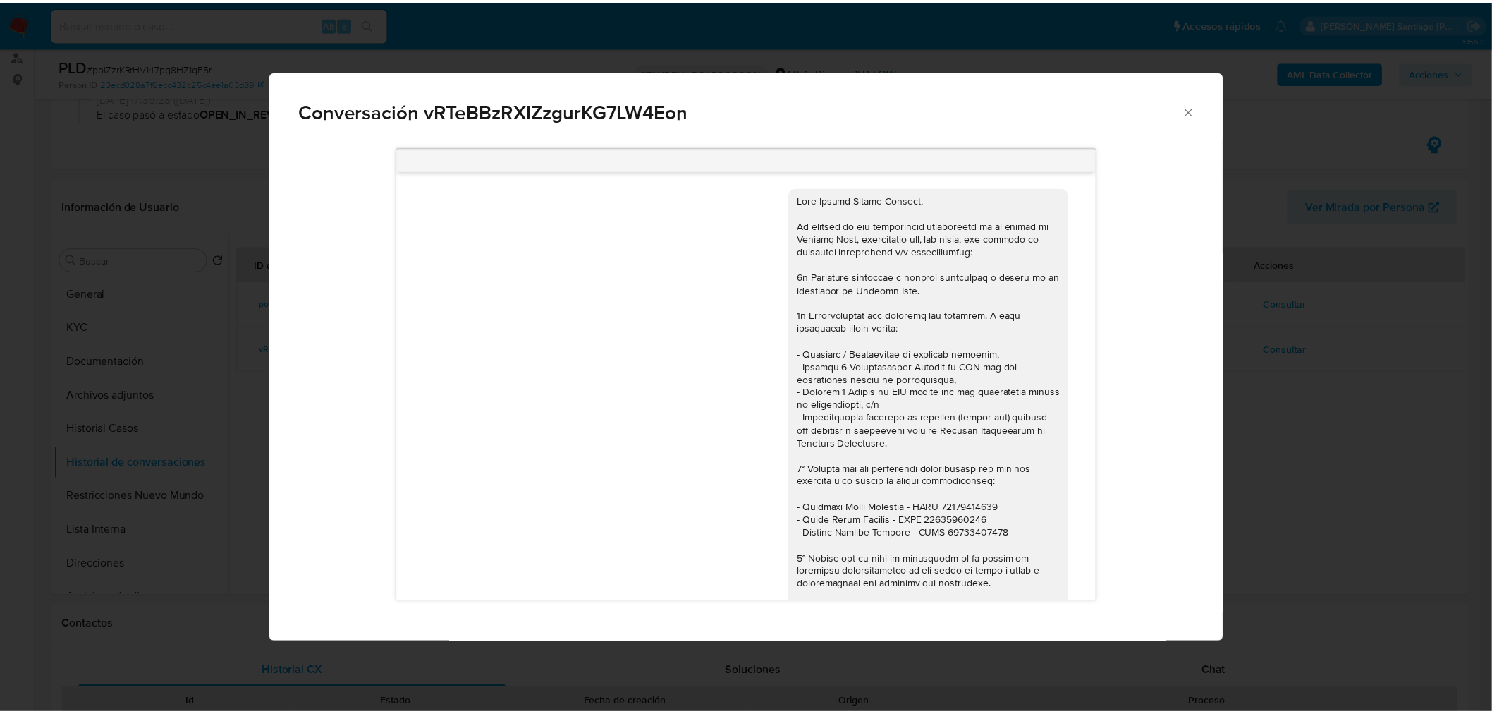
scroll to position [396, 0]
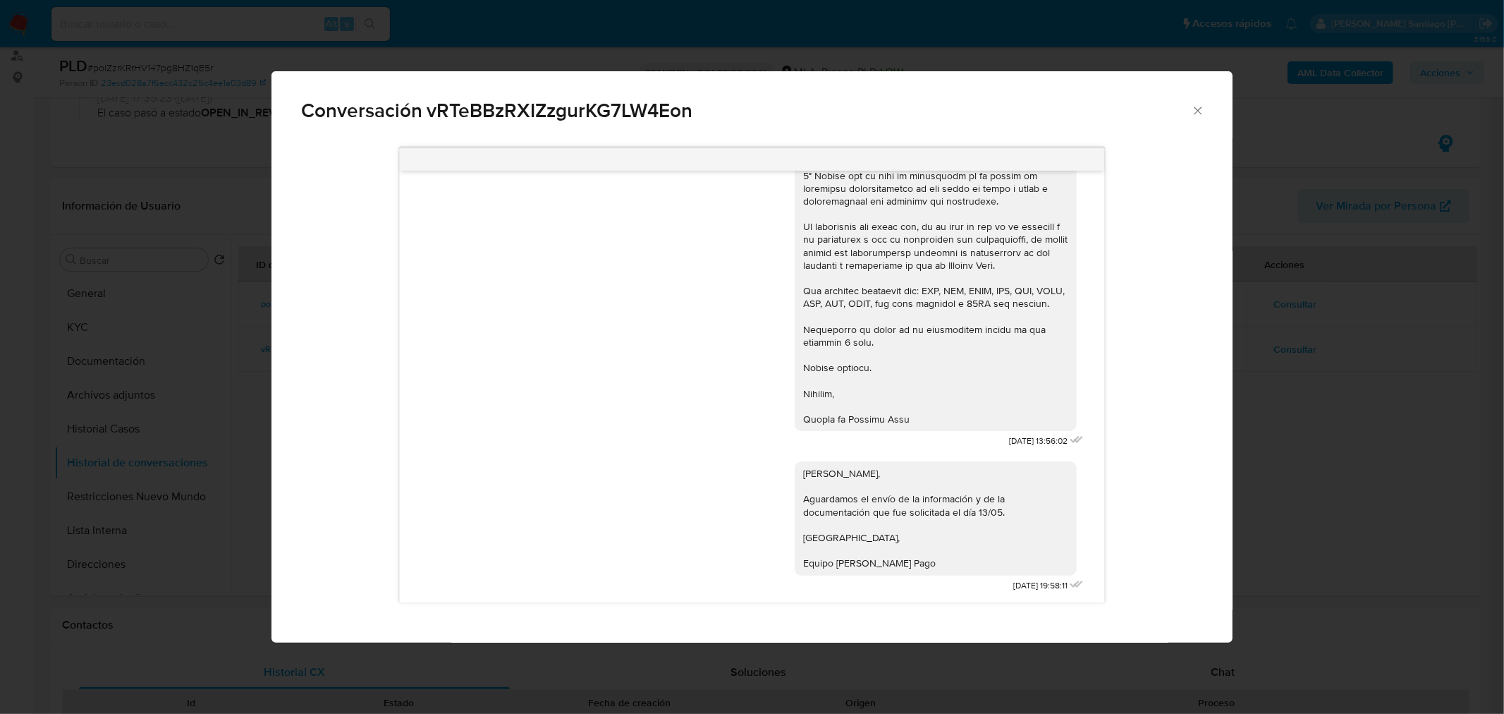
click at [1396, 442] on div "Conversación vRTeBBzRXIZzgurKG7LW4Eon 13/05/2024 13:56:02 Hola Martin, Aguardam…" at bounding box center [752, 357] width 1504 height 714
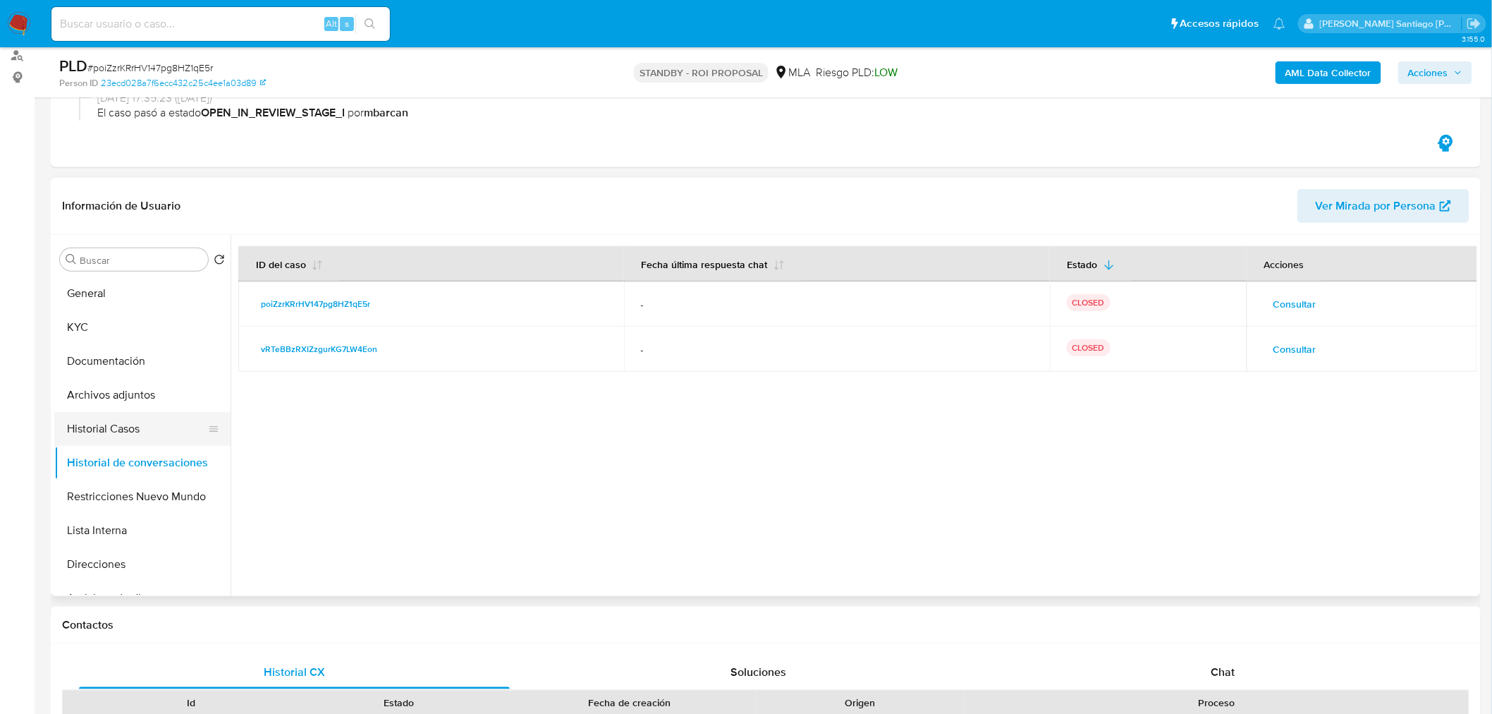
click at [133, 432] on button "Historial Casos" at bounding box center [136, 429] width 165 height 34
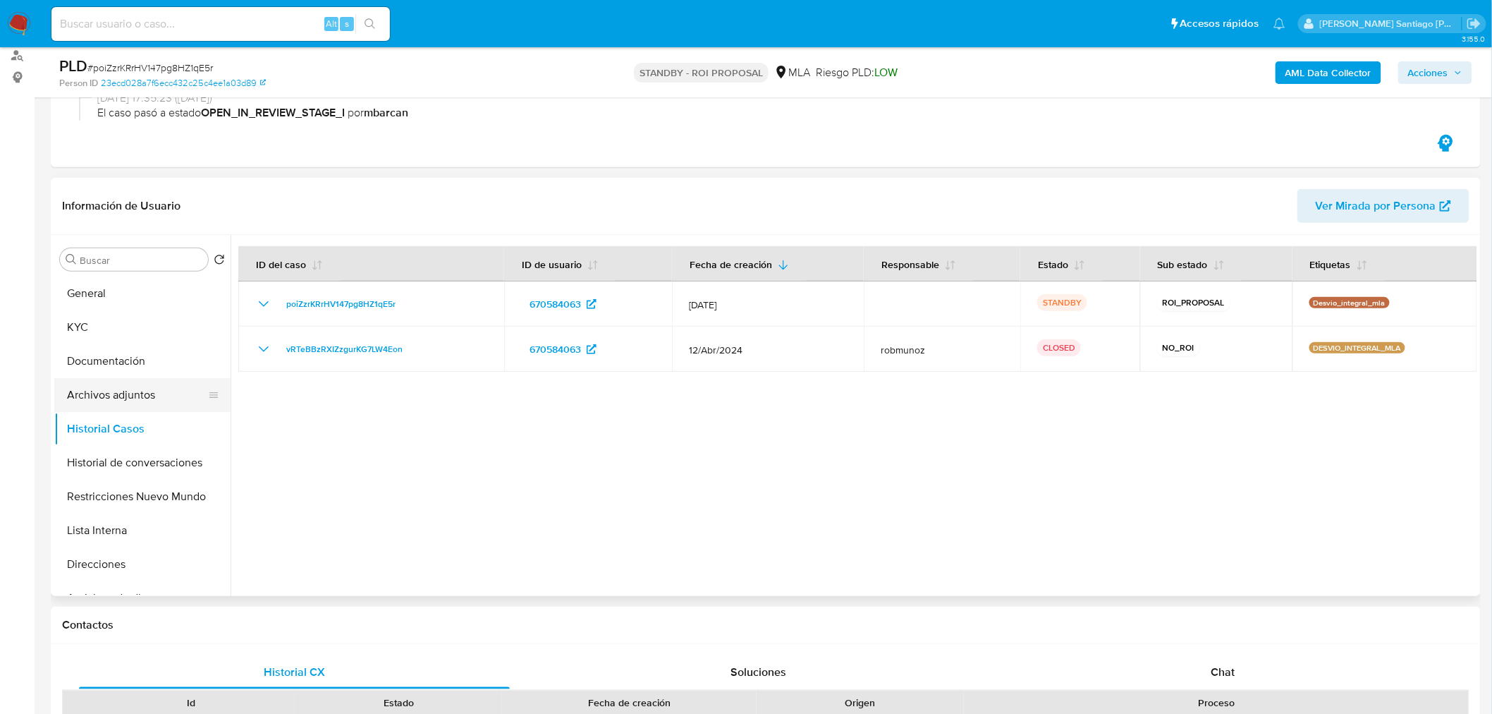
click at [131, 397] on button "Archivos adjuntos" at bounding box center [136, 395] width 165 height 34
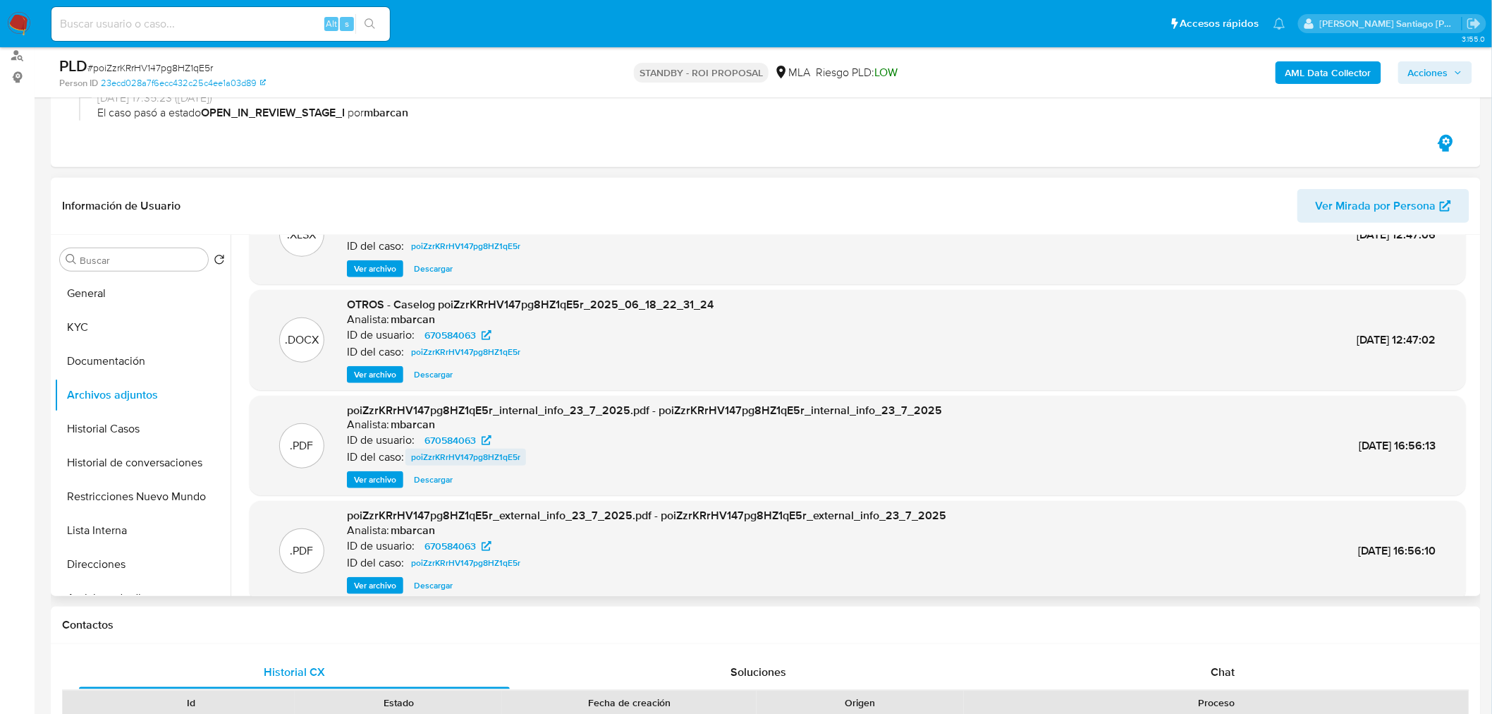
scroll to position [118, 0]
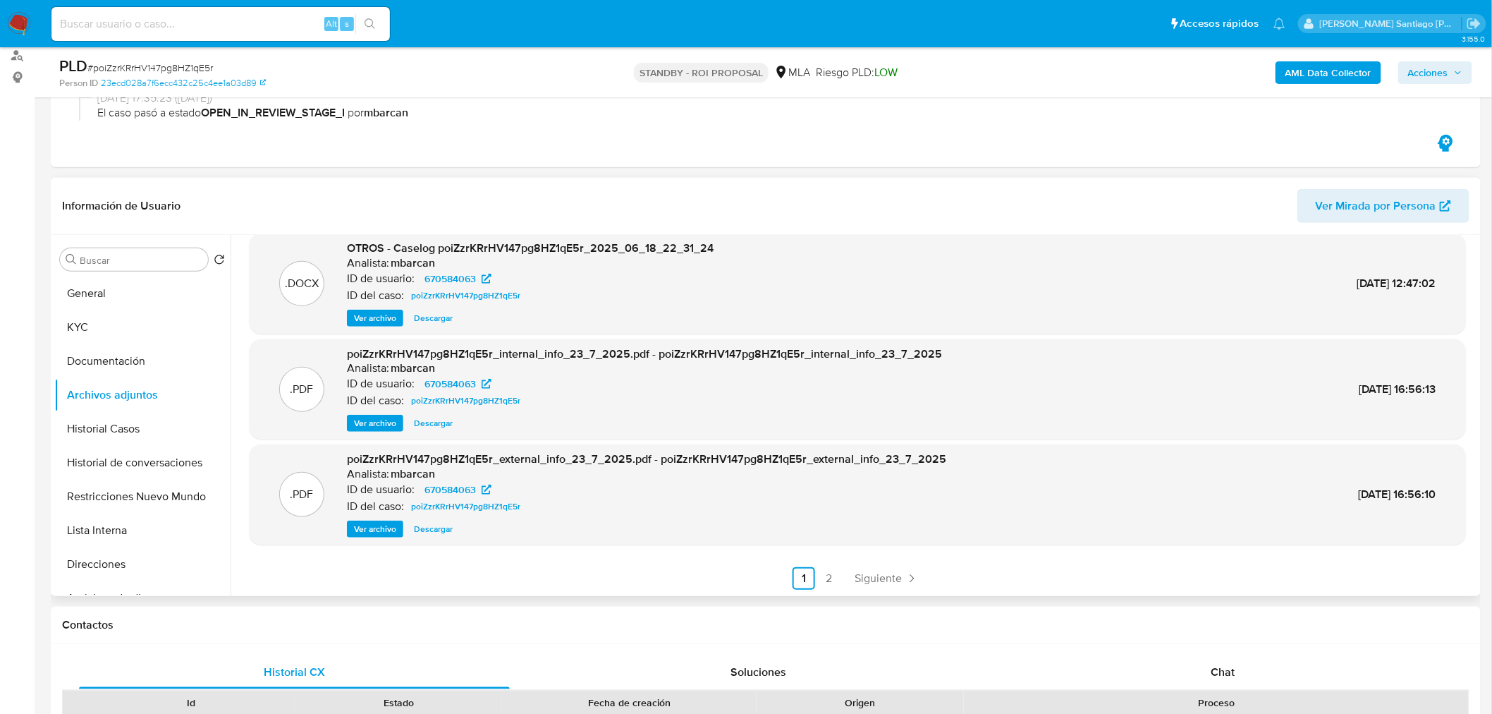
click at [364, 523] on span "Ver archivo" at bounding box center [375, 529] width 42 height 14
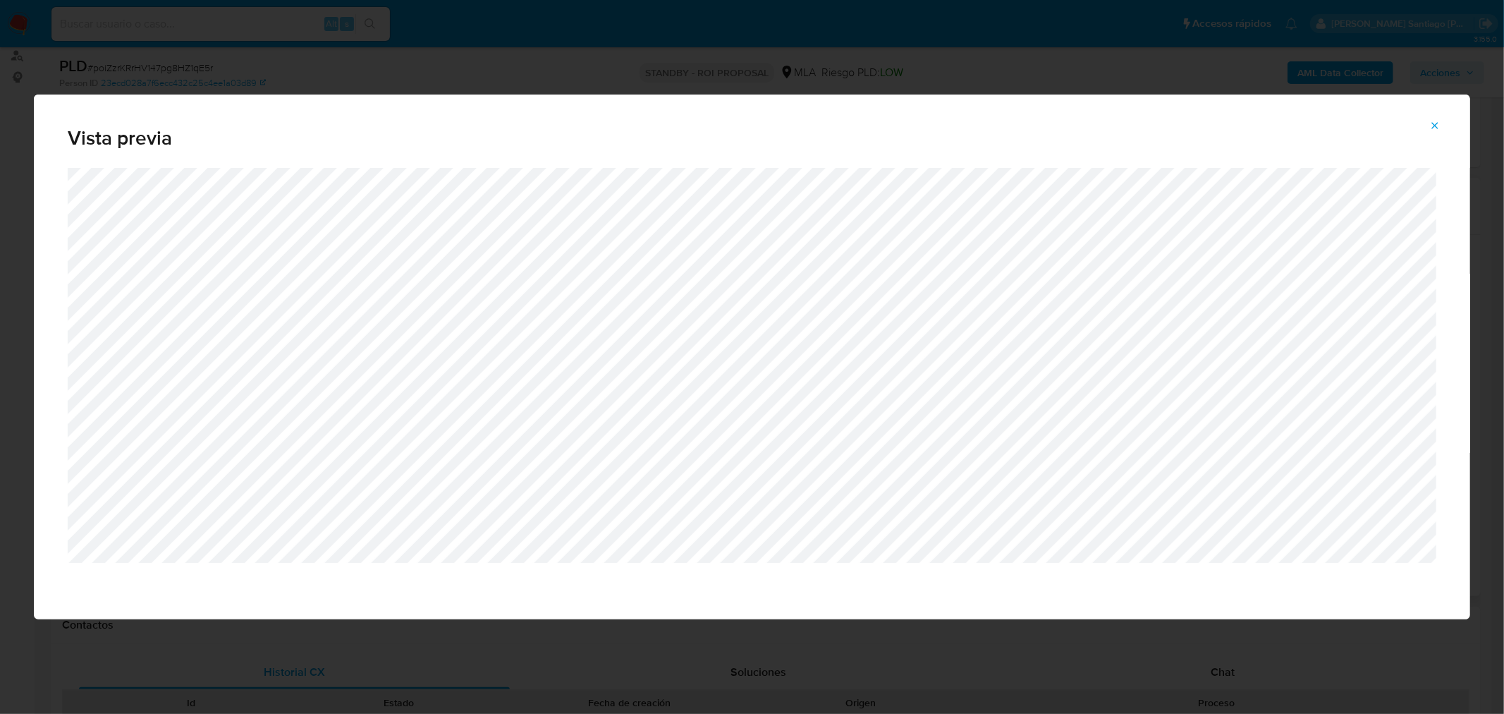
drag, startPoint x: 1439, startPoint y: 118, endPoint x: 1436, endPoint y: 111, distance: 7.6
click at [1439, 116] on span "Attachment preview" at bounding box center [1435, 126] width 11 height 20
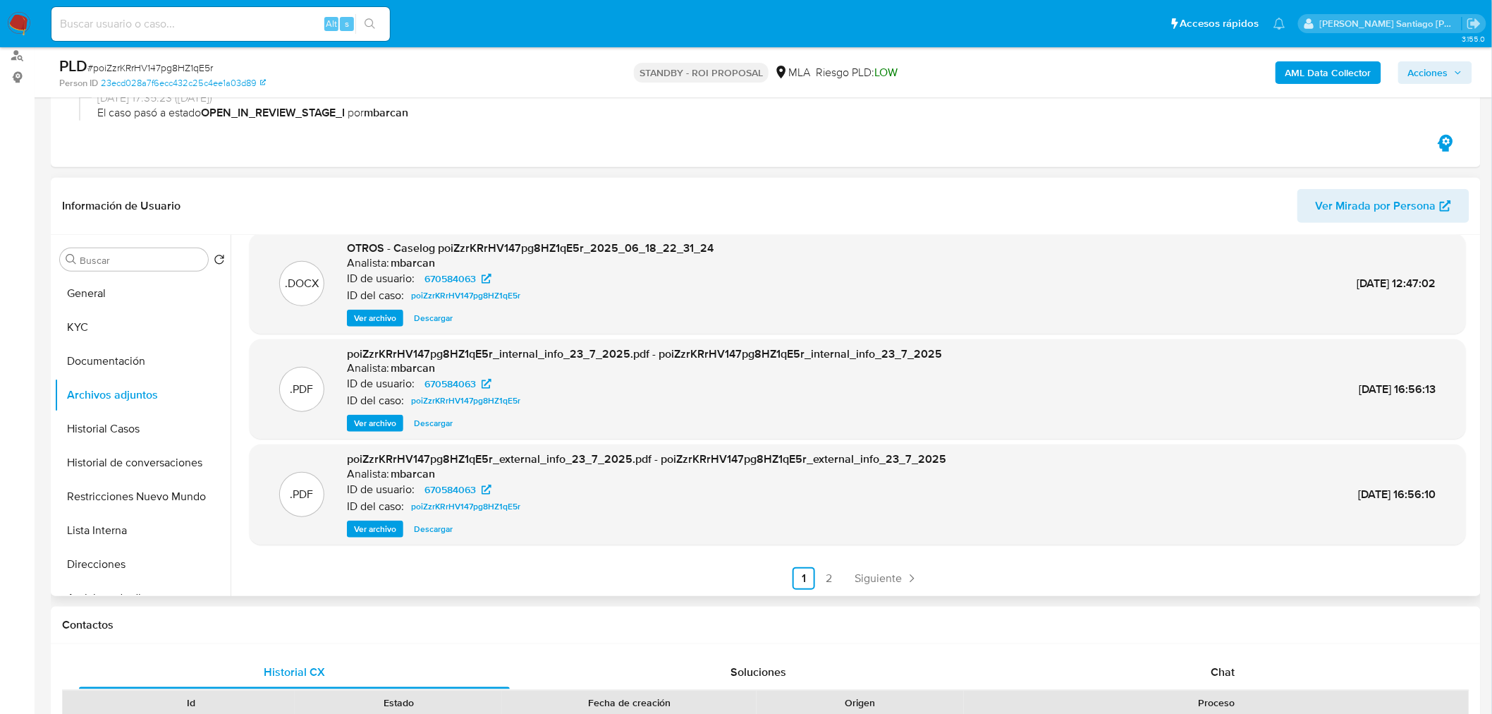
click at [193, 62] on span "# poiZzrKRrHV147pg8HZ1qE5r" at bounding box center [150, 68] width 126 height 14
click at [193, 61] on span "# poiZzrKRrHV147pg8HZ1qE5r" at bounding box center [150, 68] width 126 height 14
copy span "poiZzrKRrHV147pg8HZ1qE5r"
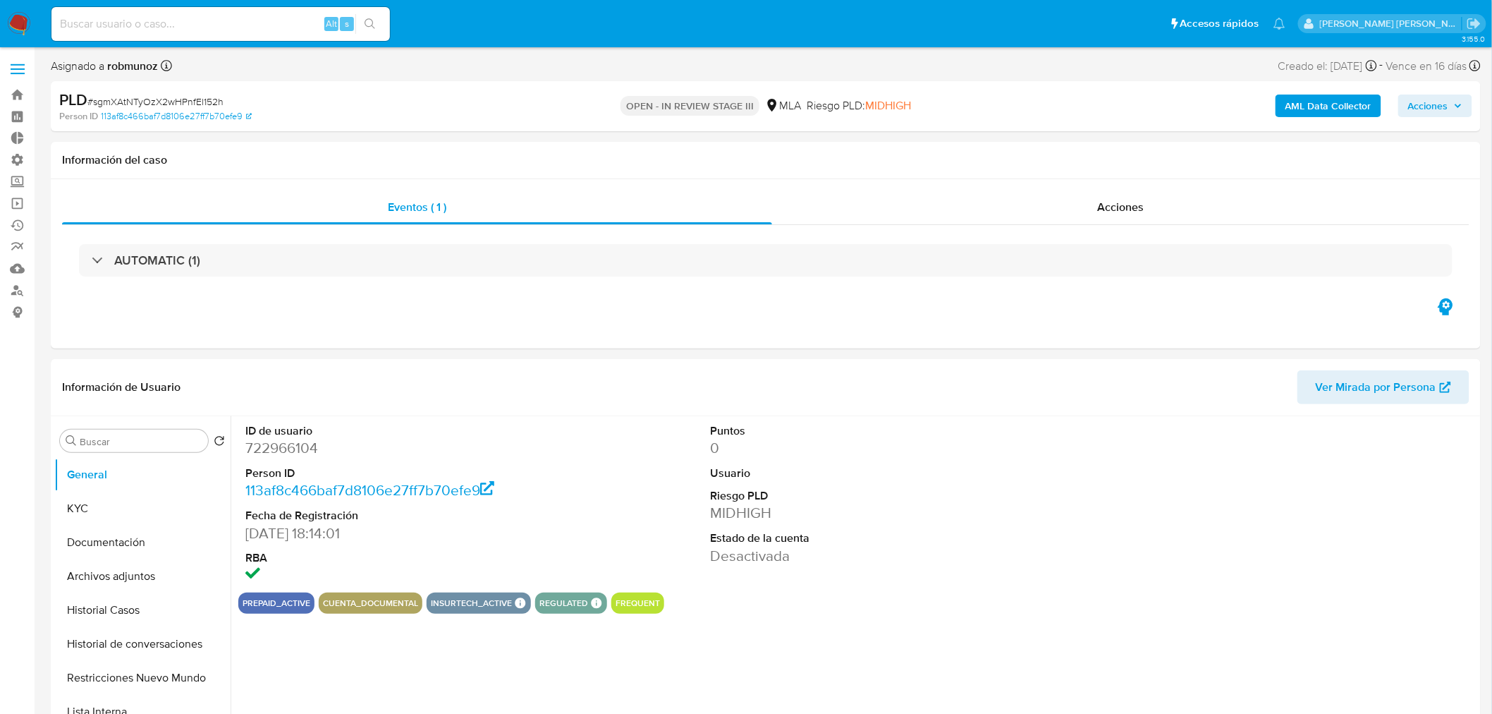
select select "10"
click at [162, 578] on button "Archivos adjuntos" at bounding box center [136, 576] width 165 height 34
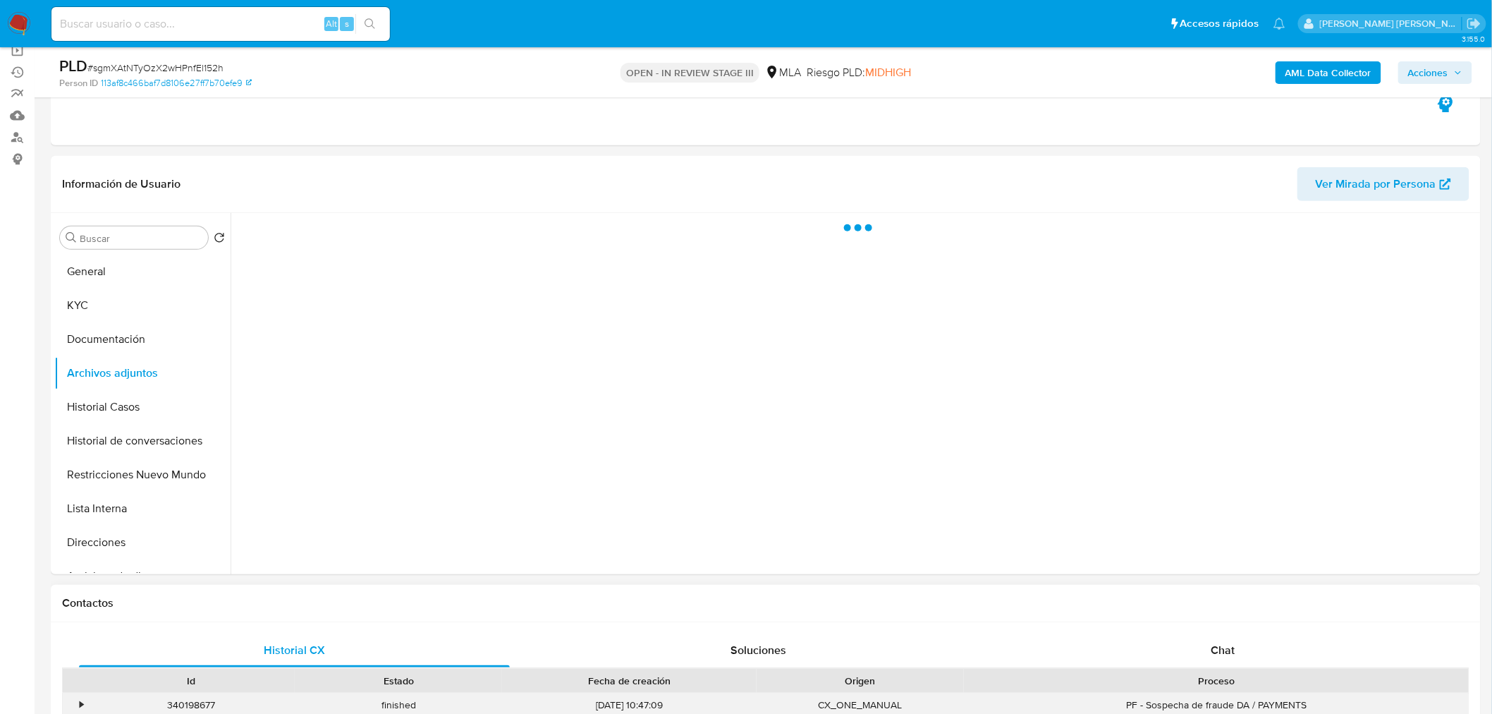
scroll to position [157, 0]
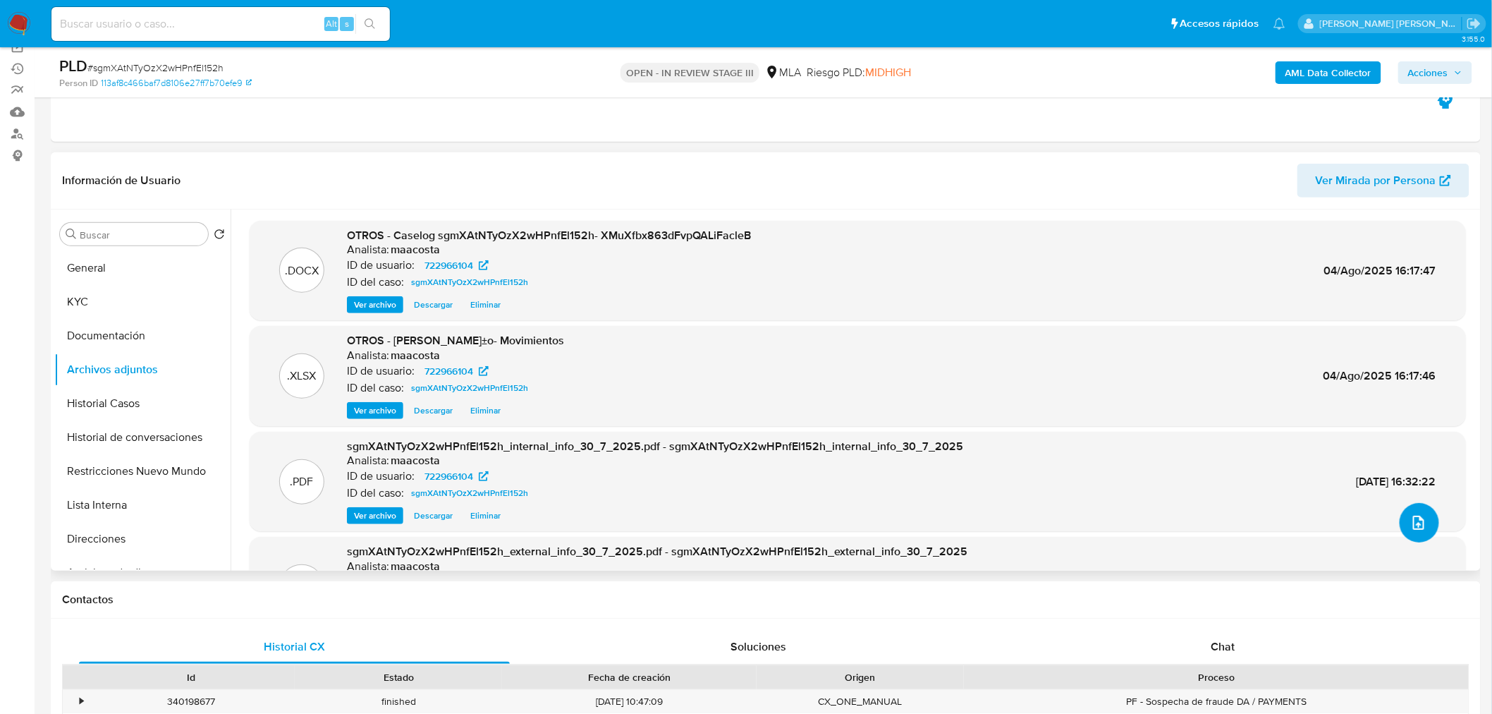
click at [1411, 518] on icon "upload-file" at bounding box center [1419, 522] width 17 height 17
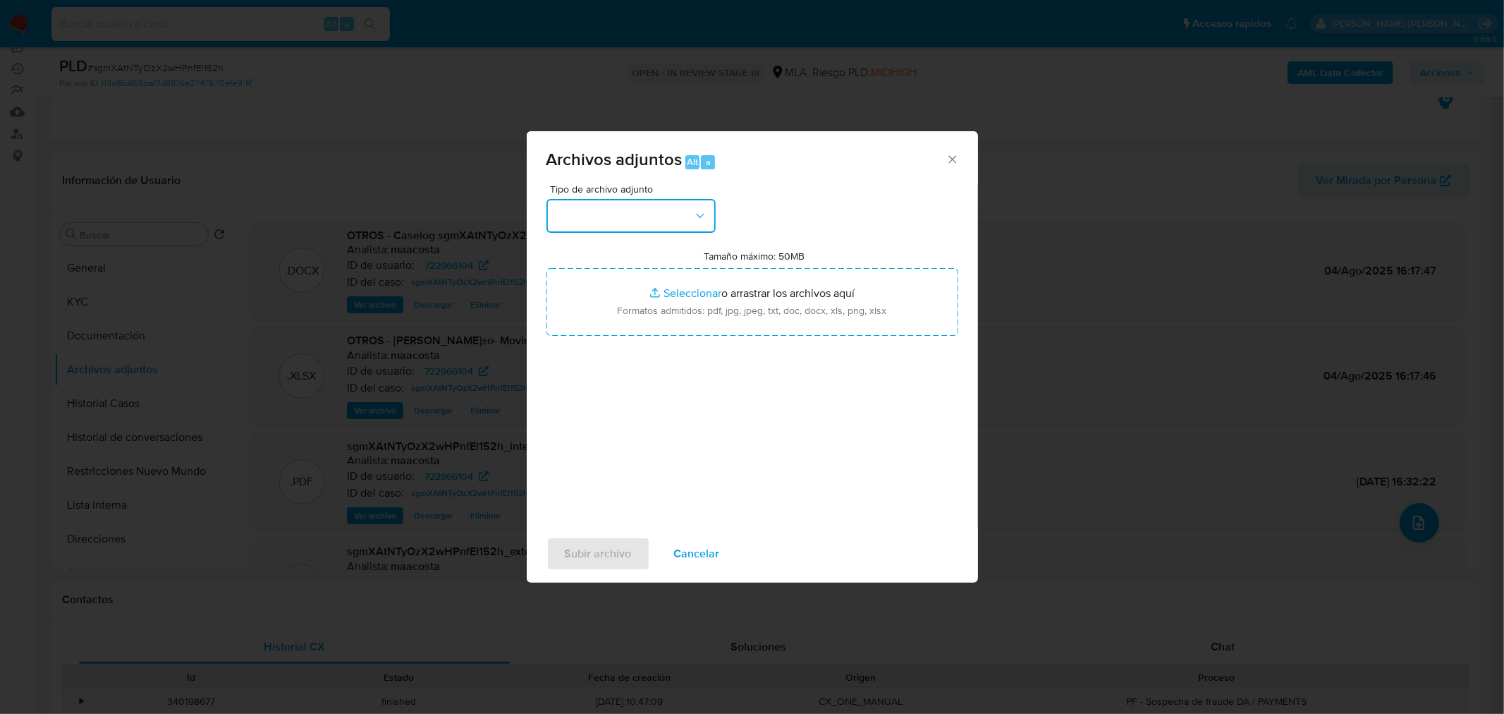
click at [659, 226] on button "button" at bounding box center [631, 216] width 169 height 34
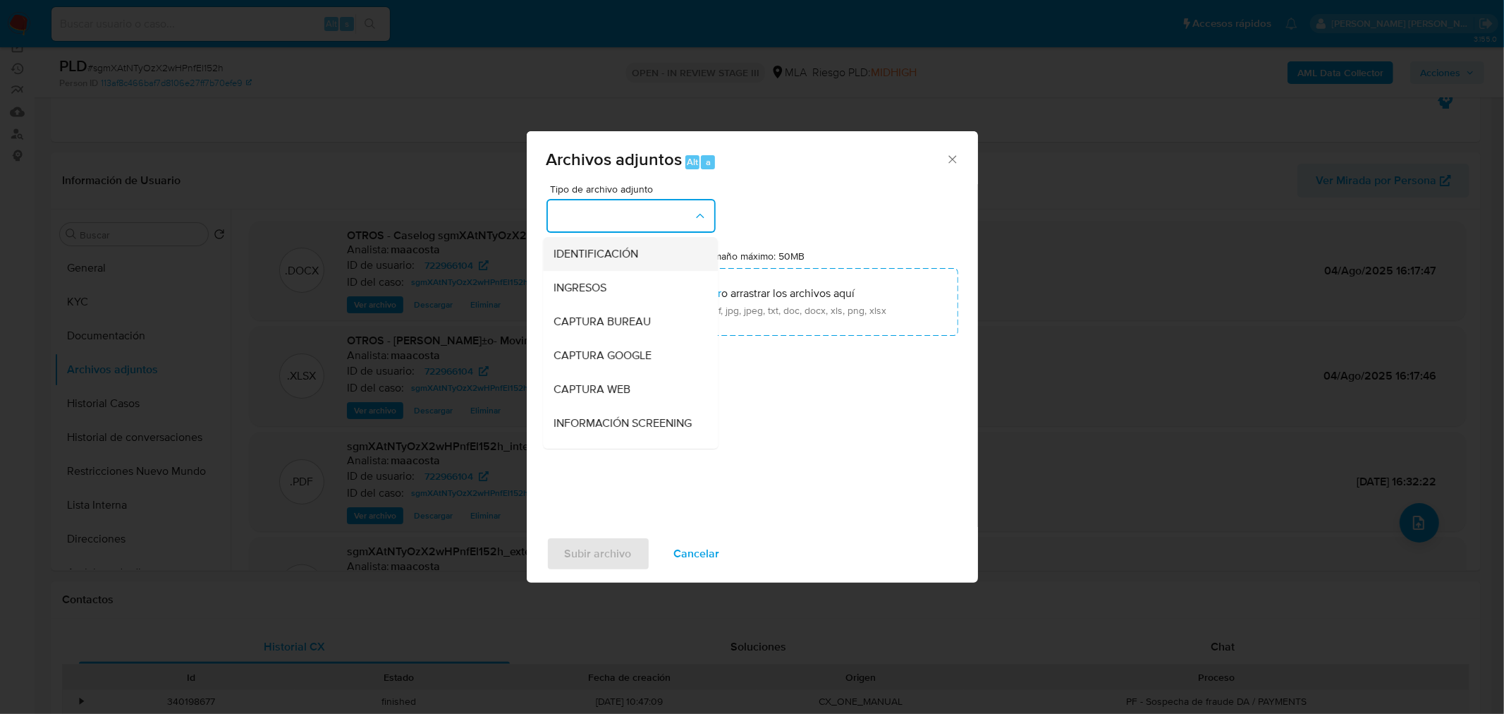
click at [643, 264] on div "IDENTIFICACIÓN" at bounding box center [626, 253] width 144 height 34
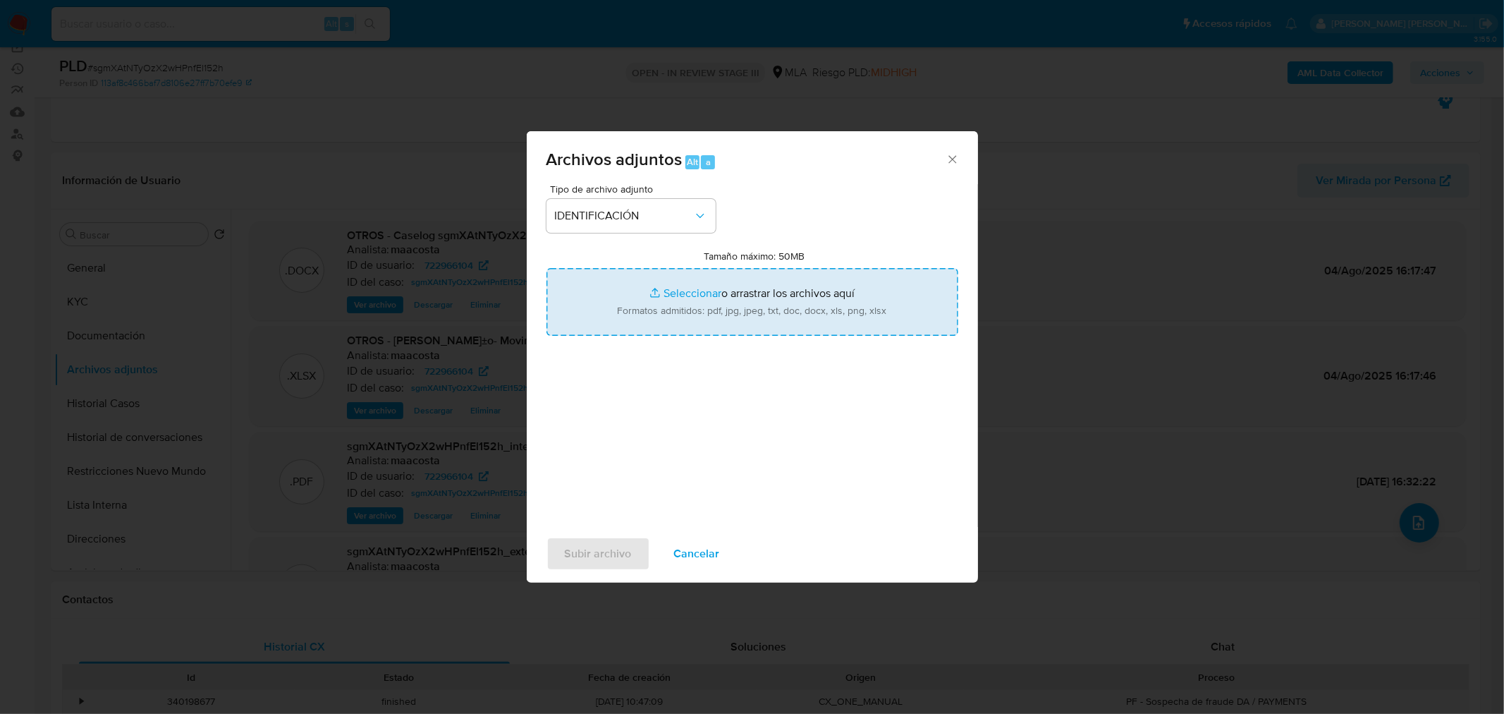
click at [690, 330] on input "Tamaño máximo: 50MB Seleccionar archivos" at bounding box center [753, 302] width 412 height 68
type input "C:\fakepath\Caselog sgmXAtNTyOzX2wHPnfEl152h VII.docx"
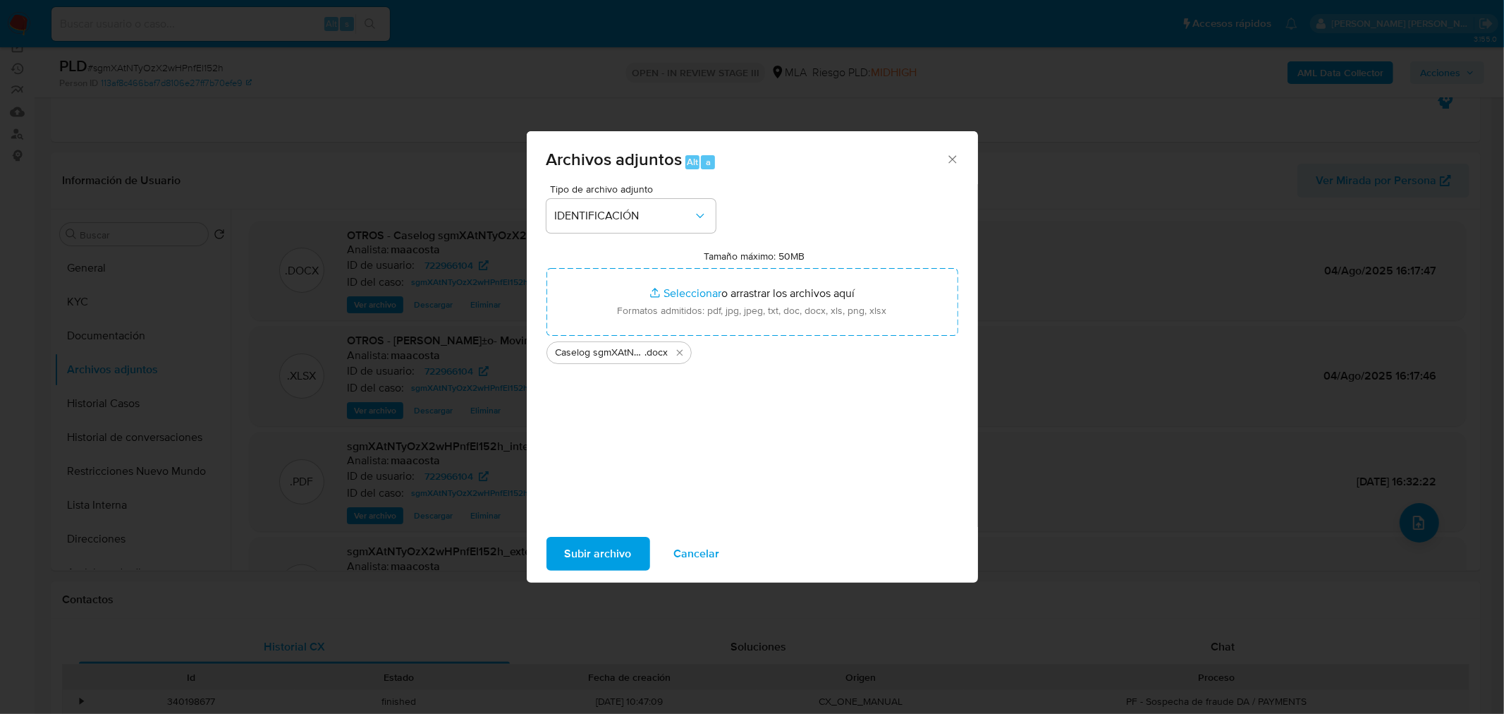
click at [631, 540] on button "Subir archivo" at bounding box center [599, 554] width 104 height 34
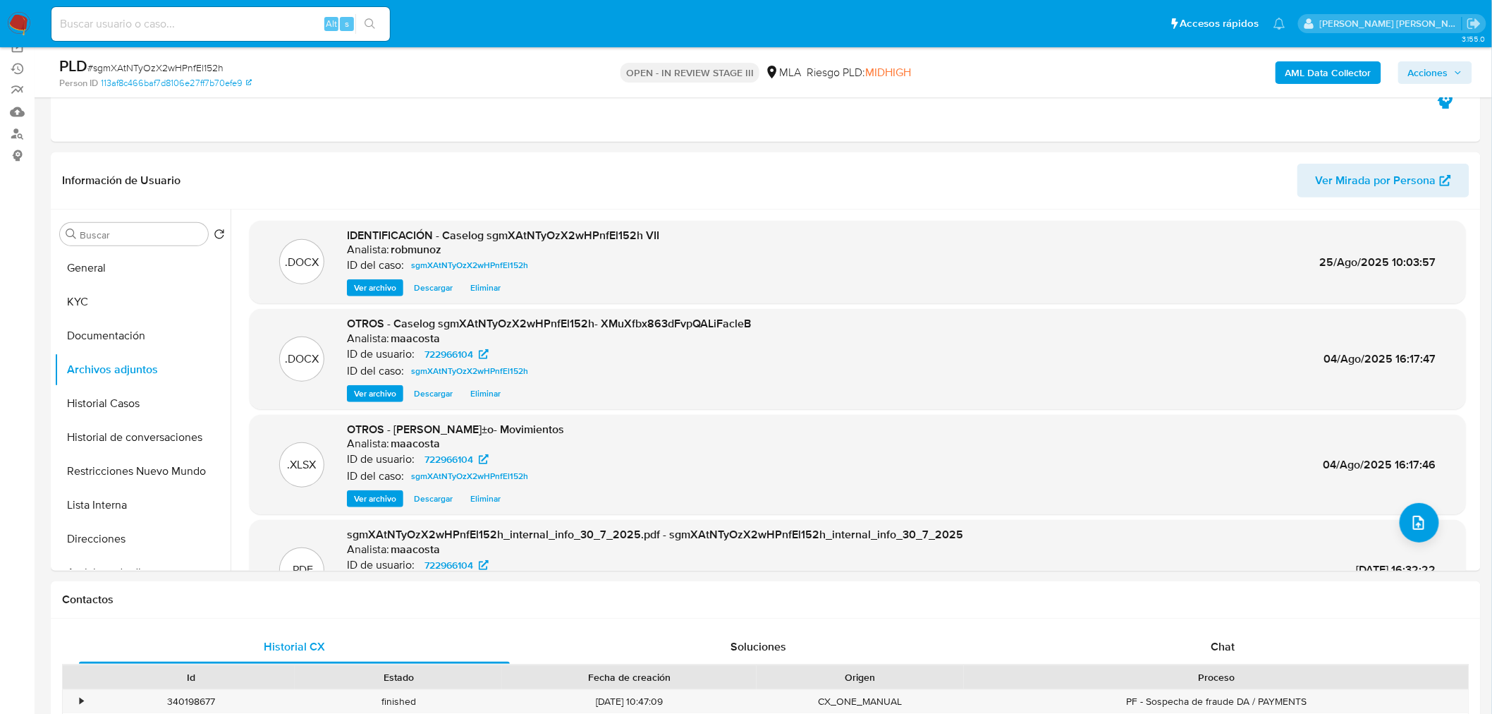
click at [200, 64] on span "# sgmXAtNTyOzX2wHPnfEl152h" at bounding box center [155, 68] width 136 height 14
copy span "sgmXAtNTyOzX2wHPnfEl152h"
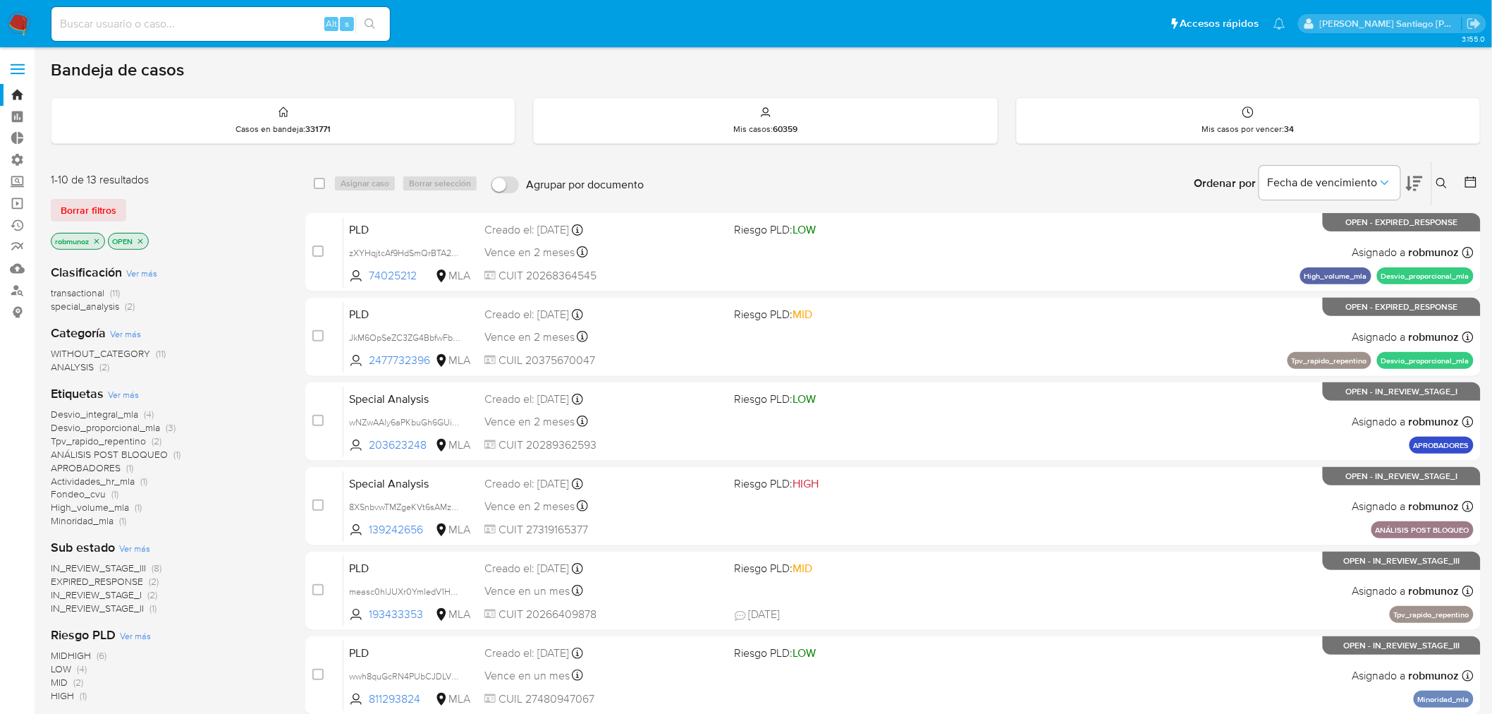
click at [1447, 186] on icon at bounding box center [1442, 183] width 11 height 11
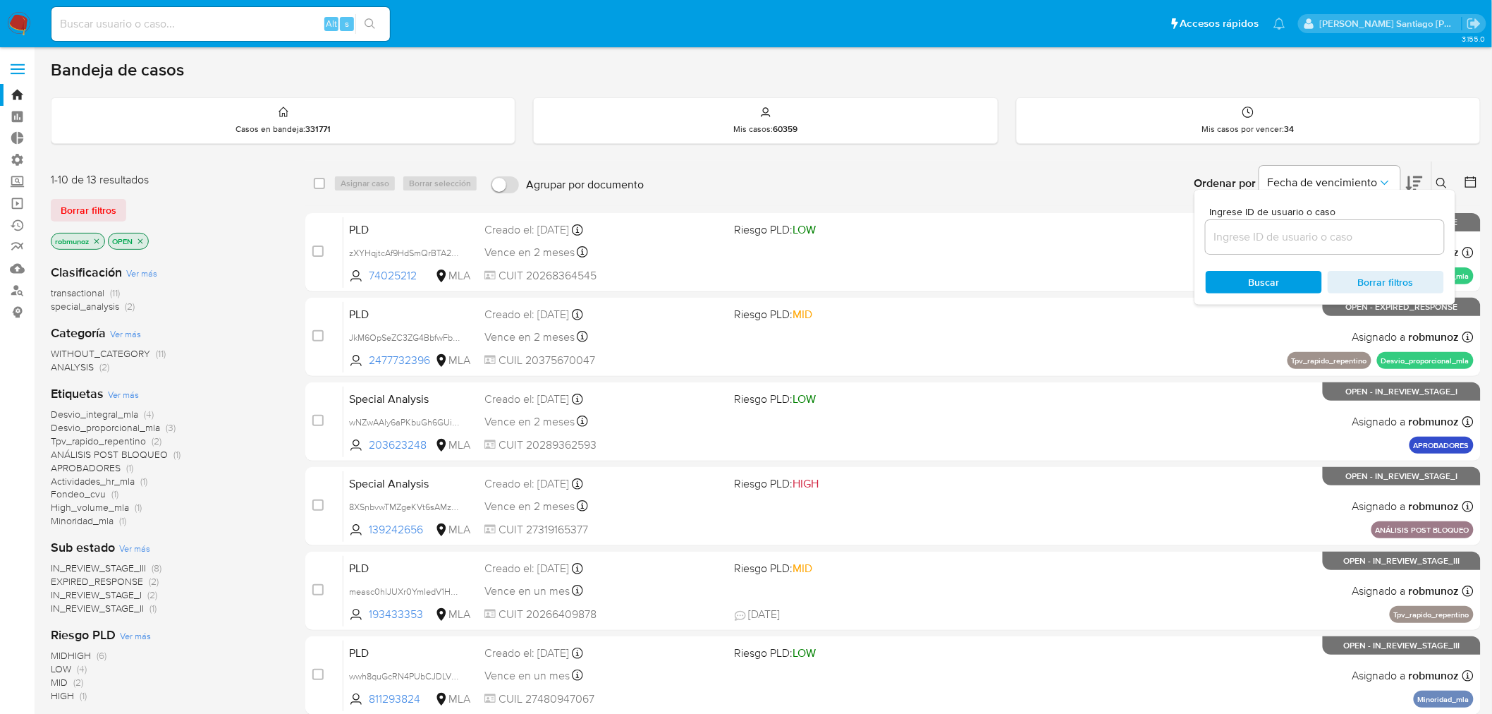
click at [1324, 240] on input at bounding box center [1325, 237] width 238 height 18
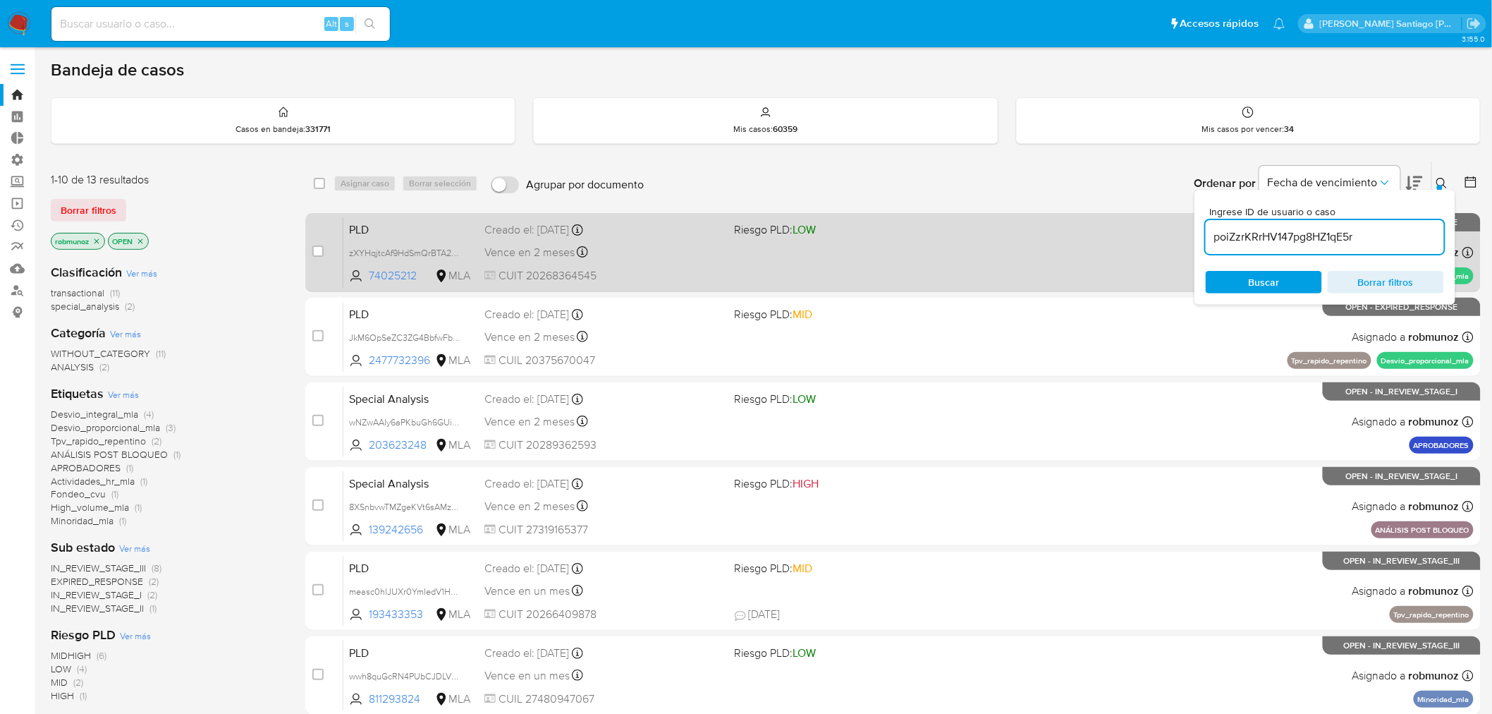
type input "poiZzrKRrHV147pg8HZ1qE5r"
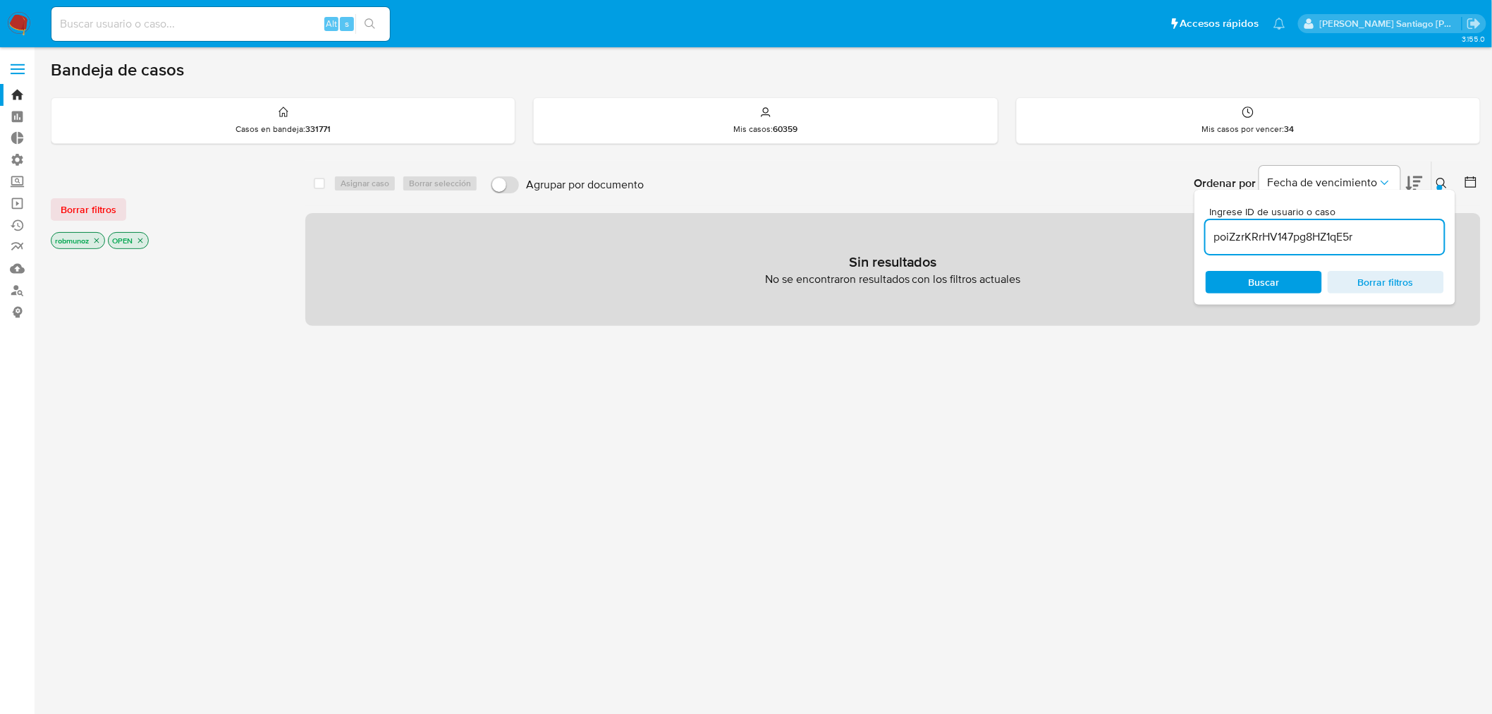
click at [88, 207] on span "Borrar filtros" at bounding box center [89, 210] width 56 height 20
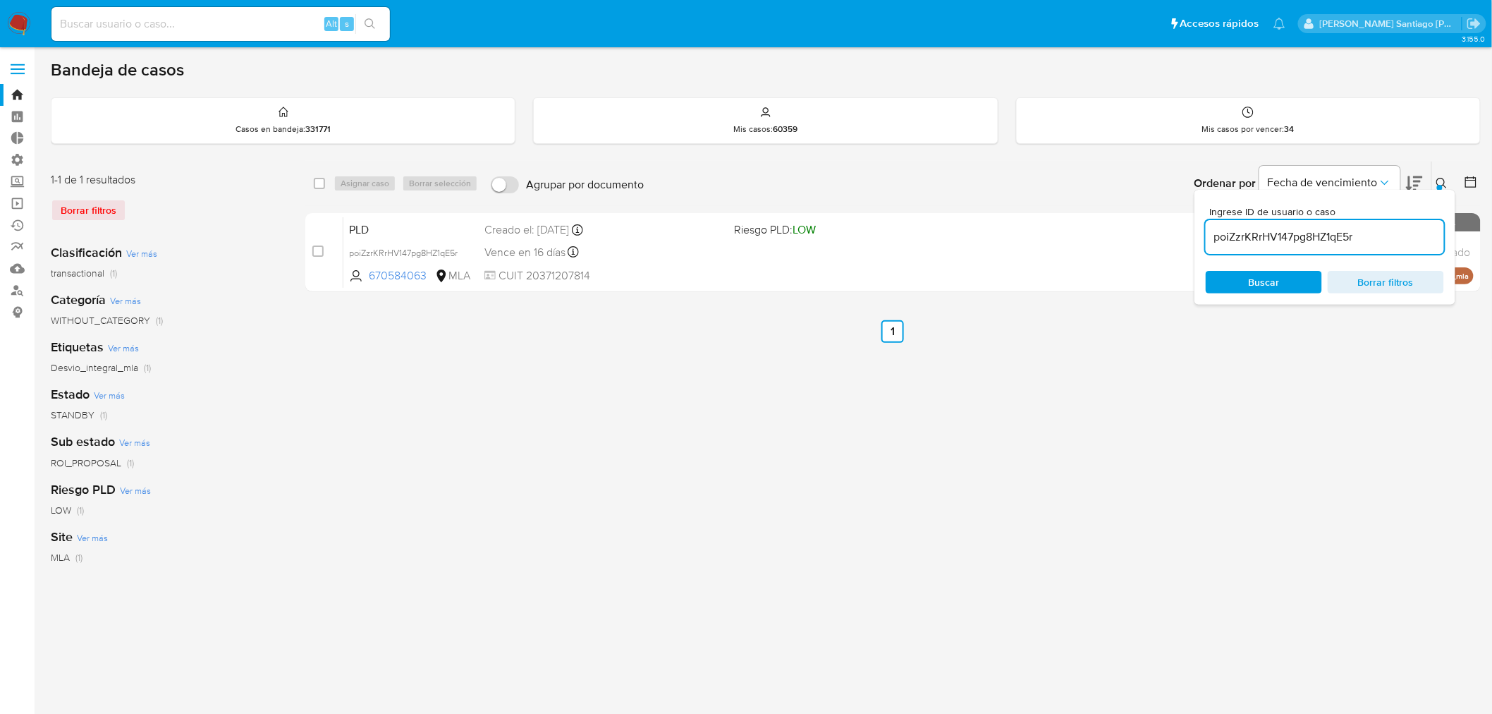
click at [1452, 179] on button at bounding box center [1443, 183] width 23 height 17
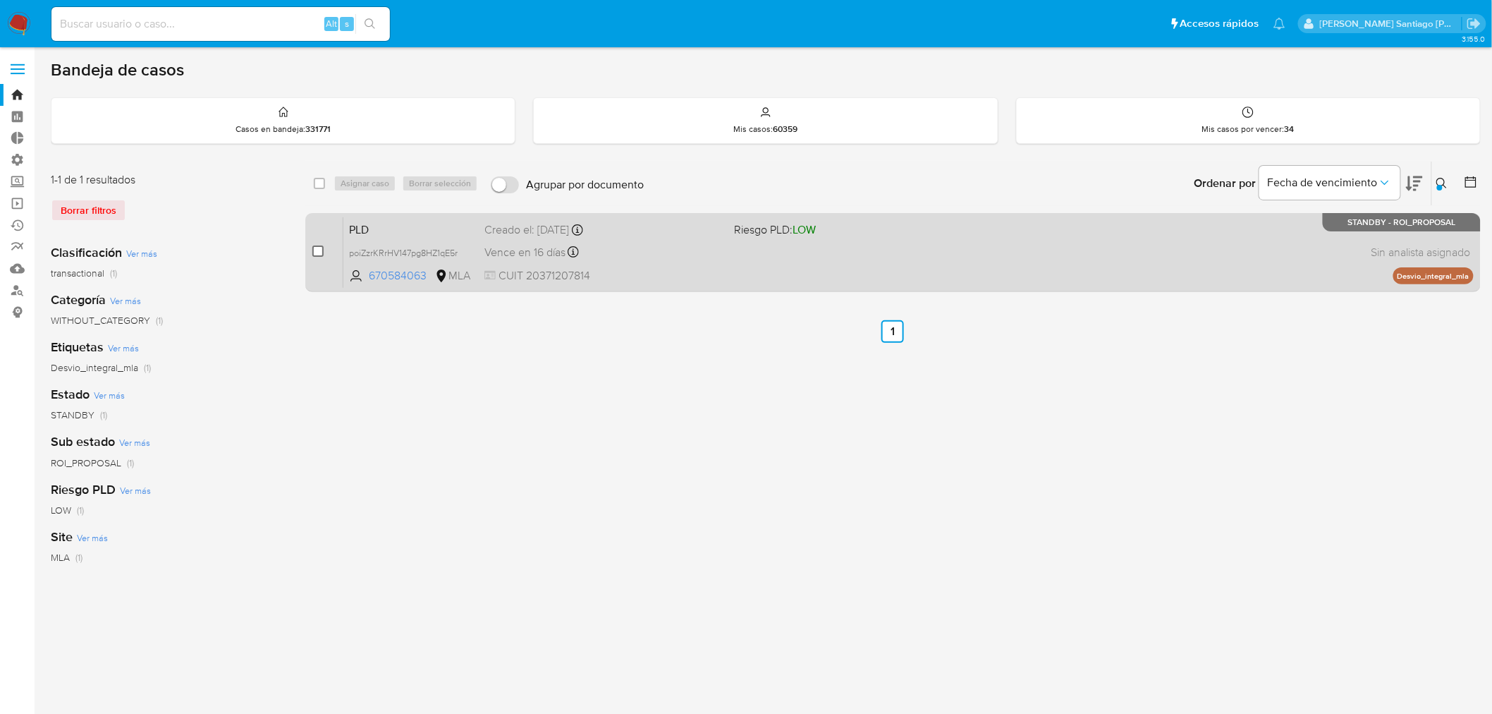
click at [314, 249] on input "checkbox" at bounding box center [317, 250] width 11 height 11
checkbox input "true"
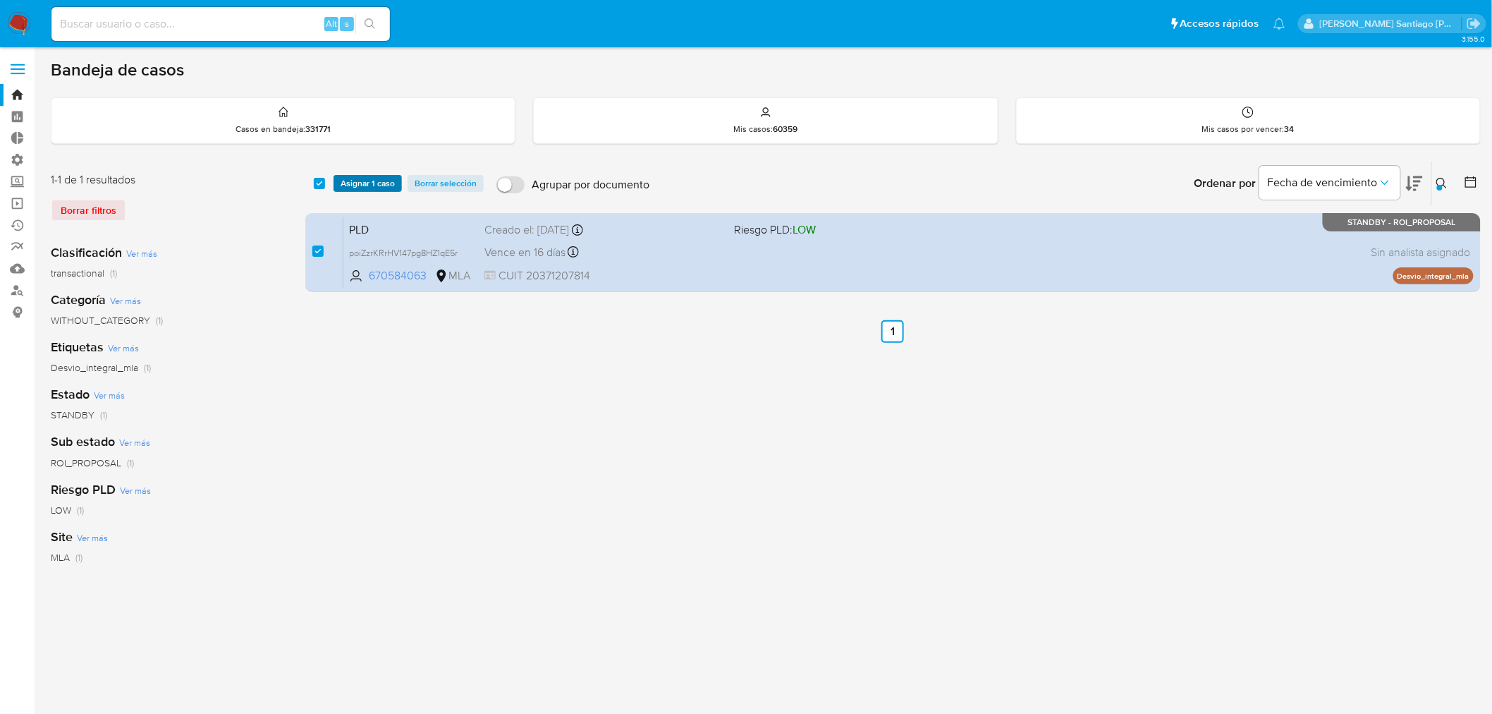
click at [363, 176] on span "Asignar 1 caso" at bounding box center [368, 183] width 54 height 14
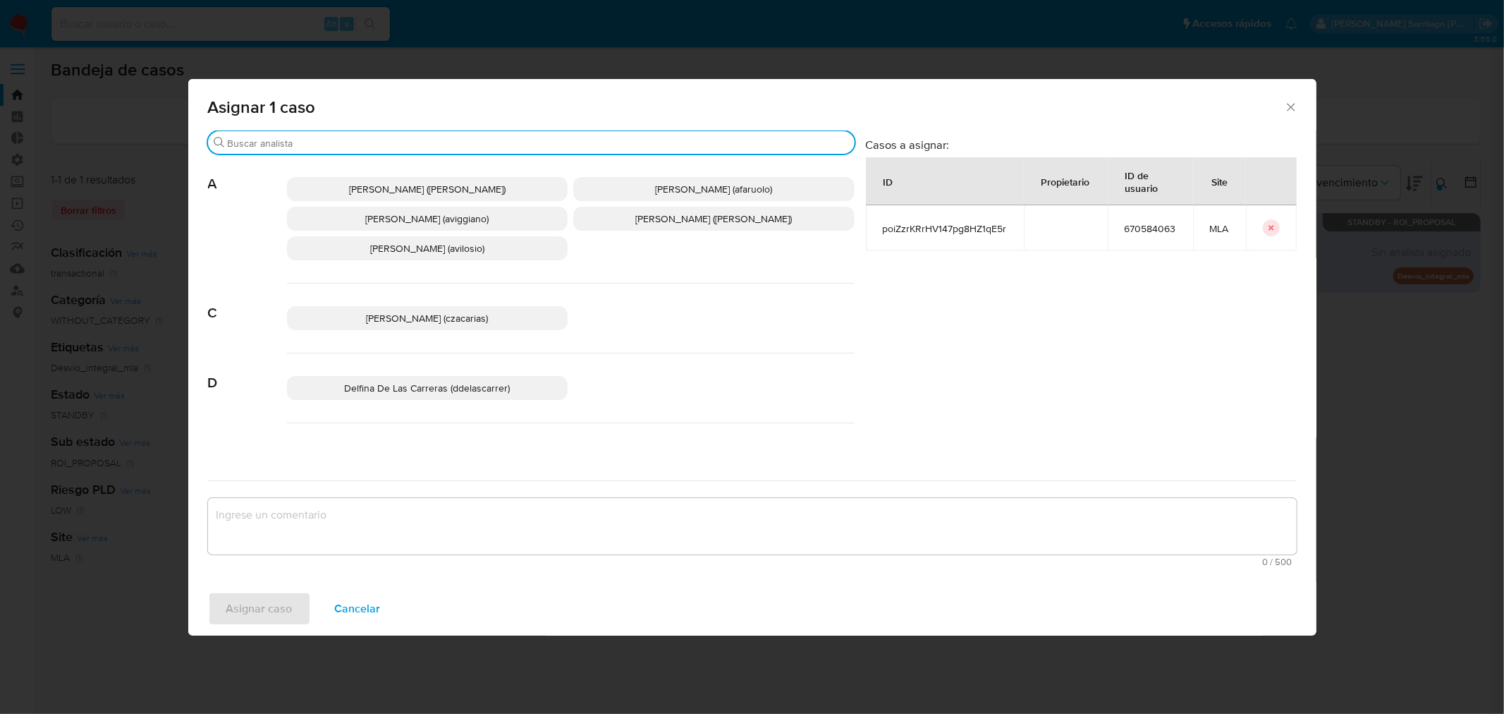
click at [382, 137] on input "Buscar" at bounding box center [538, 143] width 621 height 13
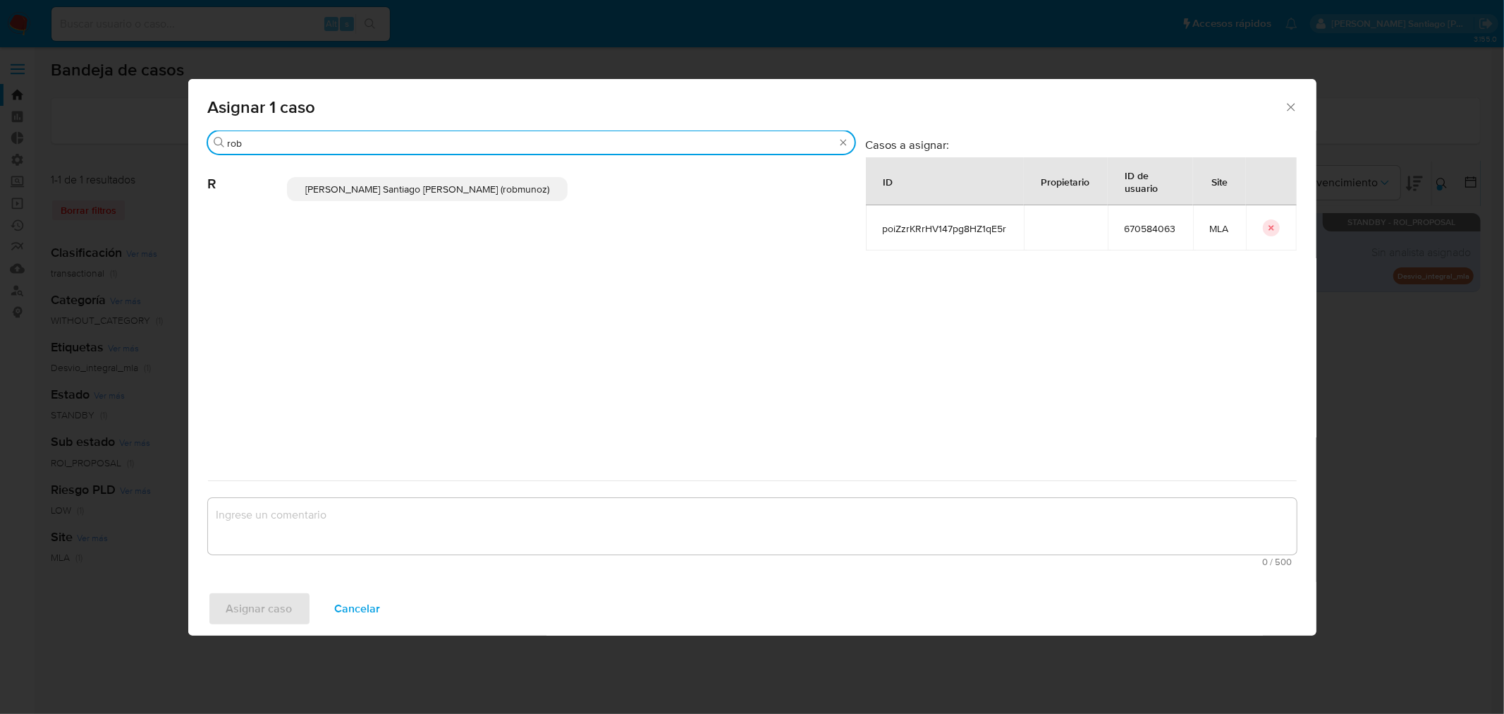
type input "rob"
click at [438, 193] on span "Roberto Santiago Munoz (robmunoz)" at bounding box center [427, 189] width 244 height 14
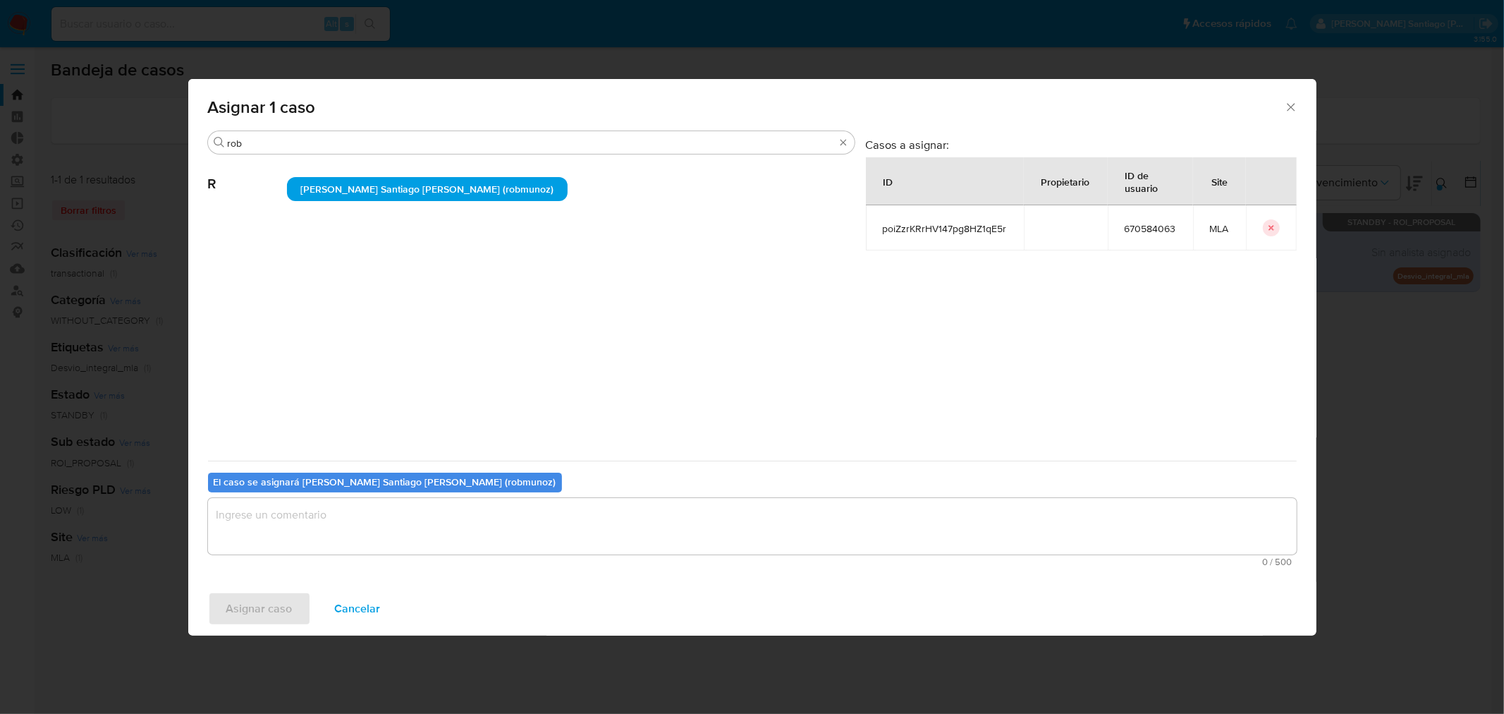
click at [421, 516] on textarea "assign-modal" at bounding box center [752, 526] width 1089 height 56
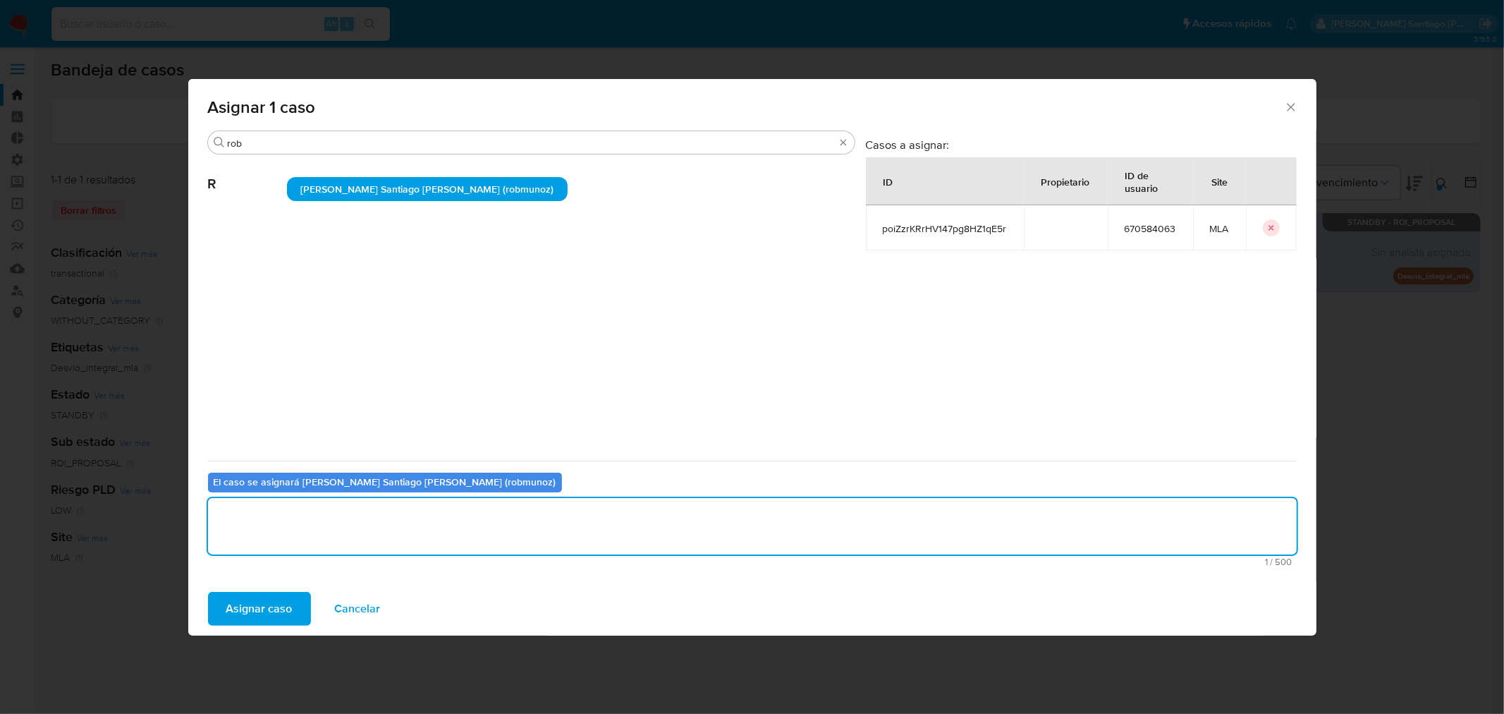
click at [265, 607] on span "Asignar caso" at bounding box center [259, 608] width 66 height 31
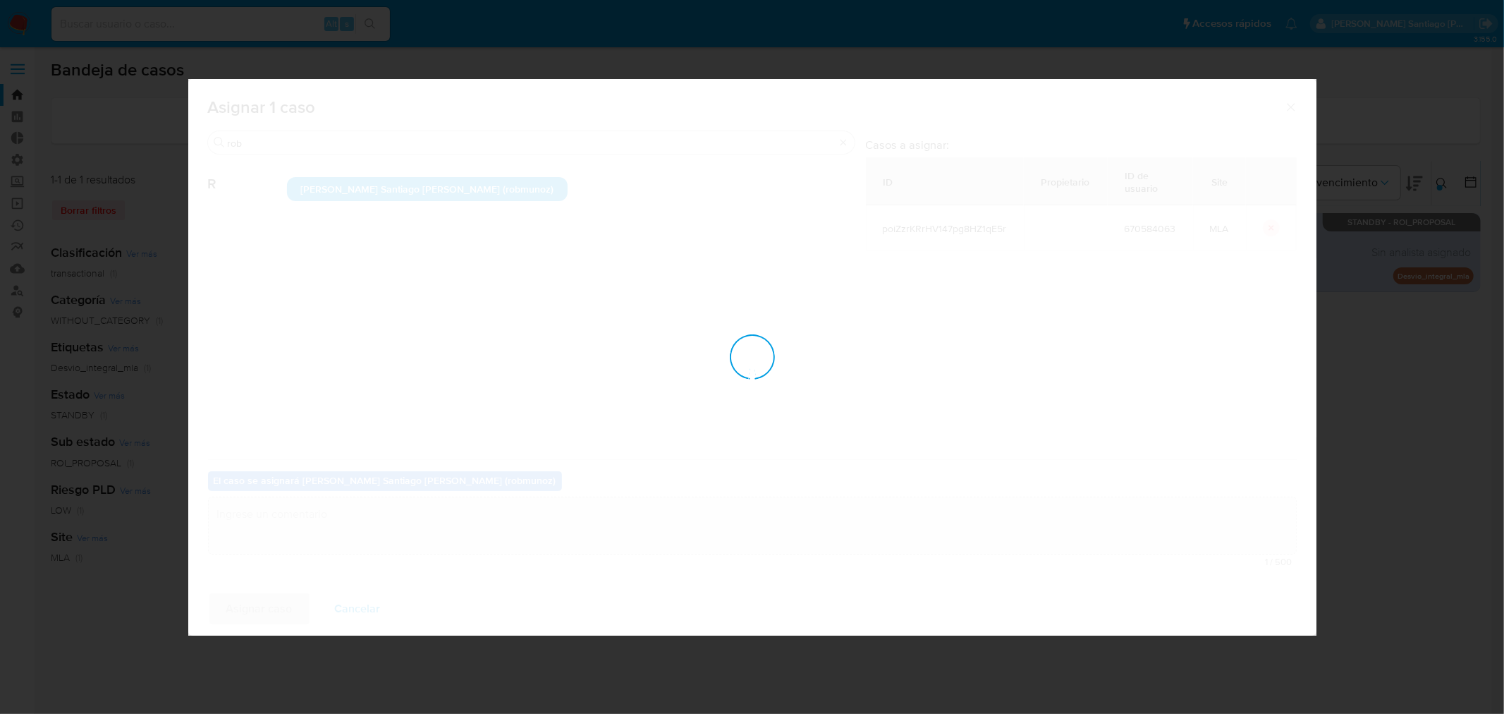
checkbox input "false"
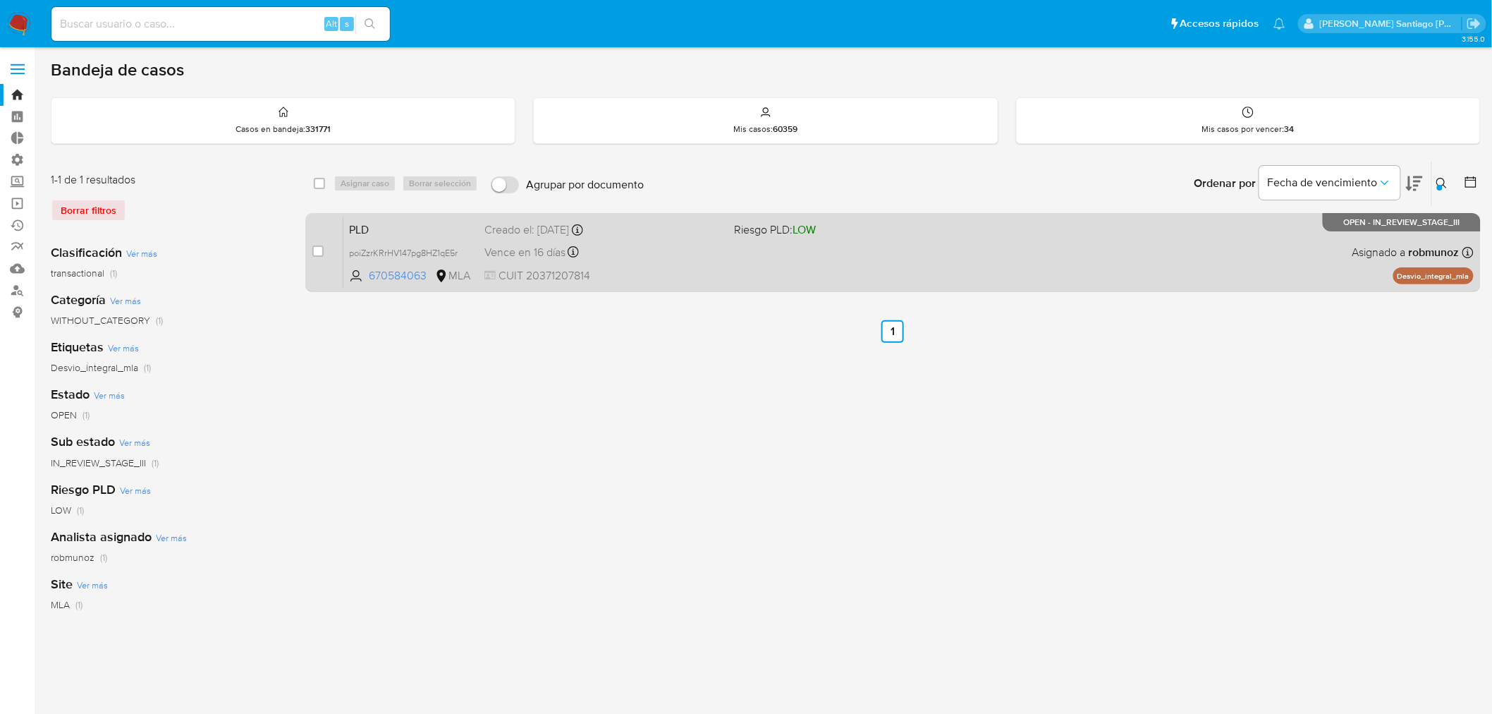
click at [1187, 259] on div "PLD poiZzrKRrHV147pg8HZ1qE5r 670584063 MLA Riesgo PLD: LOW Creado el: 12/06/202…" at bounding box center [908, 252] width 1131 height 71
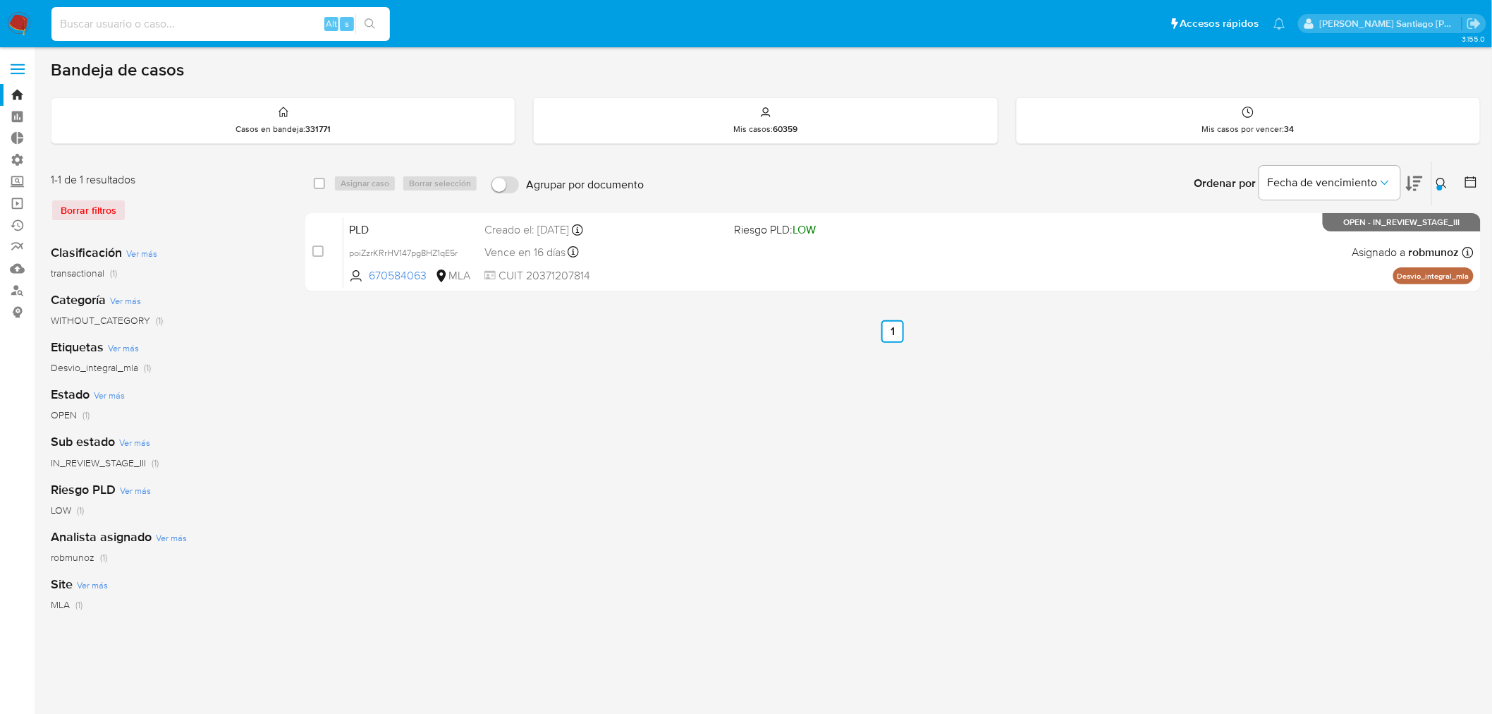
click at [142, 26] on input at bounding box center [220, 24] width 339 height 18
paste input "h49vdSLJLGftvsik7taEMZ1Q"
type input "h49vdSLJLGftvsik7taEMZ1Q"
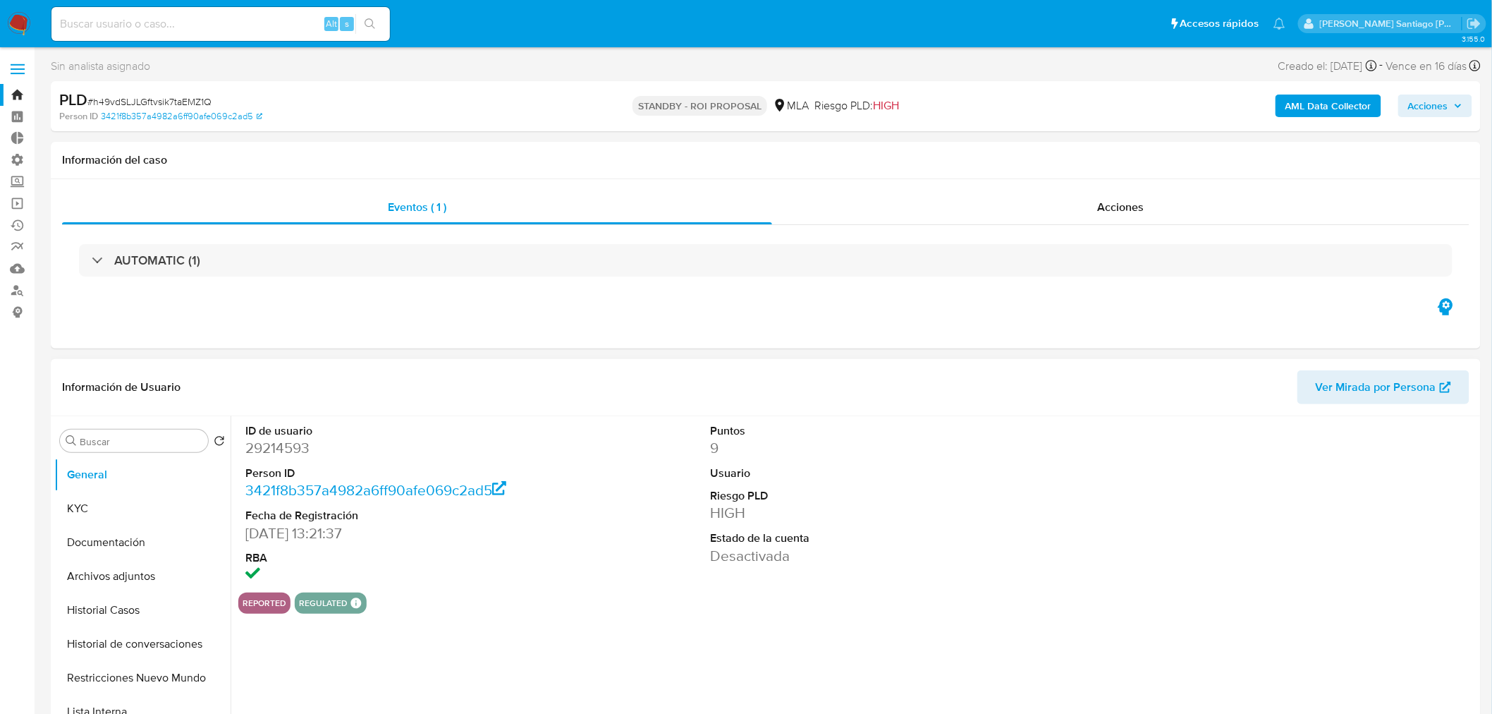
select select "10"
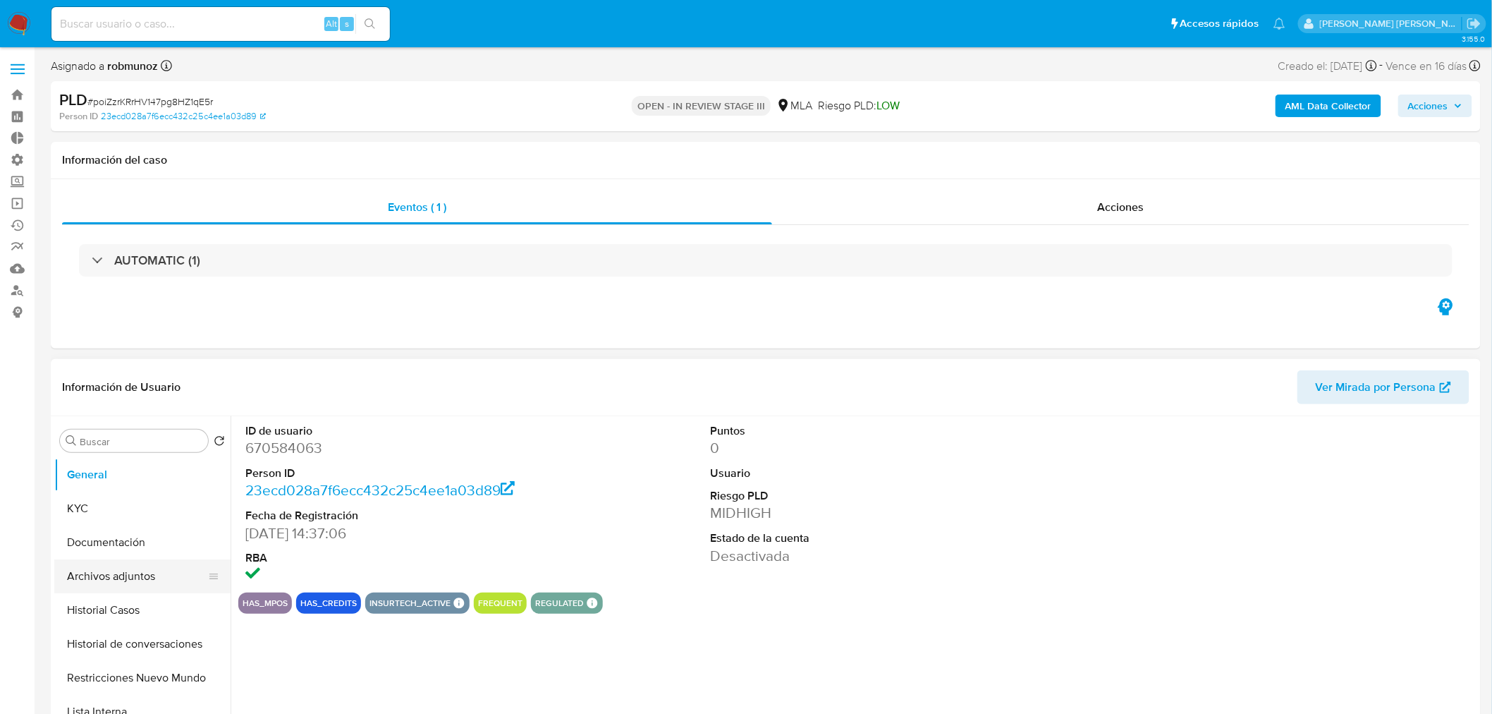
drag, startPoint x: 140, startPoint y: 573, endPoint x: 174, endPoint y: 577, distance: 34.1
click at [140, 573] on button "Archivos adjuntos" at bounding box center [136, 576] width 165 height 34
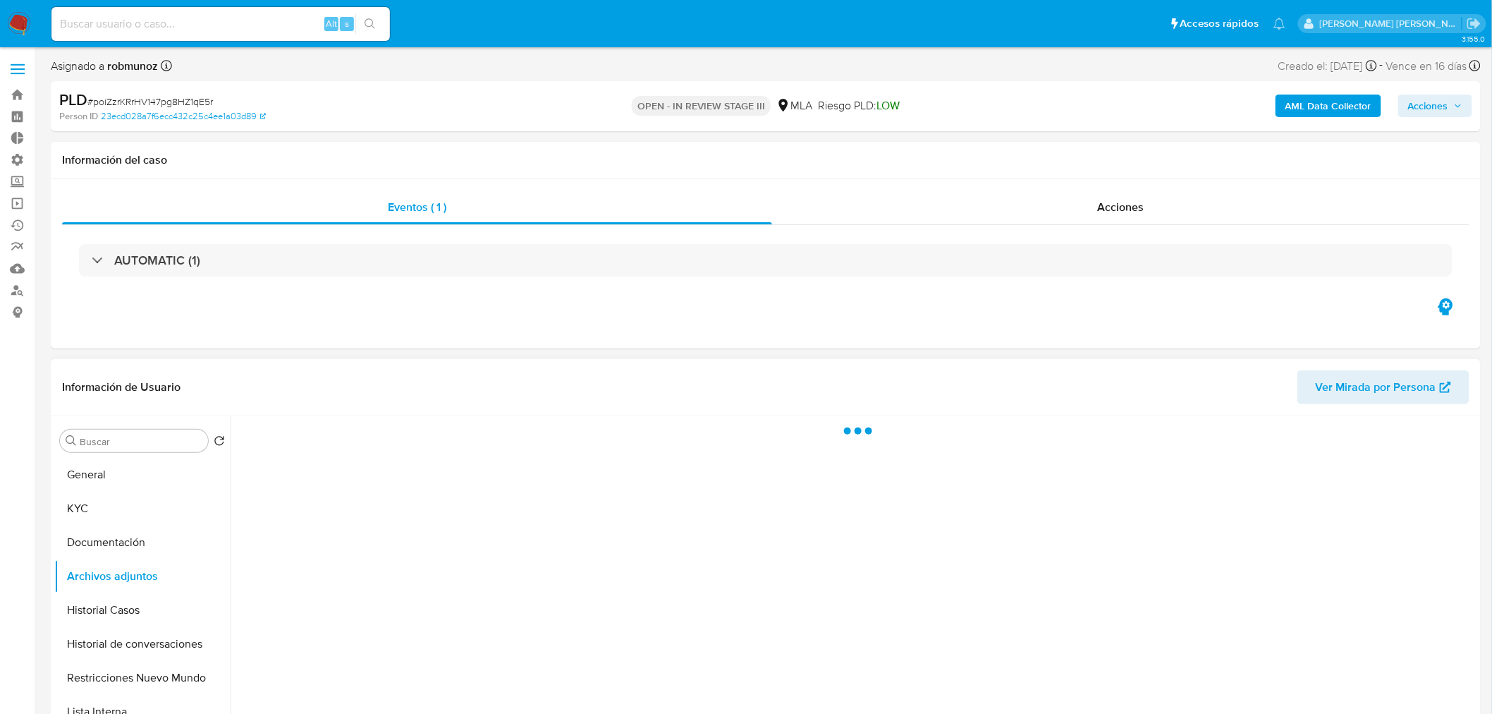
select select "10"
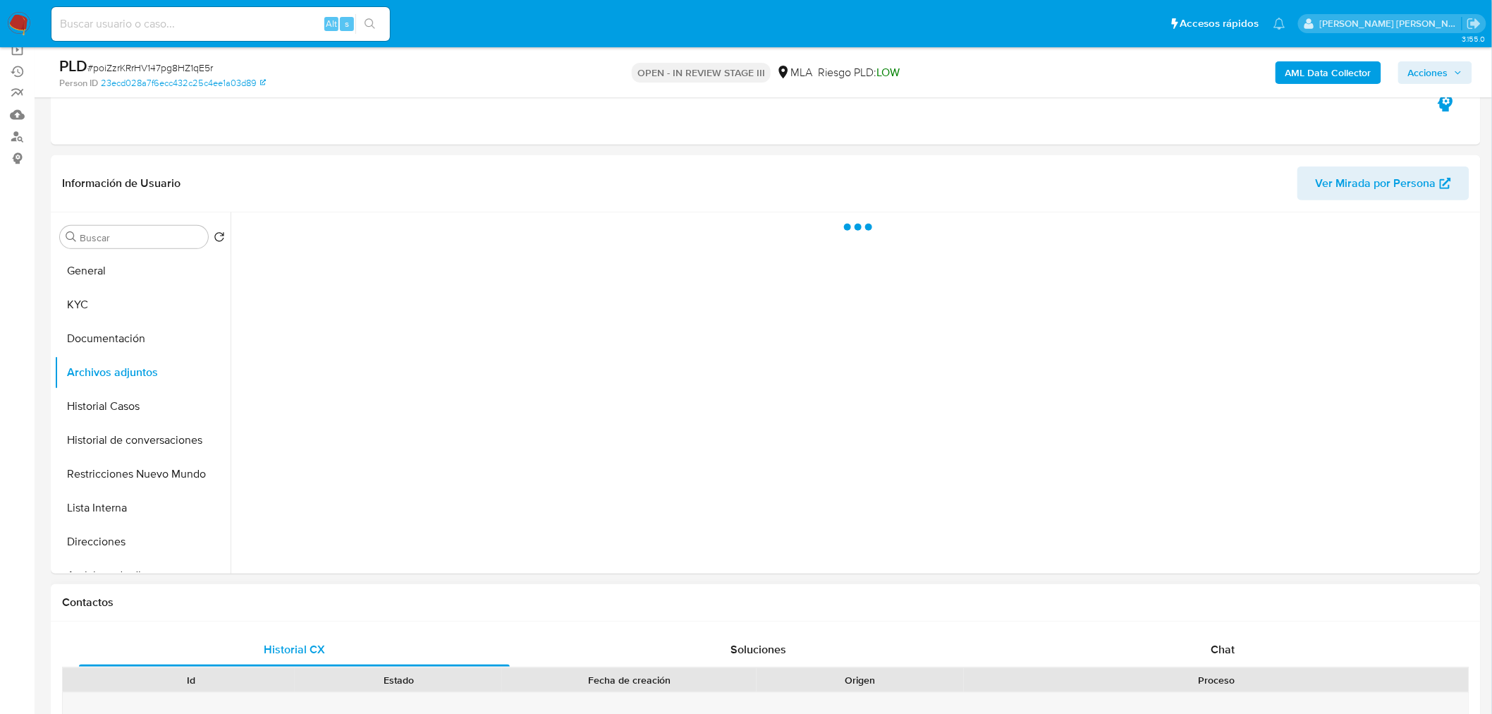
scroll to position [235, 0]
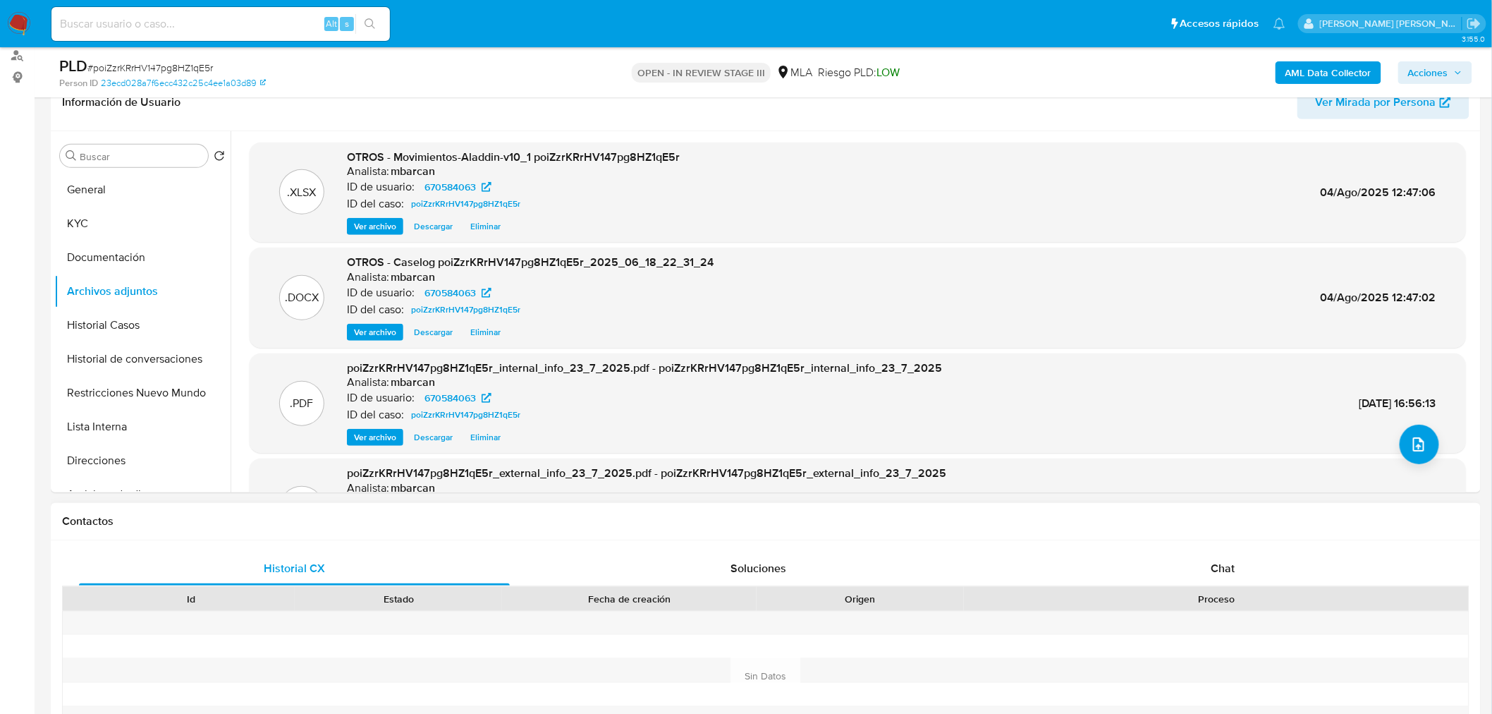
drag, startPoint x: 1406, startPoint y: 670, endPoint x: 1368, endPoint y: 664, distance: 37.8
click at [1405, 670] on div at bounding box center [1216, 670] width 505 height 23
click at [142, 332] on button "Historial Casos" at bounding box center [136, 325] width 165 height 34
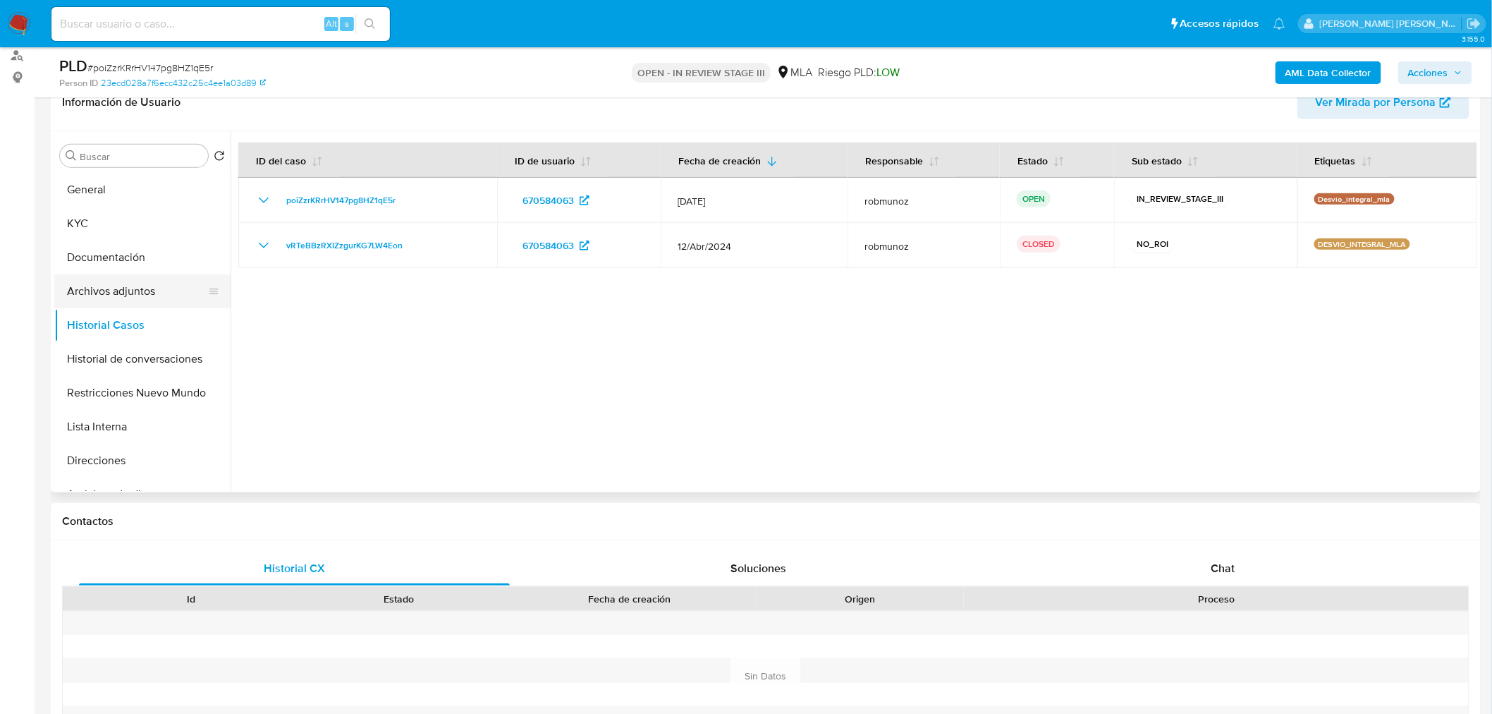
click at [134, 284] on button "Archivos adjuntos" at bounding box center [136, 291] width 165 height 34
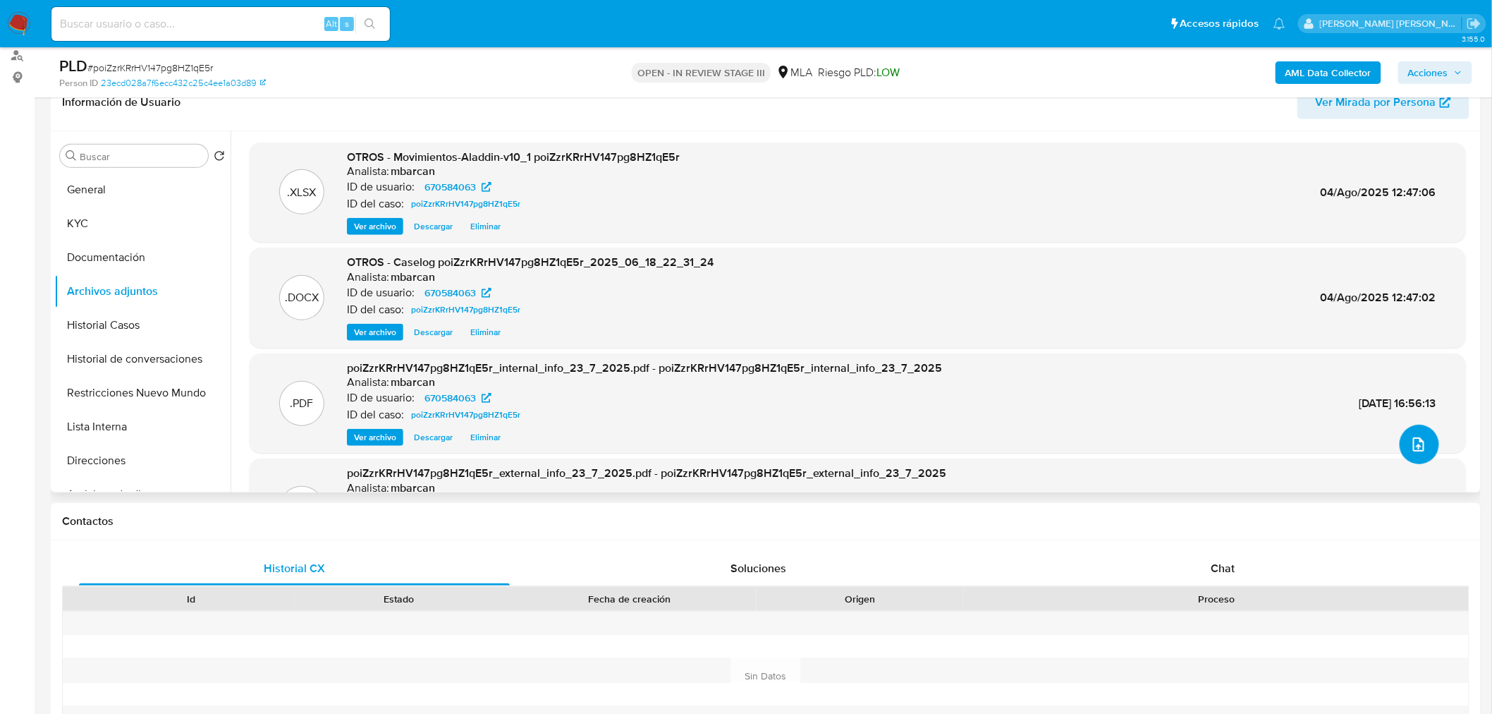
click at [1425, 449] on button "upload-file" at bounding box center [1419, 444] width 39 height 39
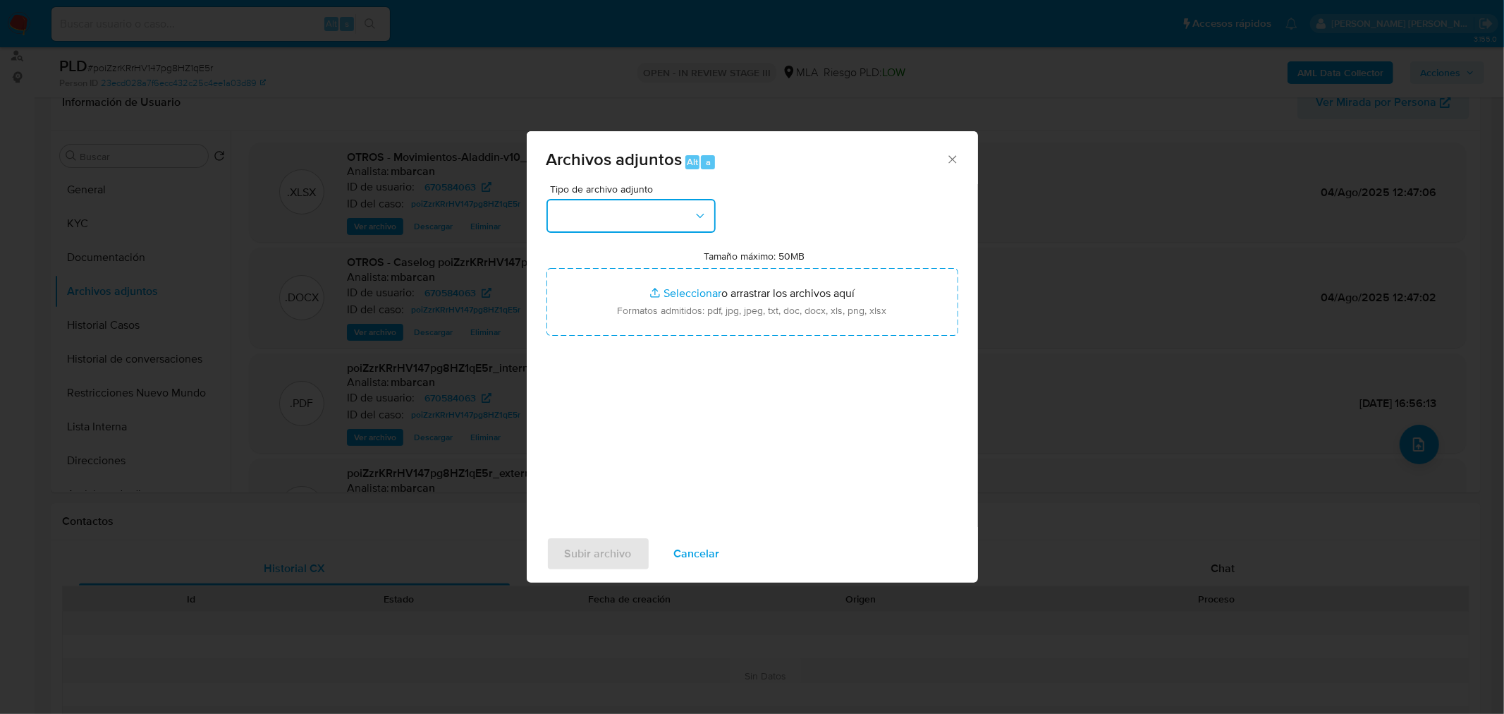
click at [679, 227] on button "button" at bounding box center [631, 216] width 169 height 34
click at [659, 258] on div "IDENTIFICACIÓN" at bounding box center [626, 253] width 144 height 34
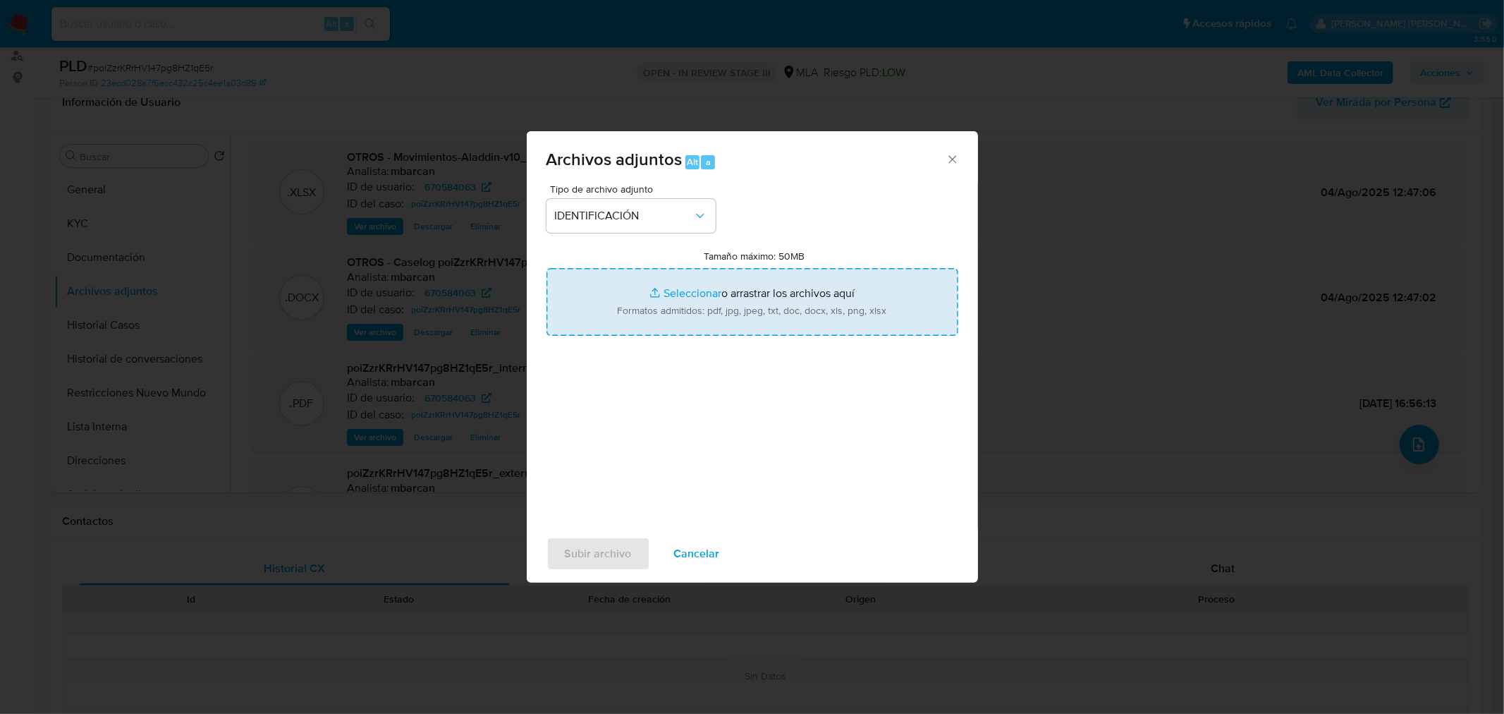
click at [673, 289] on input "Tamaño máximo: 50MB Seleccionar archivos" at bounding box center [753, 302] width 412 height 68
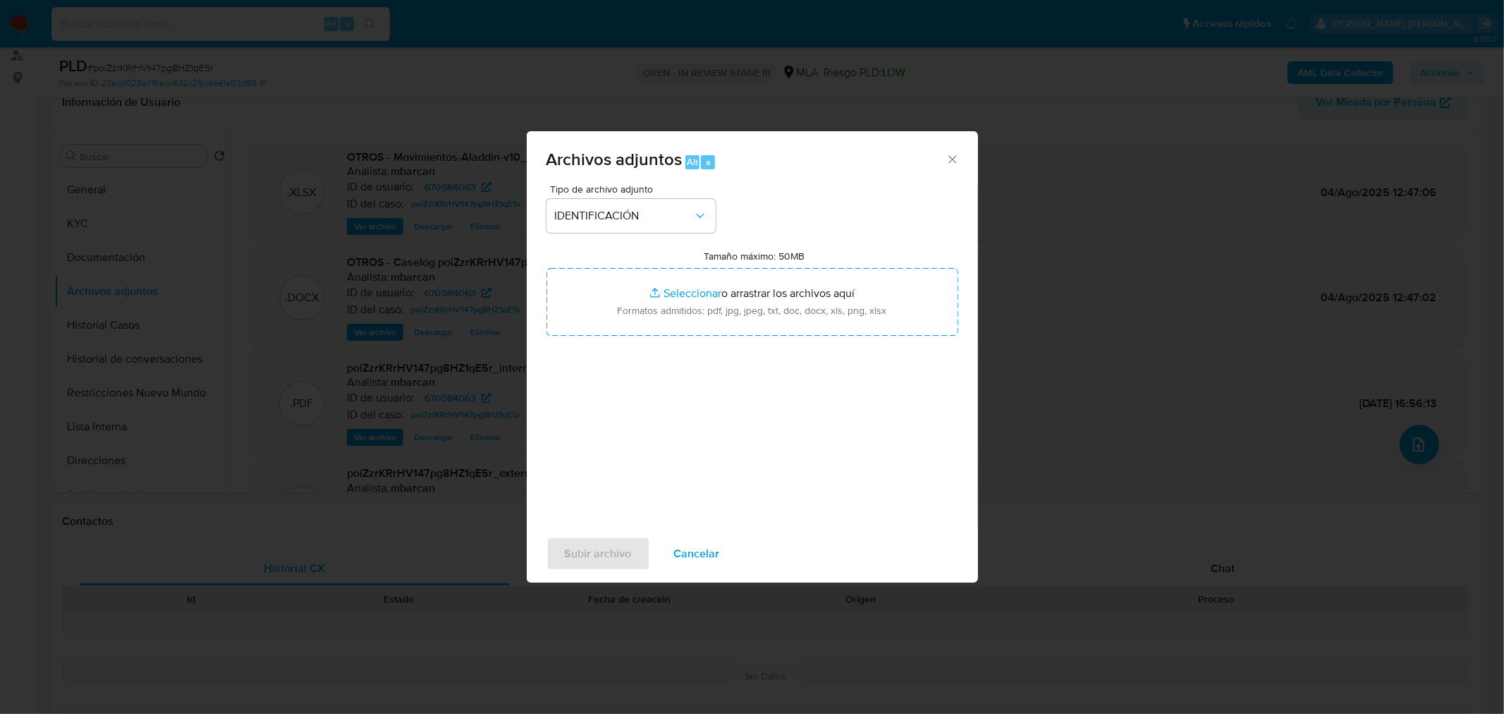
type input "C:\fakepath\Caselog poiZzrKRrHV147pg8HZ1qE5r_VII.docx"
click at [604, 556] on span "Subir archivo" at bounding box center [598, 553] width 67 height 31
